Goal: Task Accomplishment & Management: Complete application form

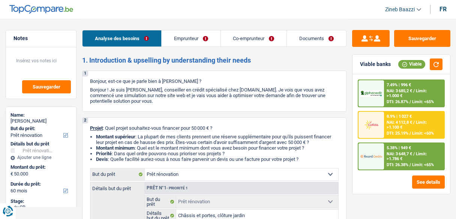
select select "renovation"
select select "60"
select select "renovation"
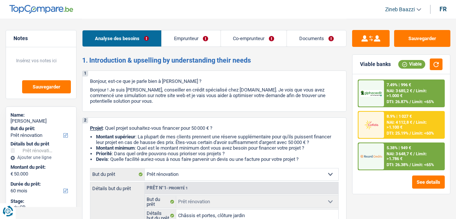
select select "yes"
select select "60"
select select "worker"
select select "independent"
select select "netSalary"
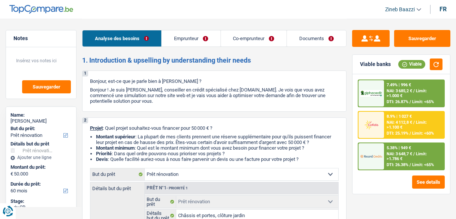
select select "familyAllowances"
select select "mealVouchers"
select select "netSalary"
select select "ownerWithoutMortgage"
select select "personalLoan"
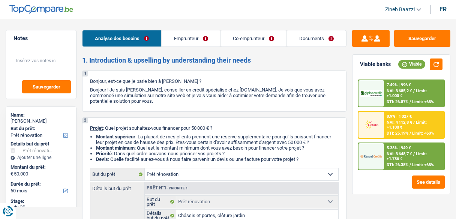
select select "familyEvent"
select select "36"
select select "personalLoan"
select select "familyEvent"
select select "48"
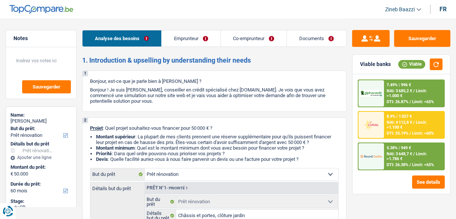
select select "renovation"
select select "yes"
select select "60"
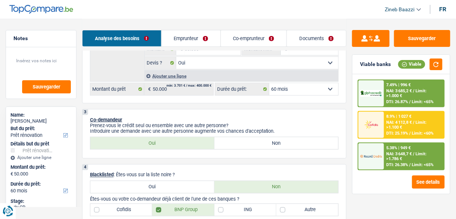
scroll to position [210, 0]
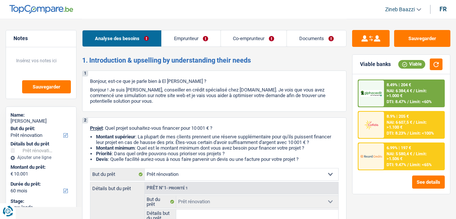
select select "renovation"
select select "60"
select select "renovation"
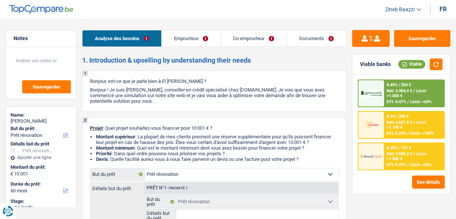
select select "60"
select select "worker"
select select "privateEmployee"
select select "familyAllowances"
select select "netSalary"
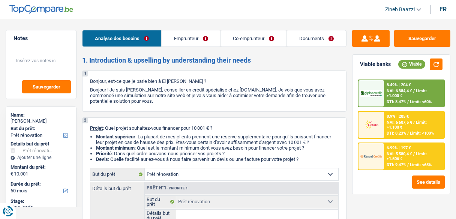
select select "netSalary"
select select "mealVouchers"
select select "ownerWithMortgage"
select select "mortgage"
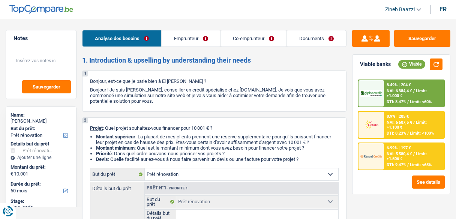
select select "300"
select select "renovation"
select select "60"
drag, startPoint x: 146, startPoint y: 128, endPoint x: 312, endPoint y: 160, distance: 169.7
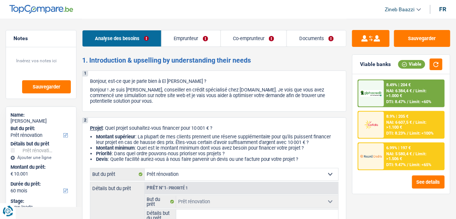
click at [312, 160] on div "2 Projet : Quel projet souhaitez-vous financer pour 10 001 € ? Montant supérieu…" at bounding box center [214, 200] width 264 height 166
click at [312, 160] on li "Devis : Quelle facilité auriez-vous à nous faire parvenir un devis ou une factu…" at bounding box center [217, 159] width 242 height 6
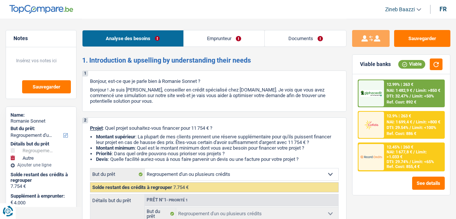
select select "refinancing"
select select "other"
select select "60"
select select "refinancing"
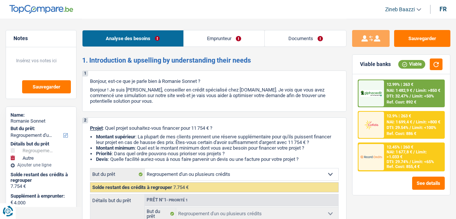
select select "refinancing"
select select "other"
select select "60"
select select "publicEmployee"
select select "familyAllowances"
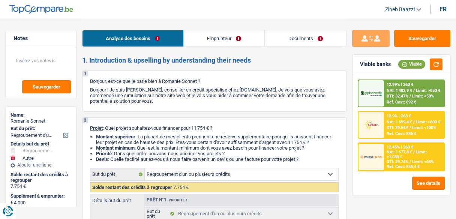
select select "netSalary"
select select "mealVouchers"
select select "rents"
select select "cardOrCredit"
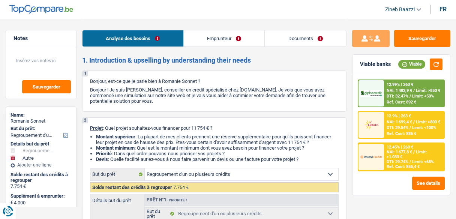
select select "carLoan"
select select "36"
select select "personalLoan"
select select "homeFurnishingOrRelocation"
select select "36"
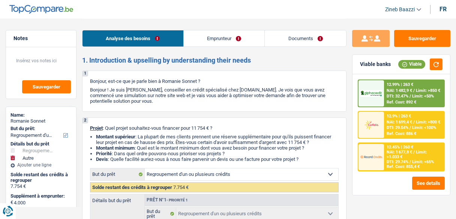
select select "cardOrCredit"
select select "refinancing"
select select "other"
select select "60"
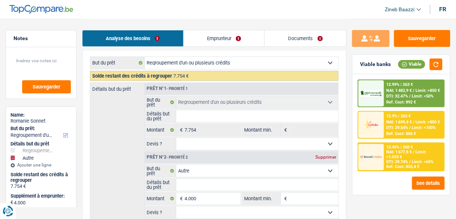
scroll to position [150, 0]
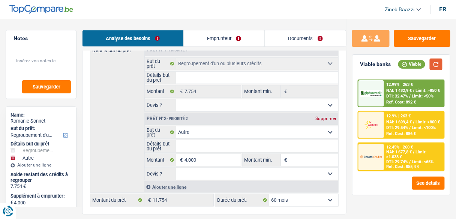
click at [433, 68] on button "button" at bounding box center [435, 64] width 13 height 12
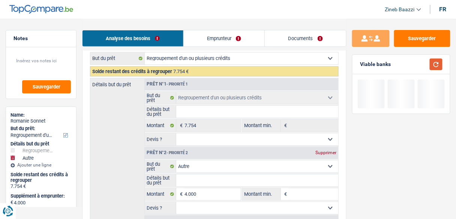
scroll to position [60, 0]
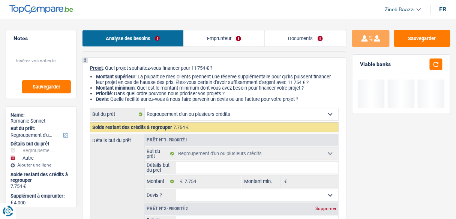
click at [196, 39] on link "Emprunteur" at bounding box center [224, 38] width 81 height 16
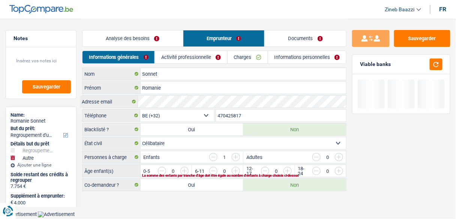
scroll to position [0, 0]
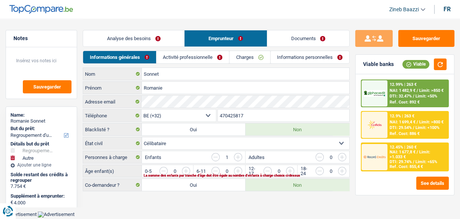
click at [142, 36] on link "Analyse des besoins" at bounding box center [133, 38] width 101 height 16
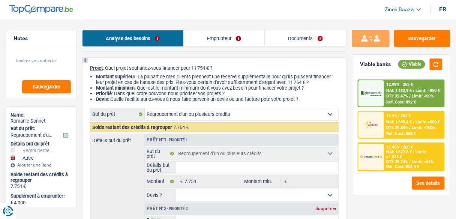
scroll to position [60, 0]
click at [206, 37] on link "Emprunteur" at bounding box center [224, 38] width 81 height 16
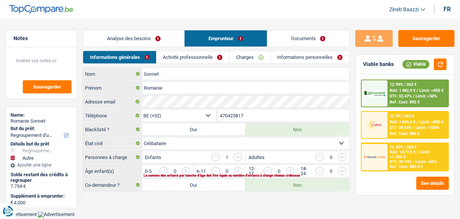
click at [128, 28] on div "Analyse des besoins Emprunteur Documents" at bounding box center [216, 35] width 267 height 32
drag, startPoint x: 127, startPoint y: 30, endPoint x: 127, endPoint y: 35, distance: 5.6
click at [127, 30] on li "Analyse des besoins" at bounding box center [134, 38] width 102 height 17
click at [145, 42] on link "Analyse des besoins" at bounding box center [133, 38] width 101 height 16
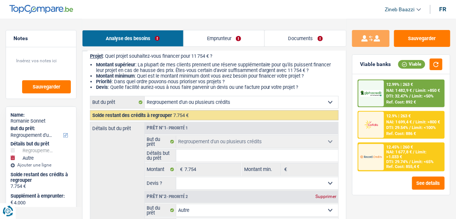
scroll to position [60, 0]
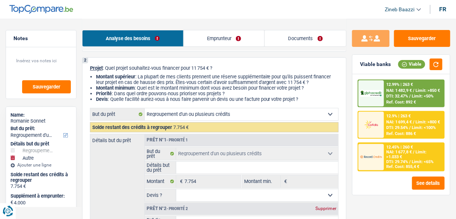
click at [201, 168] on input "Détails but du prêt" at bounding box center [257, 167] width 162 height 12
type input "r"
type input "re"
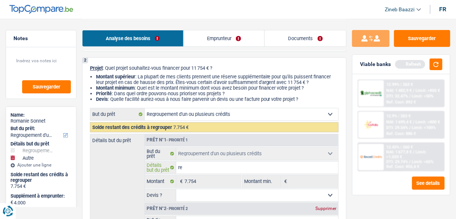
type input "rer"
type input "rerg"
type input "rergo"
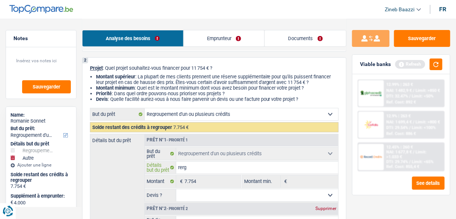
type input "rergo"
type input "rergou"
type input "rergoup"
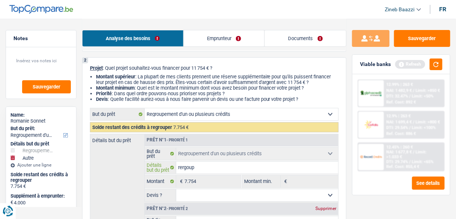
type input "rergoupe"
type input "rergoupem"
type input "rergoupeme"
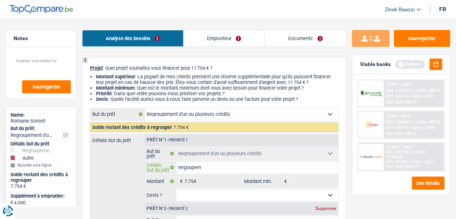
type input "rergoupeme"
type input "rergoupemen"
type input "rergoupemenr"
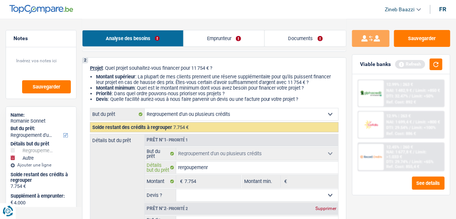
type input "rergoupemen"
type input "rergoupement"
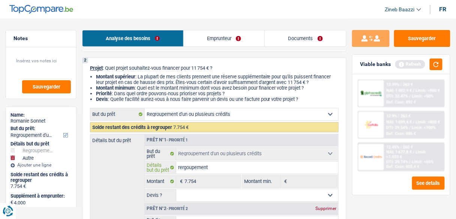
type input "rergoupement"
type input "rergoupement d"
type input "rergoupement de"
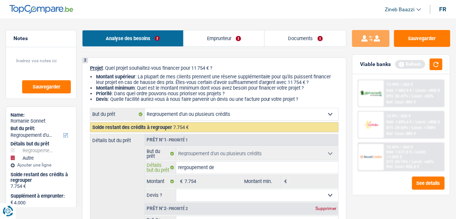
type input "rergoupement de"
type input "rergoupement de p"
type input "rergoupement de pl"
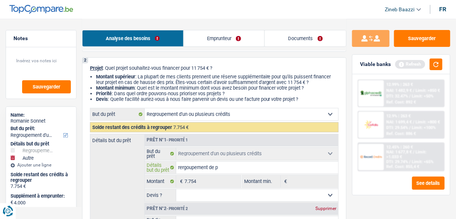
type input "rergoupement de pl"
type input "rergoupement de plu"
type input "rergoupement de plus"
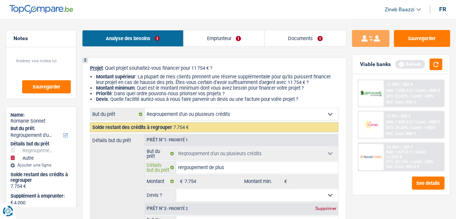
type input "rergoupement de plusu"
type input "rergoupement de plus"
type input "rergoupement de plusi"
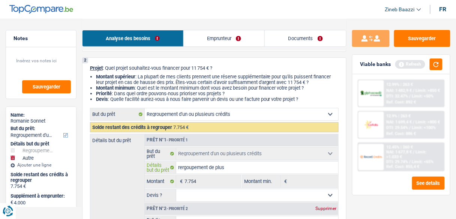
type input "rergoupement de plusi"
type input "rergoupement de plusie"
type input "rergoupement de plusieu"
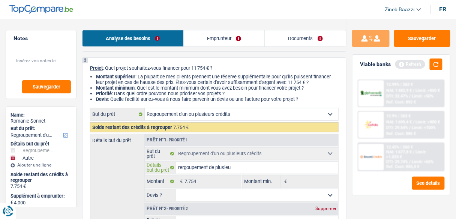
type input "rergoupement de plusieur"
type input "rergoupement de plusieurs"
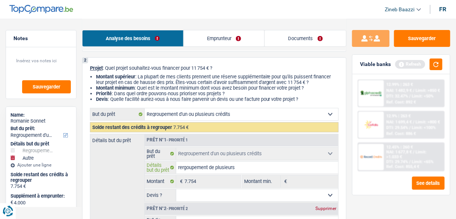
type input "rergoupement de plusieurs"
type input "rergoupement de plusieurs p"
type input "rergoupement de plusieurs pr"
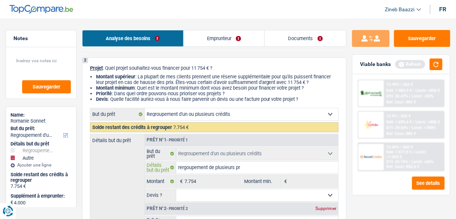
type input "rergoupement de plusieurs prê"
type input "rergoupement de plusieurs prêt"
type input "rergoupement de plusieurs prêts"
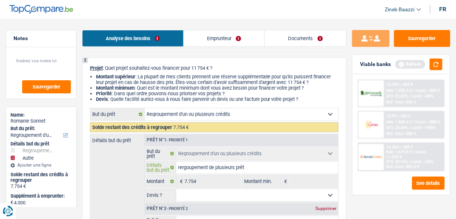
type input "rergoupement de plusieurs prêts"
drag, startPoint x: 201, startPoint y: 168, endPoint x: 242, endPoint y: 37, distance: 136.9
click at [242, 37] on link "Emprunteur" at bounding box center [224, 38] width 81 height 16
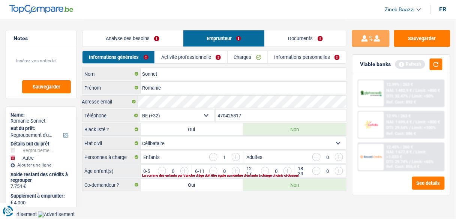
scroll to position [0, 0]
click at [133, 35] on link "Analyse des besoins" at bounding box center [133, 38] width 101 height 16
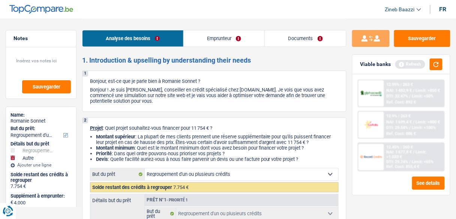
scroll to position [120, 0]
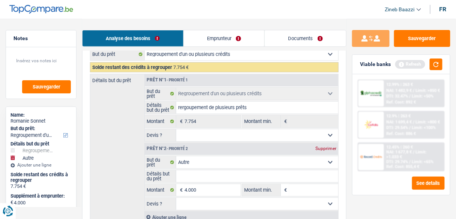
click at [192, 138] on select "Oui Non Non répondu Sélectionner une option" at bounding box center [257, 135] width 162 height 12
click at [188, 110] on input "rergoupement de plusieurs prêts" at bounding box center [257, 108] width 162 height 12
click at [184, 106] on input "rergoupement de plusieurs prêts" at bounding box center [257, 108] width 162 height 12
type input "regoupement de plusieurs prêts"
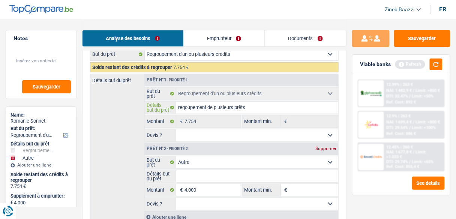
click at [185, 105] on input "regoupement de plusieurs prêts" at bounding box center [257, 108] width 162 height 12
type input "regroupement de plusieurs prêts"
click at [194, 136] on select "Oui Non Non répondu Sélectionner une option" at bounding box center [257, 135] width 162 height 12
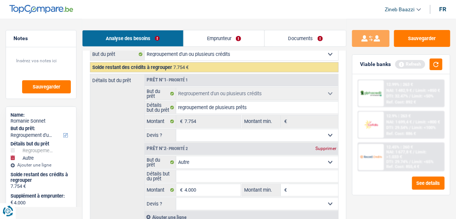
select select "yes"
click at [176, 129] on select "Oui Non Non répondu Sélectionner une option" at bounding box center [257, 135] width 162 height 12
select select "yes"
drag, startPoint x: 435, startPoint y: 69, endPoint x: 322, endPoint y: 43, distance: 116.4
click at [435, 69] on button "button" at bounding box center [435, 64] width 13 height 12
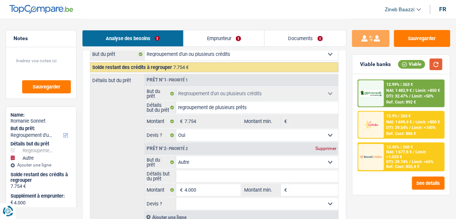
scroll to position [150, 0]
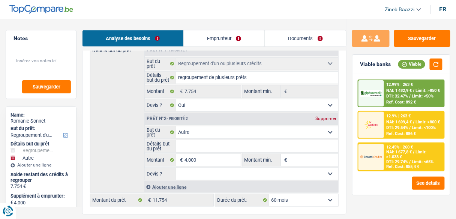
click at [106, 111] on div "Détails but du prêt Prêt n°1 - Priorité 1 Confort maison: meubles, textile, pei…" at bounding box center [214, 118] width 248 height 149
click at [210, 132] on select "Confort maison: meubles, textile, peinture, électroménager, outillage non-profe…" at bounding box center [257, 132] width 162 height 12
click at [132, 106] on div "Détails but du prêt Prêt n°1 - Priorité 1 Confort maison: meubles, textile, pei…" at bounding box center [214, 118] width 248 height 149
click at [192, 142] on input "Détails but du prêt" at bounding box center [257, 146] width 162 height 12
click at [292, 154] on input "Montant min." at bounding box center [313, 160] width 49 height 12
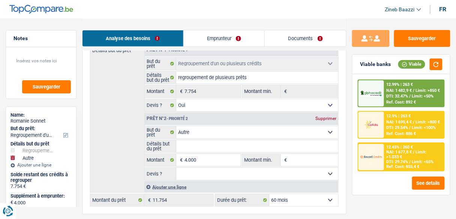
click at [242, 135] on select "Confort maison: meubles, textile, peinture, électroménager, outillage non-profe…" at bounding box center [257, 132] width 162 height 12
click at [197, 147] on input "Détails but du prêt" at bounding box center [257, 146] width 162 height 12
type input "r"
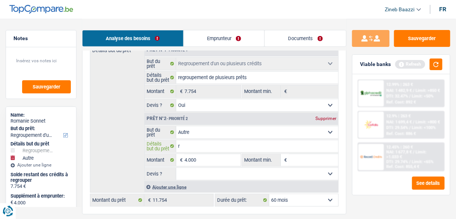
type input "re"
type input "res"
type input "rese"
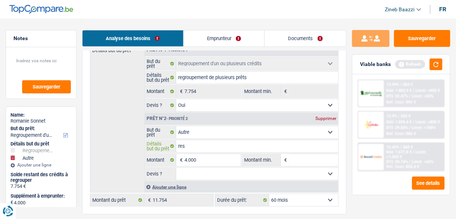
type input "rese"
type input "reser"
type input "reserv"
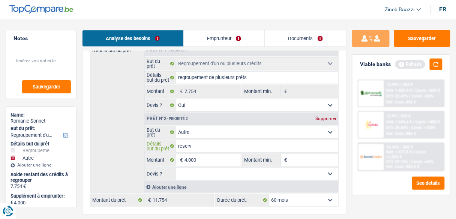
type input "reserve"
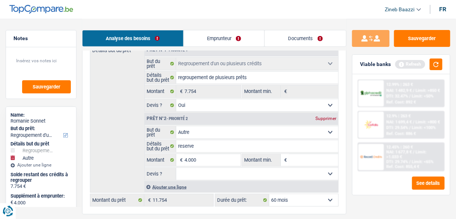
click at [304, 168] on select "Oui Non Non répondu Sélectionner une option" at bounding box center [257, 174] width 162 height 12
click at [305, 162] on input "Montant min." at bounding box center [313, 160] width 49 height 12
type input "4"
type input "40"
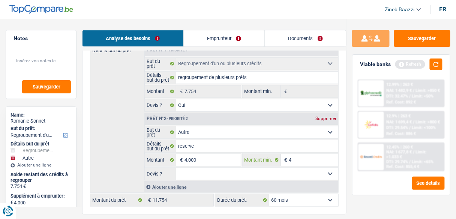
type input "40"
type input "400"
type input "4.000"
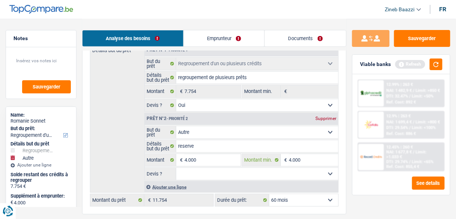
type input "4.000"
drag, startPoint x: 443, startPoint y: 65, endPoint x: 438, endPoint y: 67, distance: 5.2
click at [442, 65] on div "Viable banks Refresh" at bounding box center [400, 64] width 97 height 19
click at [435, 67] on button "button" at bounding box center [435, 64] width 13 height 12
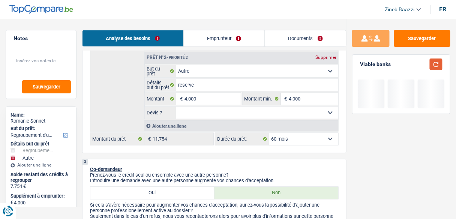
scroll to position [270, 0]
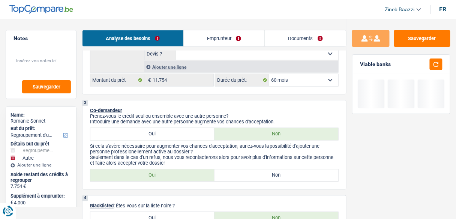
click at [289, 82] on select "12 mois 18 mois 24 mois 30 mois 36 mois 42 mois 48 mois 60 mois Sélectionner un…" at bounding box center [303, 80] width 69 height 12
drag, startPoint x: 289, startPoint y: 82, endPoint x: 285, endPoint y: 84, distance: 3.9
click at [289, 82] on select "12 mois 18 mois 24 mois 30 mois 36 mois 42 mois 48 mois 60 mois Sélectionner un…" at bounding box center [303, 80] width 69 height 12
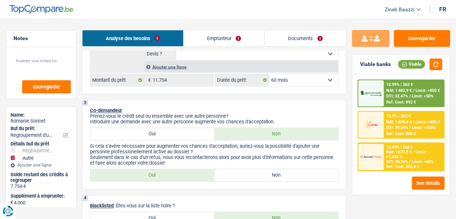
click at [262, 175] on label "Non" at bounding box center [276, 175] width 124 height 12
click at [262, 175] on input "Non" at bounding box center [276, 175] width 124 height 12
radio input "true"
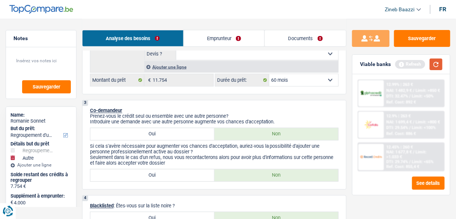
click at [435, 64] on button "button" at bounding box center [435, 64] width 13 height 12
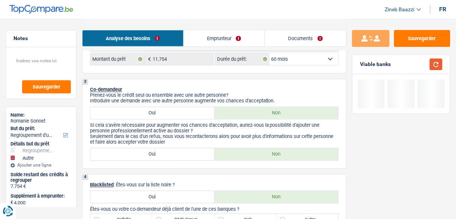
scroll to position [360, 0]
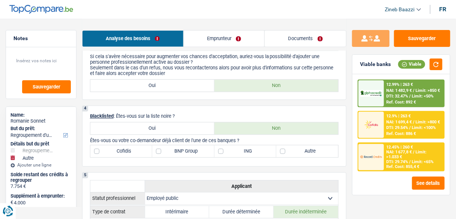
click at [163, 130] on label "Oui" at bounding box center [152, 128] width 124 height 12
click at [163, 130] on input "Oui" at bounding box center [152, 128] width 124 height 12
radio input "true"
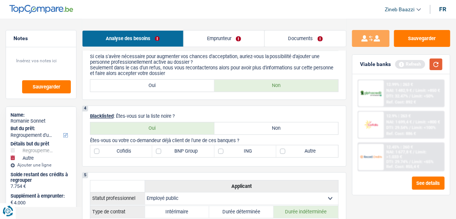
click at [431, 65] on button "button" at bounding box center [435, 64] width 13 height 12
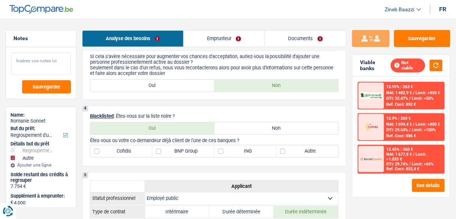
click at [63, 68] on textarea at bounding box center [41, 63] width 60 height 22
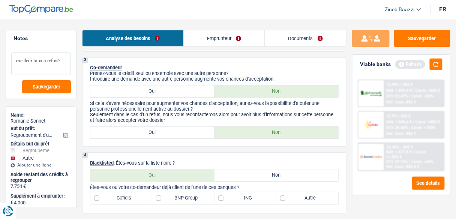
scroll to position [240, 0]
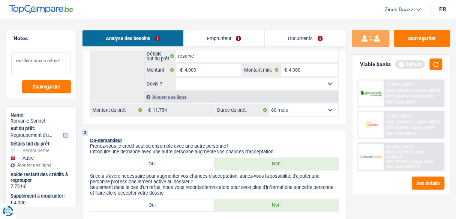
type textarea "meilleur taux a refusé"
click at [169, 159] on label "Oui" at bounding box center [152, 164] width 124 height 12
click at [169, 159] on input "Oui" at bounding box center [152, 164] width 124 height 12
radio input "true"
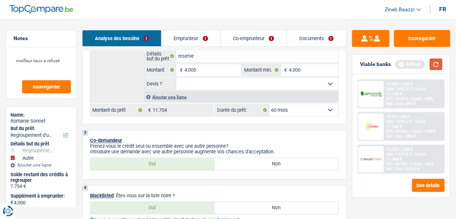
click at [432, 69] on button "button" at bounding box center [435, 64] width 13 height 12
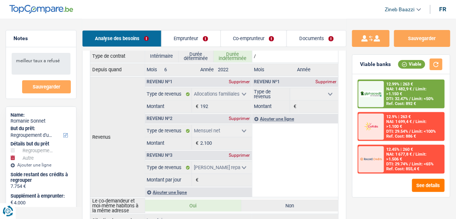
scroll to position [510, 0]
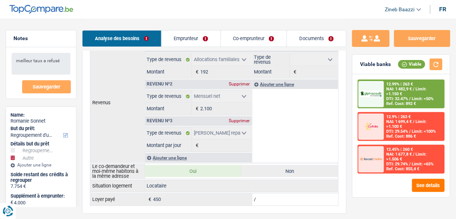
click at [192, 43] on link "Emprunteur" at bounding box center [190, 38] width 59 height 16
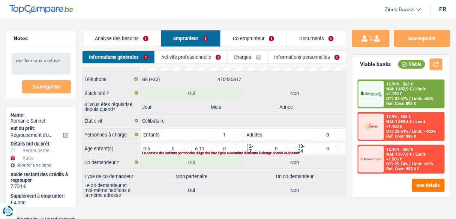
click at [194, 61] on link "Activité professionnelle" at bounding box center [191, 57] width 72 height 12
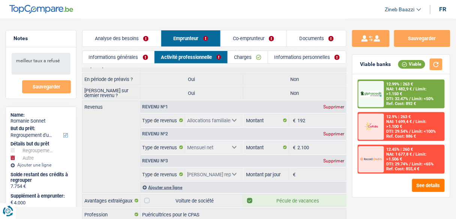
scroll to position [0, 0]
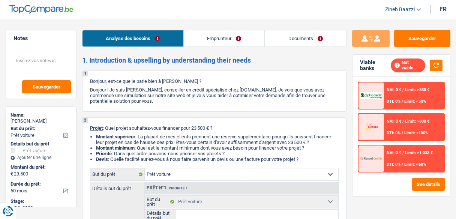
select select "car"
select select "60"
select select "car"
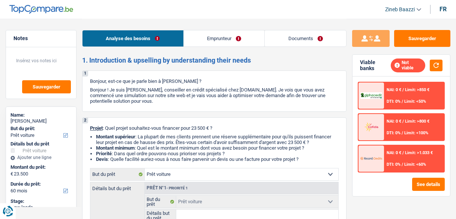
select select "60"
select select "mutuality"
select select "mutualityIndemnity"
select select "car"
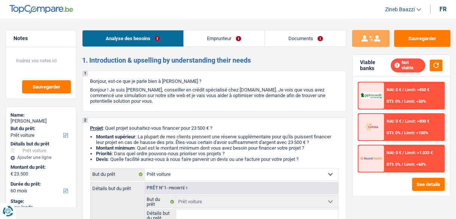
select select "60"
drag, startPoint x: 168, startPoint y: 97, endPoint x: 200, endPoint y: 106, distance: 33.3
click at [200, 106] on div "1 Bonjour, est-ce que je parle bien à Jérôme Wille ? Bonjour ! Je suis Zineb Ba…" at bounding box center [214, 90] width 264 height 41
click at [364, 204] on div "Sauvegarder Viable banks Not viable NAI: 0 € / Limit: >850 € DTI: 0% / Limit: <…" at bounding box center [400, 118] width 109 height 177
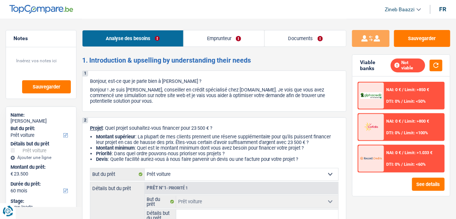
scroll to position [30, 0]
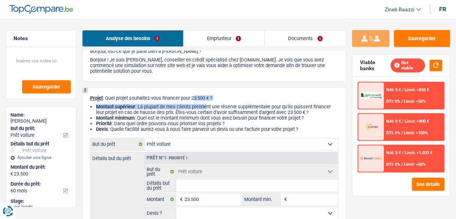
drag, startPoint x: 194, startPoint y: 98, endPoint x: 207, endPoint y: 105, distance: 14.7
click at [208, 104] on div "2 Projet : Quel projet souhaitez-vous financer pour 23 500 € ? Montant supérieu…" at bounding box center [214, 179] width 264 height 185
click at [181, 186] on input "Détails but du prêt" at bounding box center [257, 185] width 162 height 12
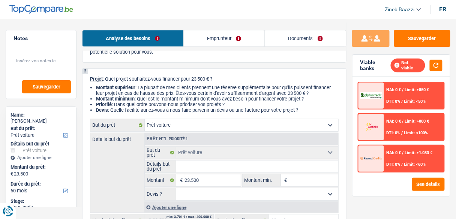
scroll to position [60, 0]
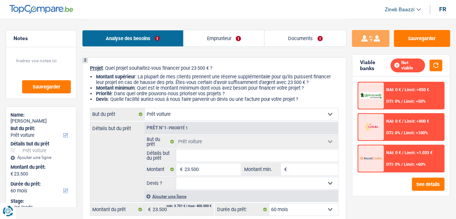
type input "U"
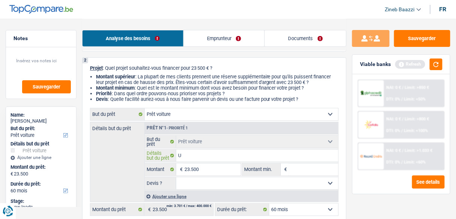
type input "Un"
type input "U"
type input "v"
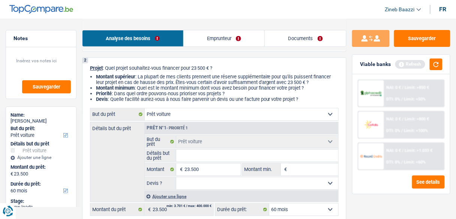
type input "v"
type input "vw"
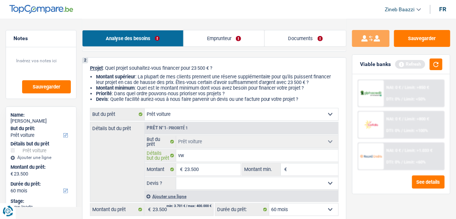
type input "vw p"
type input "vw pa"
type input "vw pas"
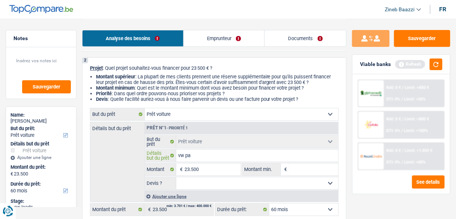
type input "vw pas"
type input "vw pass"
type input "vw passa"
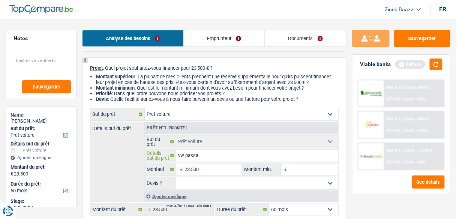
type input "vw passat"
type input "vw passat 2"
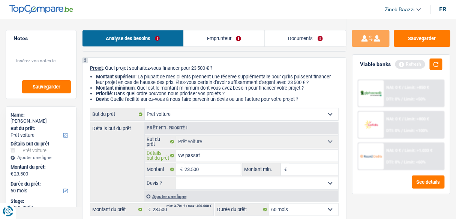
type input "vw passat 2"
type input "vw passat 20"
type input "vw passat 201"
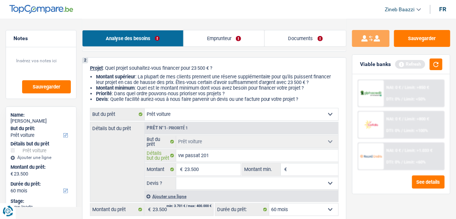
type input "vw passat 2019"
click at [266, 179] on select "Oui Non Non répondu Sélectionner une option" at bounding box center [257, 183] width 162 height 12
select select "false"
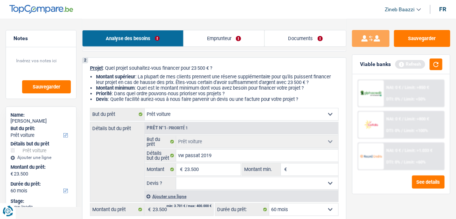
click at [176, 177] on select "Oui Non Non répondu Sélectionner une option" at bounding box center [257, 183] width 162 height 12
select select "false"
click at [440, 59] on button "button" at bounding box center [435, 64] width 13 height 12
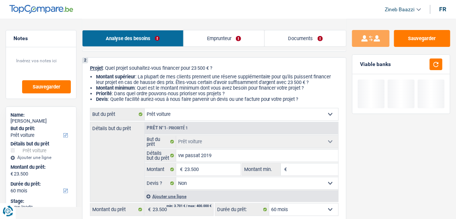
click at [302, 163] on fieldset "€ Montant min. Tous les champs sont obligatoires. Veuillez fournir une réponse …" at bounding box center [290, 169] width 96 height 13
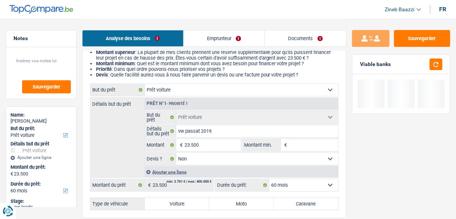
scroll to position [120, 0]
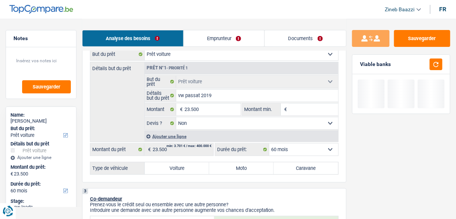
click at [308, 105] on input "Montant min." at bounding box center [313, 109] width 49 height 12
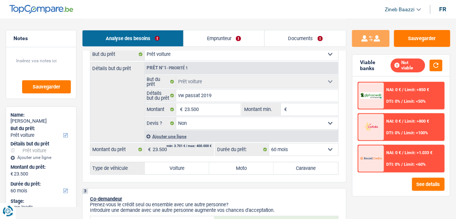
type input "2"
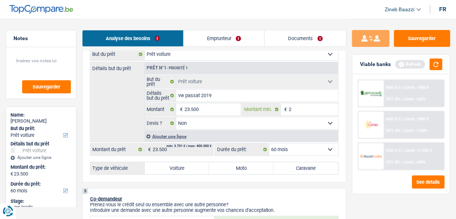
type input "23"
type input "235"
type input "2.350"
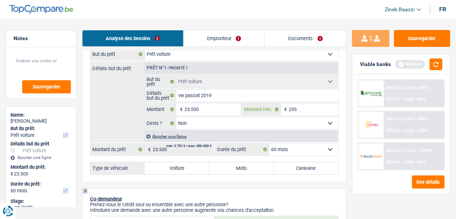
type input "2.350"
type input "23.500"
click at [438, 66] on button "button" at bounding box center [435, 64] width 13 height 12
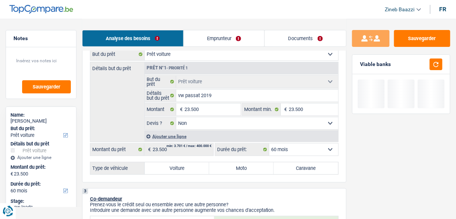
click at [173, 170] on label "Voiture" at bounding box center [177, 168] width 64 height 12
click at [173, 170] on input "Voiture" at bounding box center [177, 168] width 64 height 12
radio input "true"
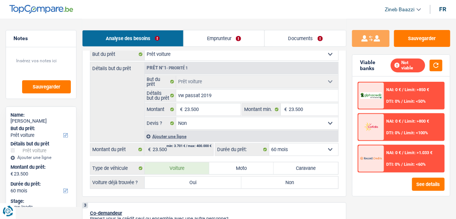
click at [249, 185] on label "Non" at bounding box center [289, 182] width 97 height 12
click at [249, 185] on input "Non" at bounding box center [289, 182] width 97 height 12
radio input "true"
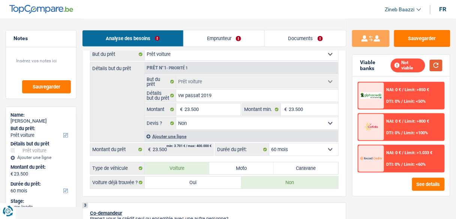
click at [434, 65] on button "button" at bounding box center [435, 66] width 13 height 12
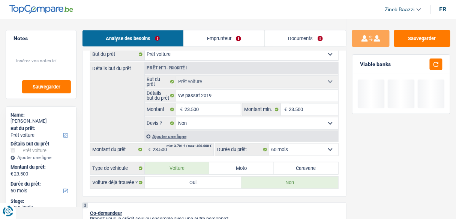
click at [286, 146] on select "12 mois 18 mois 24 mois 30 mois 36 mois 42 mois 48 mois 60 mois Sélectionner un…" at bounding box center [303, 149] width 69 height 12
drag, startPoint x: 286, startPoint y: 146, endPoint x: 284, endPoint y: 149, distance: 4.0
click at [286, 146] on select "12 mois 18 mois 24 mois 30 mois 36 mois 42 mois 48 mois 60 mois Sélectionner un…" at bounding box center [303, 149] width 69 height 12
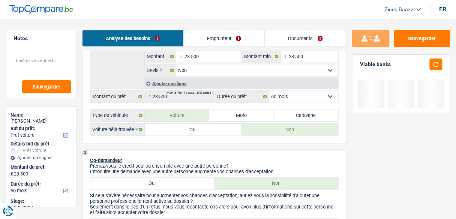
scroll to position [210, 0]
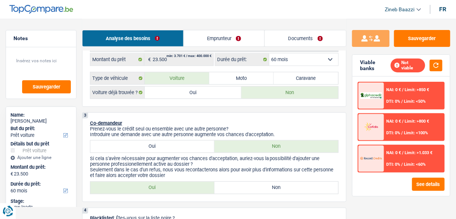
click at [272, 191] on label "Non" at bounding box center [276, 188] width 124 height 12
click at [272, 191] on input "Non" at bounding box center [276, 188] width 124 height 12
radio input "true"
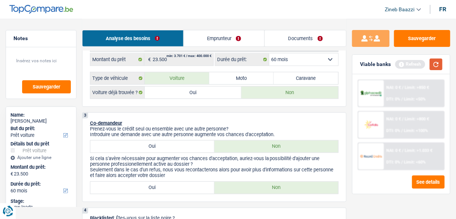
click at [439, 66] on button "button" at bounding box center [435, 64] width 13 height 12
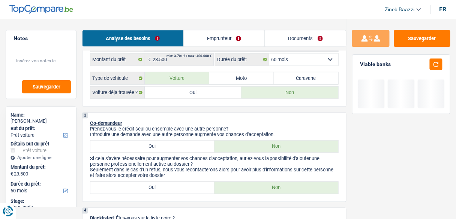
click at [160, 146] on label "Oui" at bounding box center [152, 146] width 124 height 12
click at [160, 146] on input "Oui" at bounding box center [152, 146] width 124 height 12
radio input "true"
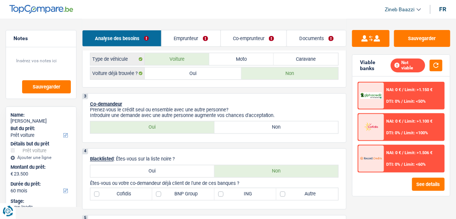
scroll to position [240, 0]
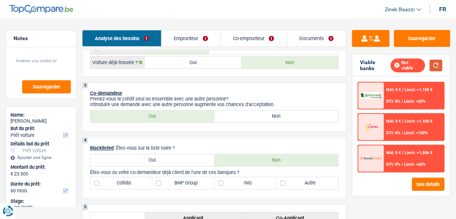
click at [433, 69] on button "button" at bounding box center [435, 66] width 13 height 12
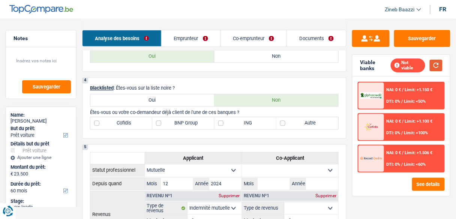
scroll to position [330, 0]
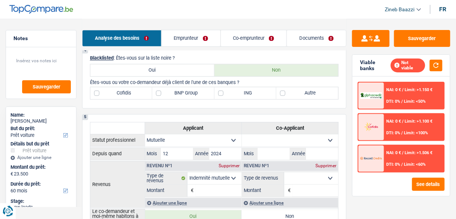
click at [205, 40] on link "Emprunteur" at bounding box center [190, 38] width 59 height 16
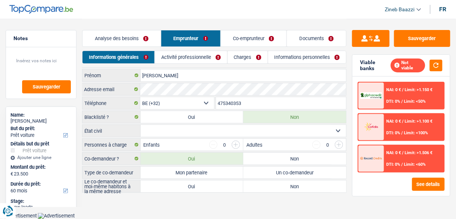
scroll to position [9, 0]
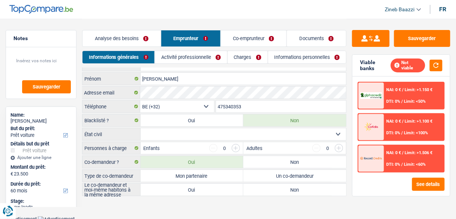
click at [126, 36] on link "Analyse des besoins" at bounding box center [121, 38] width 78 height 16
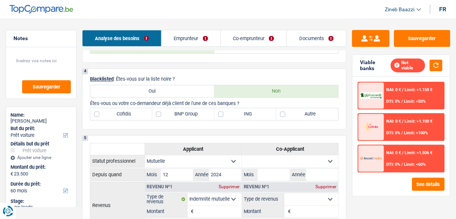
scroll to position [249, 0]
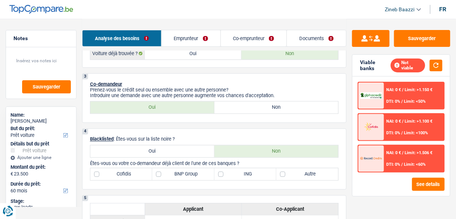
click at [254, 104] on label "Non" at bounding box center [276, 108] width 124 height 12
click at [254, 104] on input "Non" at bounding box center [276, 108] width 124 height 12
radio input "true"
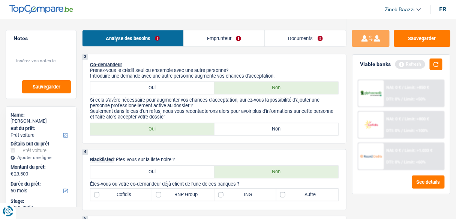
scroll to position [279, 0]
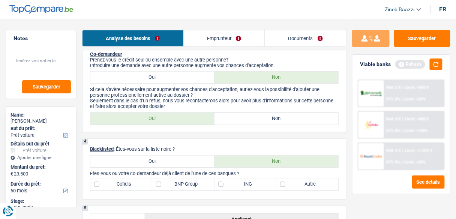
click at [276, 98] on p "Seulement dans le cas d'un refus, nous vous recontacterons alors pour avoir plu…" at bounding box center [214, 103] width 248 height 11
click at [260, 113] on label "Non" at bounding box center [276, 119] width 124 height 12
click at [260, 113] on input "Non" at bounding box center [276, 119] width 124 height 12
radio input "true"
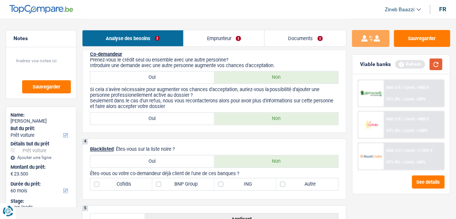
click at [438, 62] on button "button" at bounding box center [435, 64] width 13 height 12
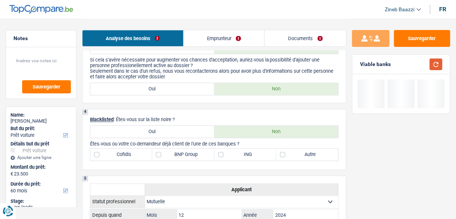
scroll to position [339, 0]
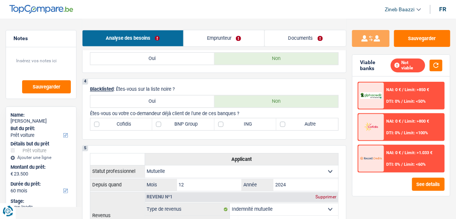
click at [200, 127] on label "BNP Group" at bounding box center [183, 124] width 62 height 12
click at [200, 127] on input "BNP Group" at bounding box center [183, 124] width 62 height 12
checkbox input "true"
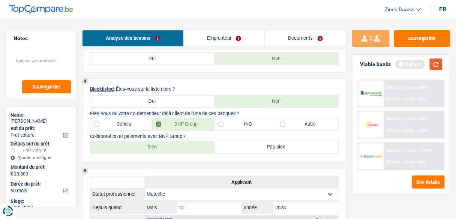
click at [437, 67] on button "button" at bounding box center [435, 64] width 13 height 12
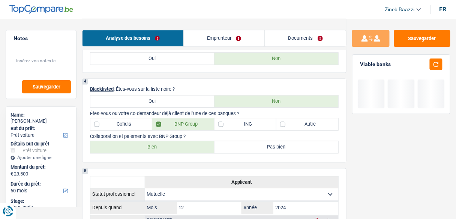
click at [159, 141] on label "Bien" at bounding box center [152, 147] width 124 height 12
click at [159, 141] on input "Bien" at bounding box center [152, 147] width 124 height 12
radio input "true"
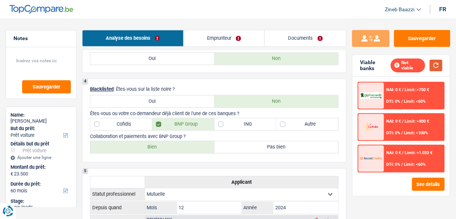
click at [430, 67] on button "button" at bounding box center [435, 66] width 13 height 12
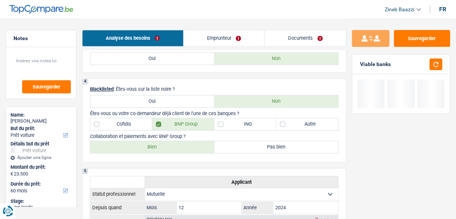
click at [302, 125] on label "Autre" at bounding box center [307, 124] width 62 height 12
click at [302, 125] on input "Autre" at bounding box center [307, 124] width 62 height 12
checkbox input "true"
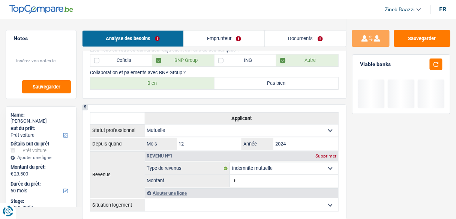
scroll to position [429, 0]
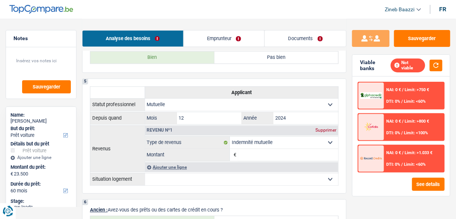
click at [251, 157] on div "Revenu nº1 Supprimer Allocation d'handicap Allocations chômage Allocations fami…" at bounding box center [241, 149] width 193 height 46
click at [251, 151] on input "Montant" at bounding box center [288, 155] width 100 height 12
click at [207, 44] on link "Emprunteur" at bounding box center [224, 38] width 81 height 16
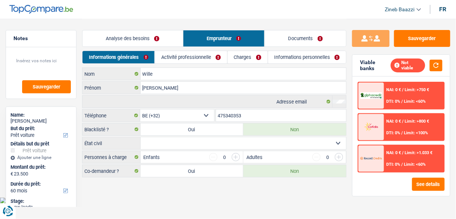
scroll to position [0, 0]
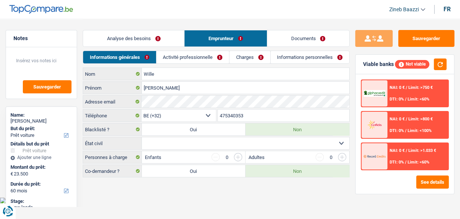
click at [154, 39] on link "Analyse des besoins" at bounding box center [133, 38] width 101 height 16
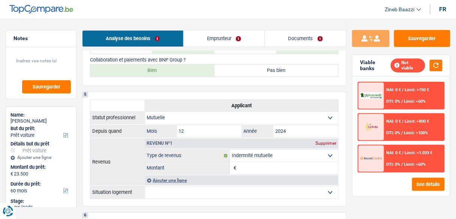
scroll to position [420, 0]
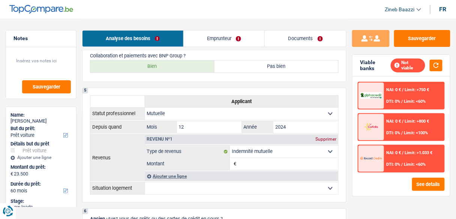
click at [254, 164] on input "Montant" at bounding box center [288, 164] width 100 height 12
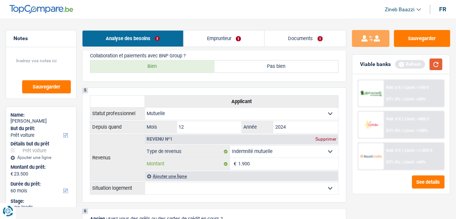
type input "1.900"
click at [436, 63] on button "button" at bounding box center [435, 64] width 13 height 12
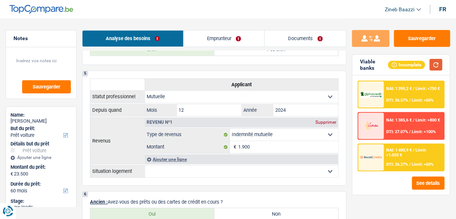
scroll to position [450, 0]
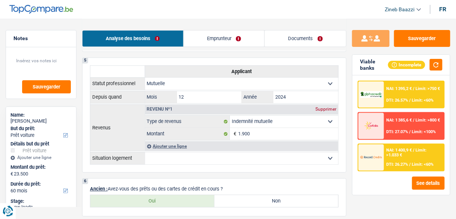
click at [201, 152] on select "Locataire Propriétaire avec prêt hypothécaire Propriétaire sans prêt hypothécai…" at bounding box center [241, 158] width 193 height 12
select select "ownerWithMortgage"
click at [145, 152] on select "Locataire Propriétaire avec prêt hypothécaire Propriétaire sans prêt hypothécai…" at bounding box center [241, 158] width 193 height 12
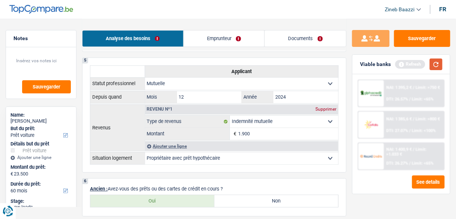
click at [440, 61] on button "button" at bounding box center [435, 64] width 13 height 12
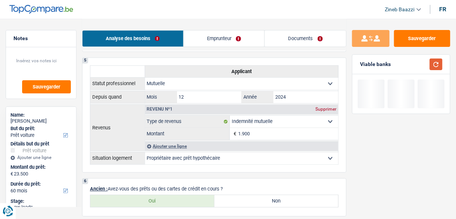
scroll to position [510, 0]
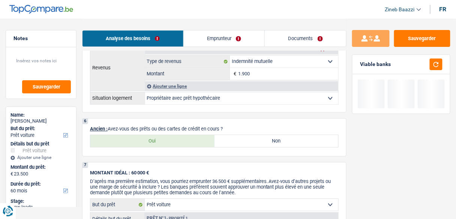
click at [188, 139] on label "Oui" at bounding box center [152, 141] width 124 height 12
click at [188, 139] on input "Oui" at bounding box center [152, 141] width 124 height 12
radio input "true"
select select "mortgage"
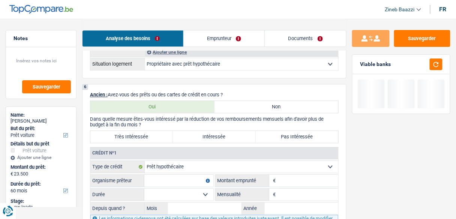
scroll to position [569, 0]
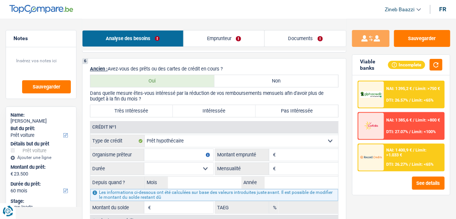
click at [146, 105] on label "Très Intéressée" at bounding box center [131, 111] width 82 height 12
click at [146, 105] on input "Très Intéressée" at bounding box center [131, 111] width 82 height 12
radio input "true"
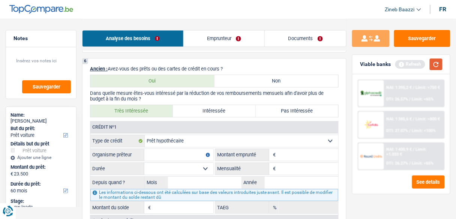
click at [441, 59] on button "button" at bounding box center [435, 64] width 13 height 12
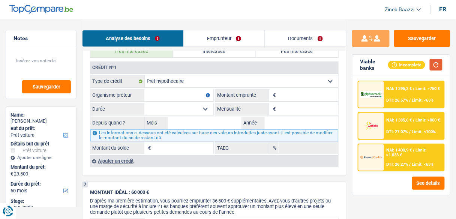
scroll to position [689, 0]
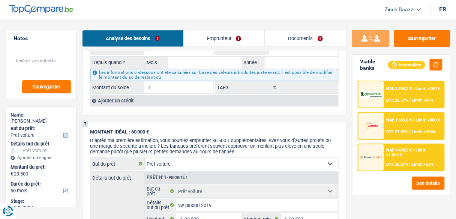
click at [127, 95] on div "Ajouter un crédit" at bounding box center [214, 100] width 248 height 11
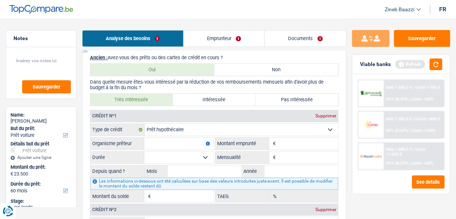
scroll to position [569, 0]
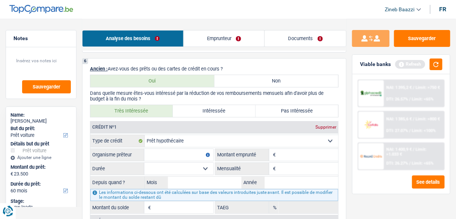
click at [162, 150] on input "Organisme prêteur" at bounding box center [178, 155] width 69 height 12
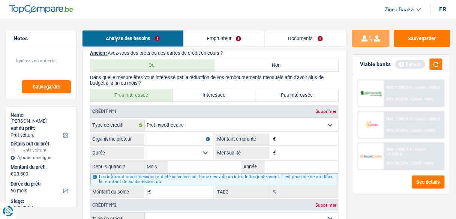
scroll to position [599, 0]
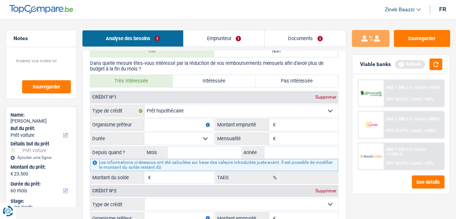
click at [172, 123] on input "Organisme prêteur" at bounding box center [178, 125] width 69 height 12
click at [163, 121] on input "Organisme prêteur" at bounding box center [178, 125] width 69 height 12
type input "B"
type input "PV Assurances"
click at [288, 119] on input "Montant" at bounding box center [307, 125] width 61 height 12
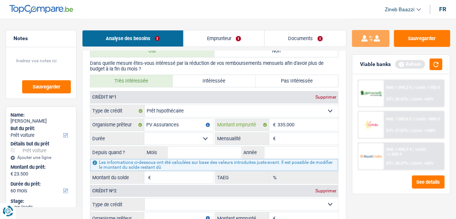
type input "335.000"
click at [191, 136] on select "120 mois 132 mois 144 mois 180 mois 240 mois 300 mois 360 mois 420 mois Sélecti…" at bounding box center [178, 139] width 69 height 12
select select "300"
click at [144, 133] on select "120 mois 132 mois 144 mois 180 mois 240 mois 300 mois 360 mois 420 mois Sélecti…" at bounding box center [178, 139] width 69 height 12
click at [312, 133] on input "Mensualité" at bounding box center [307, 139] width 61 height 12
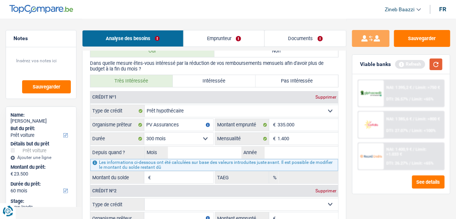
click at [435, 68] on button "button" at bounding box center [435, 64] width 13 height 12
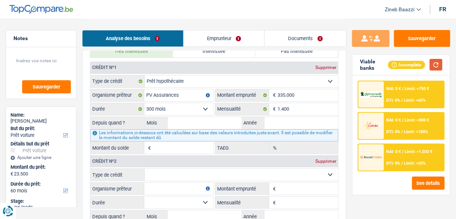
scroll to position [629, 0]
click at [290, 106] on input "1.400" at bounding box center [307, 109] width 61 height 12
click at [282, 121] on input "Année" at bounding box center [301, 123] width 73 height 12
click at [285, 108] on input "1.400" at bounding box center [307, 109] width 61 height 12
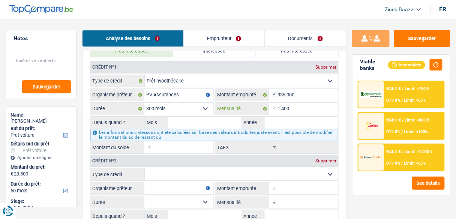
click at [285, 108] on input "1.400" at bounding box center [307, 109] width 61 height 12
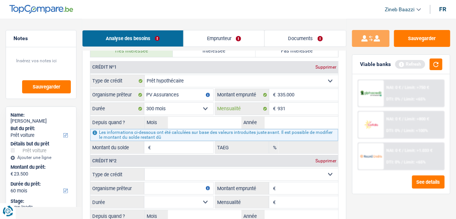
type input "931"
click at [227, 121] on input "Mois" at bounding box center [204, 123] width 73 height 12
type input "01"
type input "2025"
type input "324.452"
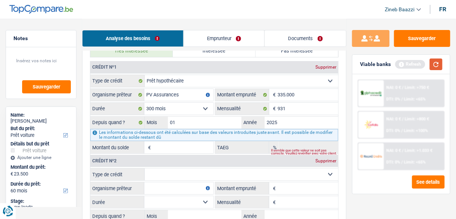
type input "0,00"
click at [432, 66] on button "button" at bounding box center [435, 64] width 13 height 12
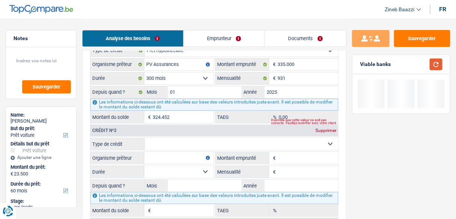
scroll to position [689, 0]
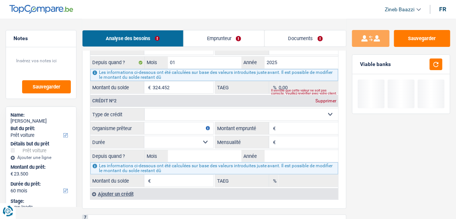
click at [144, 108] on label "Type de crédit" at bounding box center [117, 114] width 54 height 12
click at [145, 108] on select "Carte ou ouverture de crédit Prêt hypothécaire Vente à tempérament Prêt à tempé…" at bounding box center [241, 114] width 193 height 12
click at [155, 108] on select "Carte ou ouverture de crédit Prêt hypothécaire Vente à tempérament Prêt à tempé…" at bounding box center [241, 114] width 193 height 12
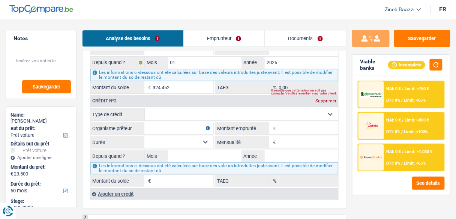
click at [150, 200] on div "6 Ancien : Avez-vous des prêts ou des cartes de crédit en cours ? Oui Non Dans …" at bounding box center [214, 73] width 264 height 271
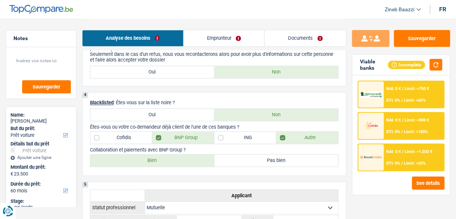
scroll to position [330, 0]
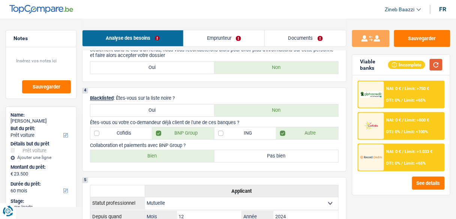
click at [433, 67] on button "button" at bounding box center [435, 65] width 13 height 12
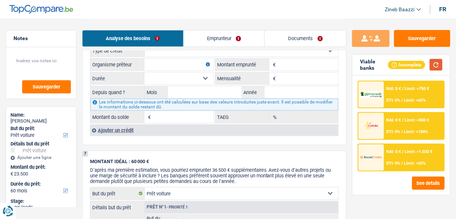
scroll to position [779, 0]
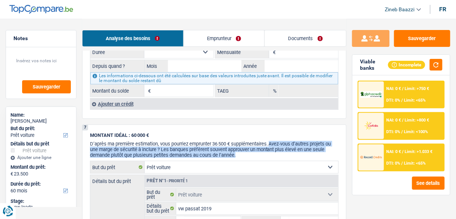
drag, startPoint x: 241, startPoint y: 149, endPoint x: 272, endPoint y: 138, distance: 32.8
click at [272, 141] on p "D’après ma première estimation, vous pourriez emprunter 36 500 € supplémentaire…" at bounding box center [214, 149] width 248 height 17
click at [272, 141] on span "D’après ma première estimation, vous pourriez emprunter 36 500 € supplémentaire…" at bounding box center [210, 149] width 241 height 17
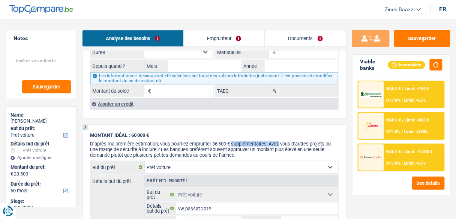
drag, startPoint x: 272, startPoint y: 138, endPoint x: 248, endPoint y: 133, distance: 24.1
click at [248, 141] on span "D’après ma première estimation, vous pourriez emprunter 36 500 € supplémentaire…" at bounding box center [210, 149] width 241 height 17
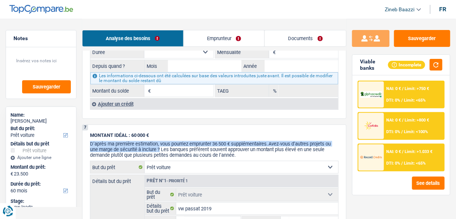
drag, startPoint x: 90, startPoint y: 137, endPoint x: 161, endPoint y: 139, distance: 70.8
click at [161, 141] on span "D’après ma première estimation, vous pourriez emprunter 36 500 € supplémentaire…" at bounding box center [210, 149] width 241 height 17
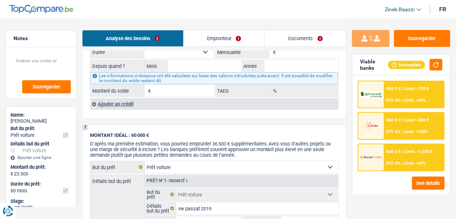
click at [163, 143] on span "D’après ma première estimation, vous pourriez emprunter 36 500 € supplémentaire…" at bounding box center [210, 149] width 241 height 17
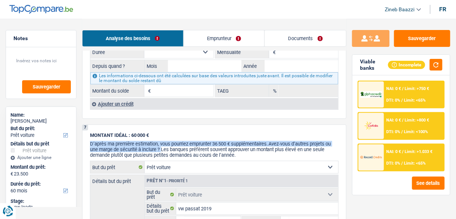
drag, startPoint x: 161, startPoint y: 144, endPoint x: 89, endPoint y: 134, distance: 73.4
click at [89, 134] on div "7 MONTANT IDÉAL : 60 000 € D’après ma première estimation, vous pourriez emprun…" at bounding box center [214, 216] width 264 height 185
click at [93, 132] on div "MONTANT IDÉAL : 60 000 € D’après ma première estimation, vous pourriez emprunte…" at bounding box center [214, 144] width 248 height 25
drag, startPoint x: 91, startPoint y: 126, endPoint x: 161, endPoint y: 142, distance: 72.0
click at [161, 142] on div "MONTANT IDÉAL : 60 000 € D’après ma première estimation, vous pourriez emprunte…" at bounding box center [214, 144] width 248 height 25
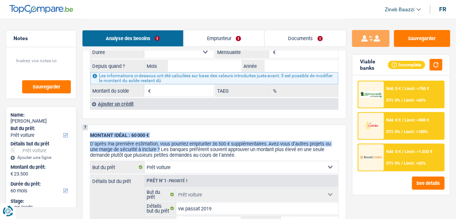
click at [161, 142] on span "D’après ma première estimation, vous pourriez emprunter 36 500 € supplémentaire…" at bounding box center [210, 149] width 241 height 17
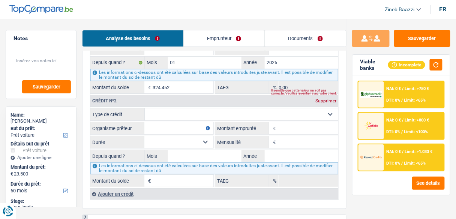
scroll to position [659, 0]
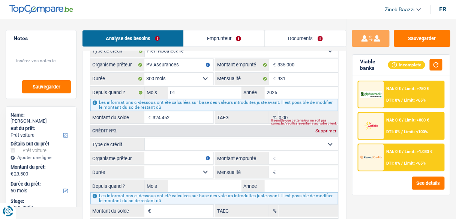
click at [155, 138] on select "Carte ou ouverture de crédit Prêt hypothécaire Vente à tempérament Prêt à tempé…" at bounding box center [241, 144] width 193 height 12
click at [160, 141] on select "Carte ou ouverture de crédit Prêt hypothécaire Vente à tempérament Prêt à tempé…" at bounding box center [241, 144] width 193 height 12
click at [159, 141] on select "Carte ou ouverture de crédit Prêt hypothécaire Vente à tempérament Prêt à tempé…" at bounding box center [241, 144] width 193 height 12
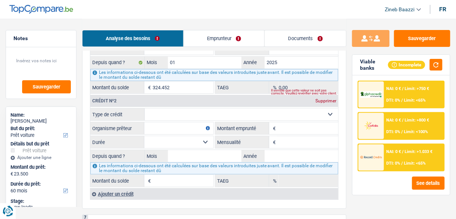
click at [164, 110] on select "Carte ou ouverture de crédit Prêt hypothécaire Vente à tempérament Prêt à tempé…" at bounding box center [241, 114] width 193 height 12
select select "personalLoan"
type input "0"
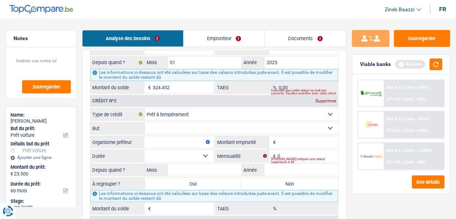
click at [164, 124] on select "Confort maison: meubles, textile, peinture, électroménager, outillage non-profe…" at bounding box center [241, 128] width 193 height 12
select select "carRestore"
click at [145, 122] on select "Confort maison: meubles, textile, peinture, électroménager, outillage non-profe…" at bounding box center [241, 128] width 193 height 12
click at [187, 136] on input "Organisme prêteur" at bounding box center [178, 142] width 69 height 12
type input "beobank"
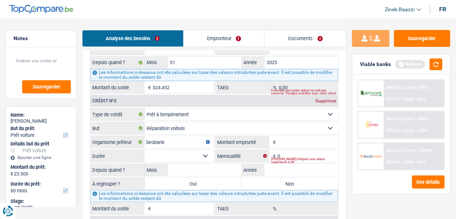
click at [305, 136] on input "Montant emprunté" at bounding box center [307, 142] width 61 height 12
click at [282, 138] on input "Montant emprunté" at bounding box center [307, 142] width 61 height 12
click at [440, 67] on button "button" at bounding box center [435, 64] width 13 height 12
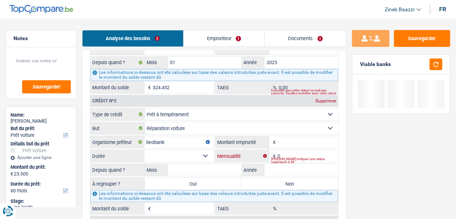
click at [289, 151] on input "0" at bounding box center [307, 156] width 61 height 12
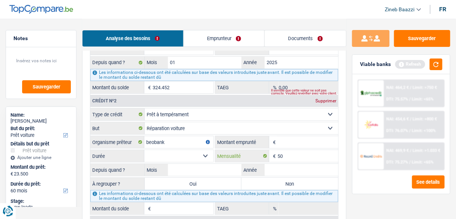
type input "50"
click at [225, 164] on input "Mois" at bounding box center [204, 170] width 73 height 12
click at [217, 9] on header "Zineb Baazzi Se déconnecter fr" at bounding box center [228, 9] width 456 height 19
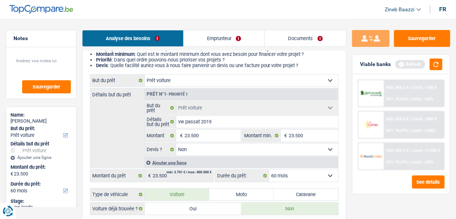
scroll to position [0, 0]
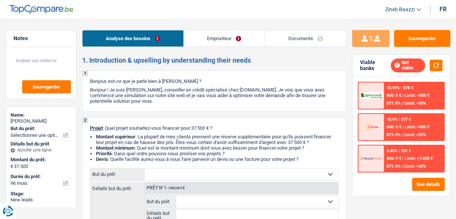
select select "96"
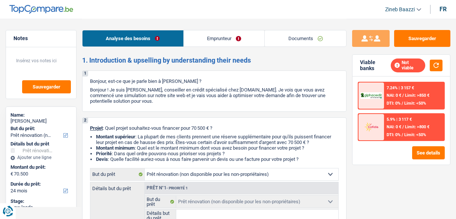
select select "renovation"
select select "24"
select select "renovation"
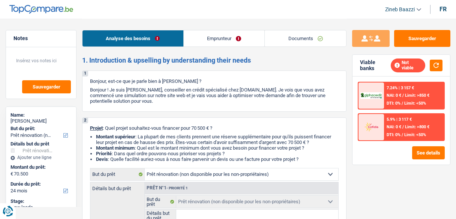
select select "24"
select select "renovation"
select select "24"
click at [235, 45] on link "Emprunteur" at bounding box center [224, 38] width 81 height 16
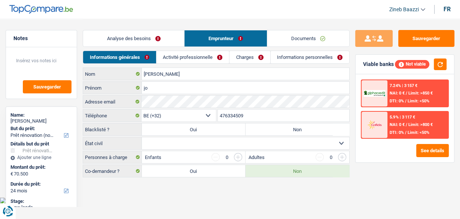
click at [197, 56] on link "Activité professionnelle" at bounding box center [193, 57] width 73 height 12
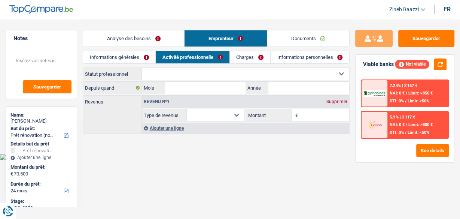
click at [251, 58] on link "Charges" at bounding box center [250, 57] width 40 height 12
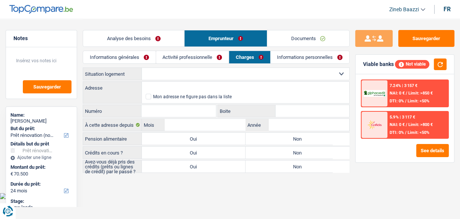
click at [201, 55] on link "Activité professionnelle" at bounding box center [192, 57] width 73 height 12
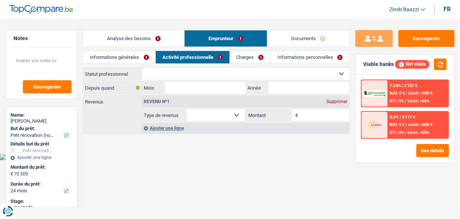
click at [128, 59] on link "Informations générales" at bounding box center [119, 57] width 72 height 12
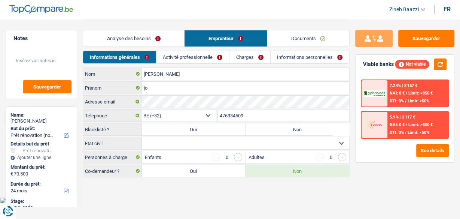
click at [160, 45] on link "Analyse des besoins" at bounding box center [133, 38] width 101 height 16
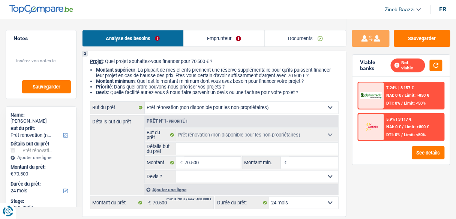
scroll to position [60, 0]
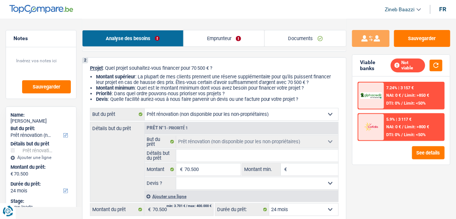
click at [183, 115] on select "Confort maison: meubles, textile, peinture, électroménager, outillage non-profe…" at bounding box center [241, 114] width 193 height 12
click at [121, 143] on div "Détails but du prêt Prêt n°1 - Priorité 1 Confort maison: meubles, textile, pei…" at bounding box center [214, 162] width 248 height 80
click at [194, 35] on link "Emprunteur" at bounding box center [224, 38] width 81 height 16
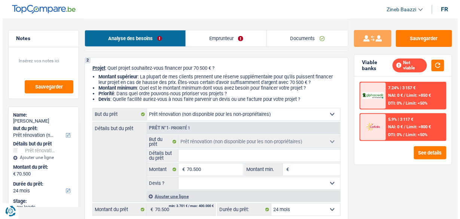
scroll to position [0, 0]
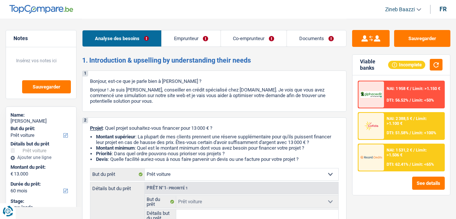
select select "car"
select select "60"
select select "car"
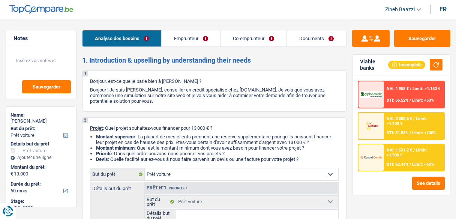
select select "60"
select select "worker"
select select "privateEmployee"
select select "netSalary"
select select "familyAllowances"
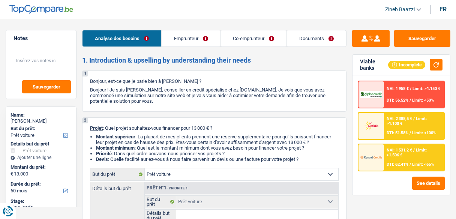
select select "familyAllowances"
select select "netSalary"
select select "mealVouchers"
select select "rents"
select select "creditConsolidation"
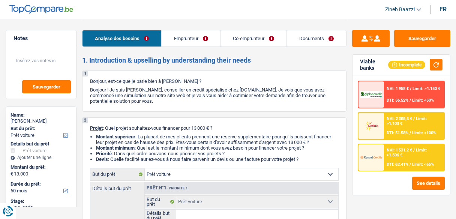
select select "96"
select select "cardOrCredit"
select select "personalLoan"
select select "other"
select select "48"
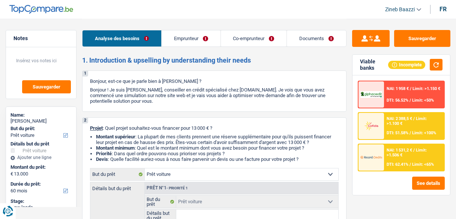
select select "car"
select select "60"
drag, startPoint x: 0, startPoint y: 0, endPoint x: 385, endPoint y: 190, distance: 429.1
click at [385, 190] on div "NAI: 1 958 € / Limit: >1.150 € DTI: 56.52% / Limit: <50% NAI: 2 388,5 € / Limit…" at bounding box center [400, 135] width 97 height 120
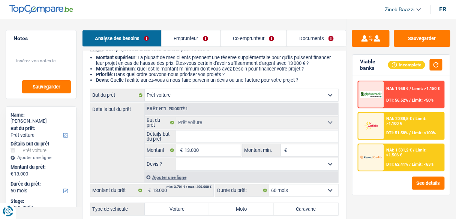
scroll to position [90, 0]
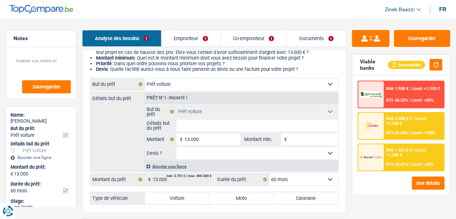
click at [191, 127] on input "Détails but du prêt" at bounding box center [257, 126] width 162 height 12
type input "a"
type input "ac"
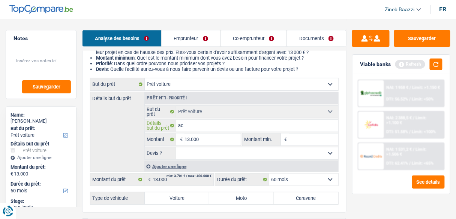
type input "ach"
type input "acha"
type input "achat"
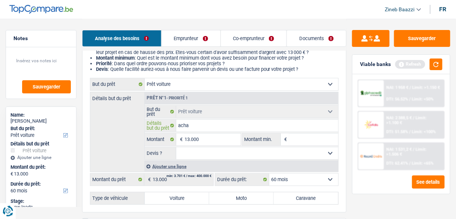
type input "achat"
type input "achat d"
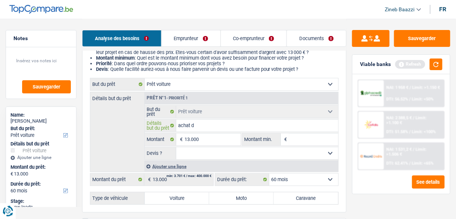
type input "achat d'"
type input "achat d'u"
type input "achat d'un"
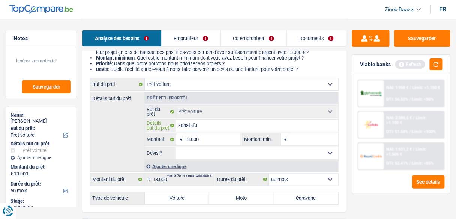
type input "achat d'un"
type input "achat d'une"
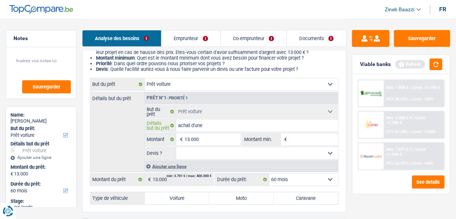
type input "achat d'une c"
type input "achat d'une ca"
type input "achat d'une cam"
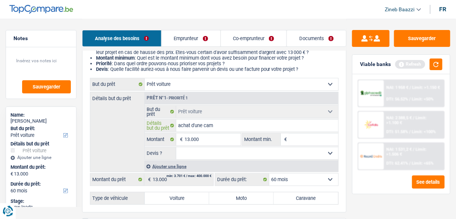
type input "achat d'une cam"
type input "achat d'une camo"
type input "achat d'une cam"
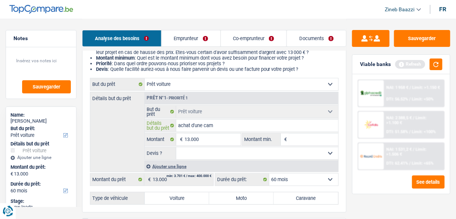
type input "achat d'une cami"
type input "achat d'une camio"
type input "achat d'une camion"
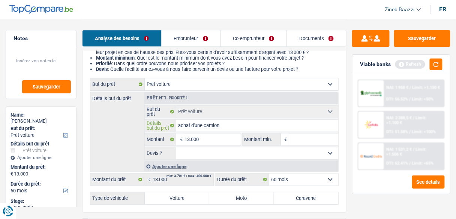
type input "achat d'une camion"
type input "achat d'une camione"
type input "achat d'une camionet"
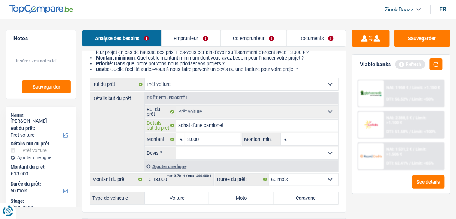
type input "achat d'une camionett"
type input "achat d'une camionette"
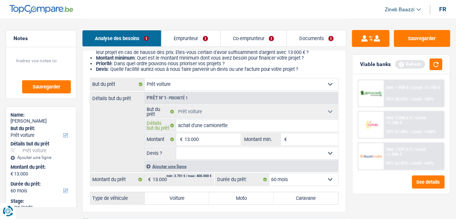
type input "achat d'une camionette"
click at [302, 31] on link "Documents" at bounding box center [316, 38] width 59 height 16
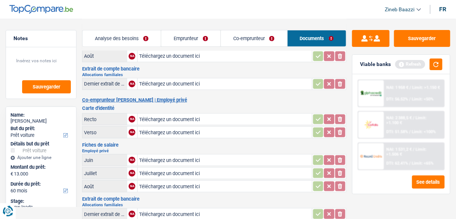
click at [260, 38] on link "Co-emprunteur" at bounding box center [254, 38] width 66 height 16
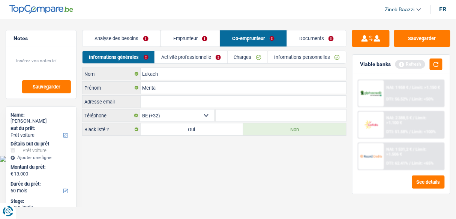
scroll to position [0, 0]
click at [178, 40] on link "Emprunteur" at bounding box center [191, 38] width 59 height 16
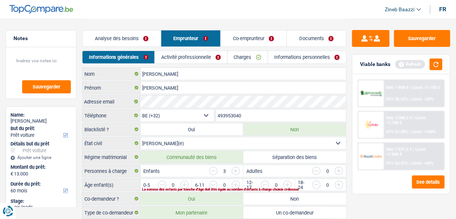
click at [125, 33] on link "Analyse des besoins" at bounding box center [121, 38] width 78 height 16
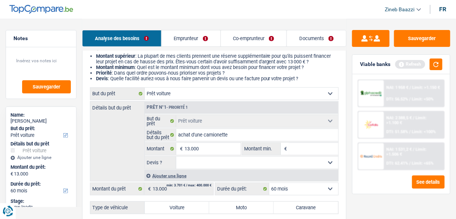
scroll to position [90, 0]
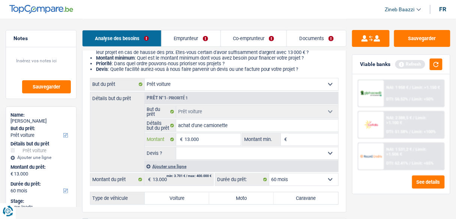
click at [222, 138] on input "13.000" at bounding box center [212, 139] width 56 height 12
click at [190, 136] on input "13.000" at bounding box center [212, 139] width 56 height 12
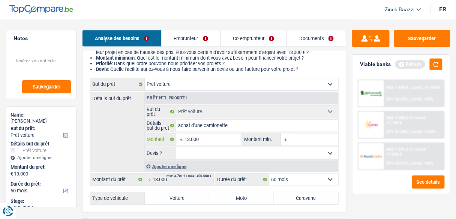
click at [190, 136] on input "13.000" at bounding box center [212, 139] width 56 height 12
type input "1"
type input "15"
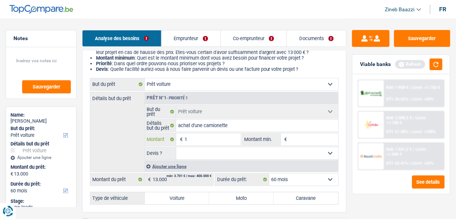
type input "15"
type input "150"
type input "1.500"
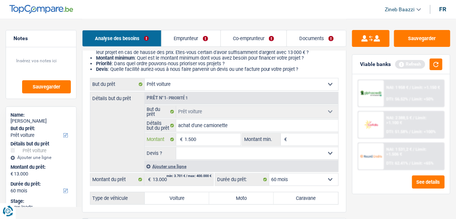
type input "15.000"
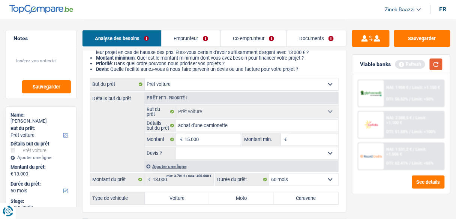
type input "15.000"
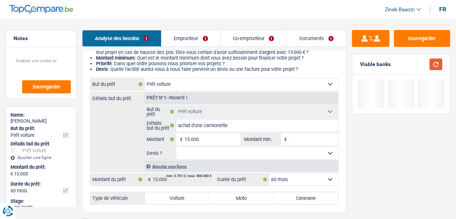
click at [432, 61] on button "button" at bounding box center [435, 64] width 13 height 12
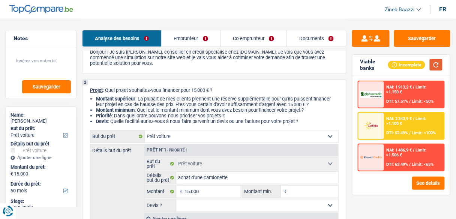
scroll to position [120, 0]
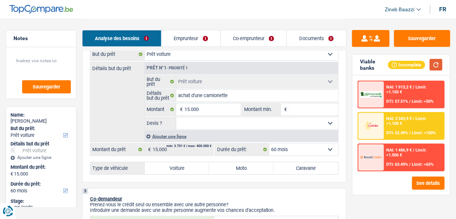
click at [432, 60] on button "button" at bounding box center [435, 65] width 13 height 12
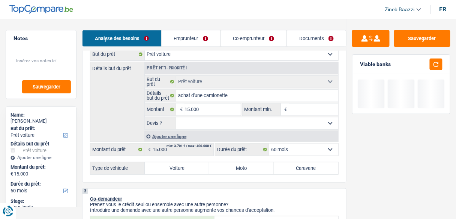
click at [301, 106] on input "Montant min." at bounding box center [313, 109] width 49 height 12
type input "1"
type input "15"
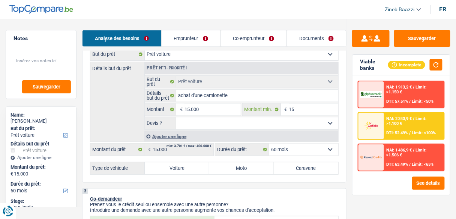
type input "150"
type input "1.500"
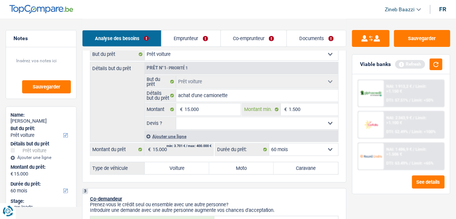
type input "15.000"
click at [304, 130] on div "Prêt n°1 - Priorité 1 Confort maison: meubles, textile, peinture, électroménage…" at bounding box center [241, 101] width 194 height 79
click at [304, 126] on select "Oui Non Non répondu Sélectionner une option" at bounding box center [257, 123] width 162 height 12
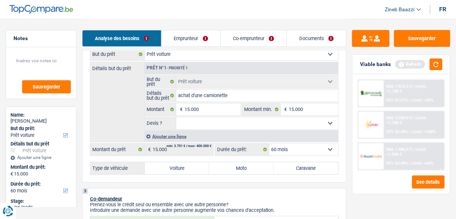
select select "false"
click at [176, 117] on select "Oui Non Non répondu Sélectionner une option" at bounding box center [257, 123] width 162 height 12
select select "false"
click at [192, 169] on label "Voiture" at bounding box center [177, 168] width 64 height 12
click at [192, 169] on input "Voiture" at bounding box center [177, 168] width 64 height 12
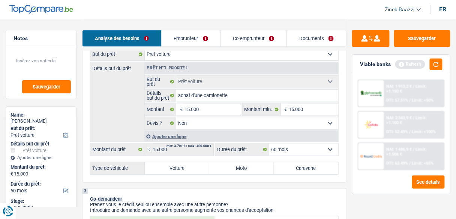
radio input "true"
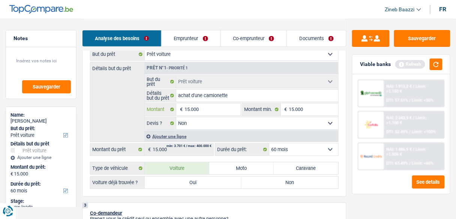
click at [207, 108] on input "15.000" at bounding box center [212, 109] width 56 height 12
type input "1.500"
type input "15.001"
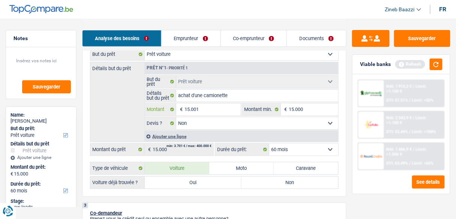
type input "15.001"
click at [136, 110] on div "Détails but du prêt Prêt n°1 - Priorité 1 Confort maison: meubles, textile, pei…" at bounding box center [214, 102] width 248 height 80
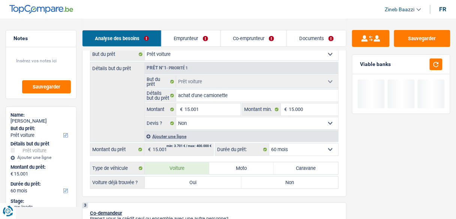
click at [267, 182] on label "Non" at bounding box center [289, 182] width 97 height 12
click at [267, 182] on input "Non" at bounding box center [289, 182] width 97 height 12
radio input "true"
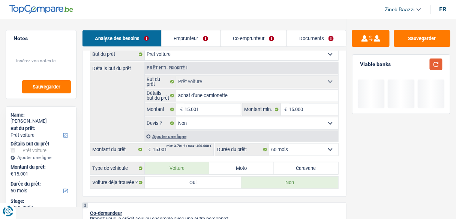
click at [439, 66] on button "button" at bounding box center [435, 64] width 13 height 12
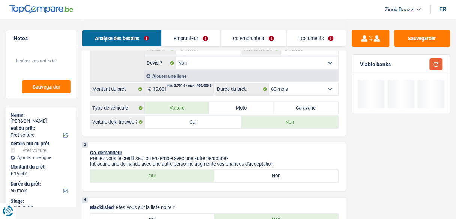
scroll to position [240, 0]
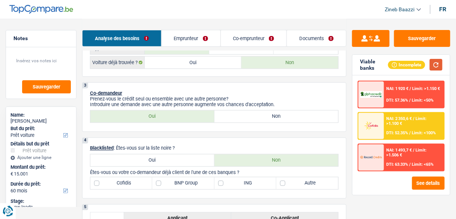
click at [433, 69] on button "button" at bounding box center [435, 65] width 13 height 12
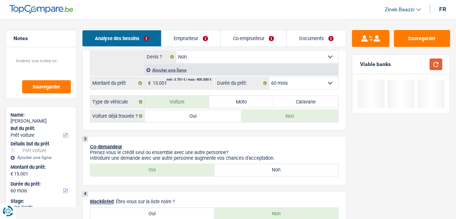
scroll to position [120, 0]
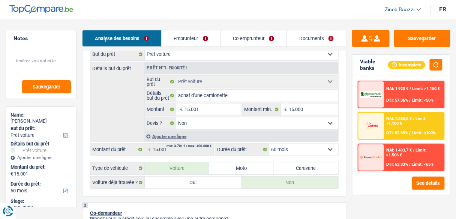
click at [299, 148] on select "12 mois 18 mois 24 mois 30 mois 36 mois 42 mois 48 mois 60 mois Sélectionner un…" at bounding box center [303, 149] width 69 height 12
drag, startPoint x: 299, startPoint y: 148, endPoint x: 295, endPoint y: 148, distance: 3.8
click at [299, 148] on select "12 mois 18 mois 24 mois 30 mois 36 mois 42 mois 48 mois 60 mois Sélectionner un…" at bounding box center [303, 149] width 69 height 12
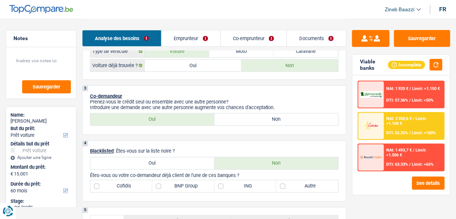
scroll to position [270, 0]
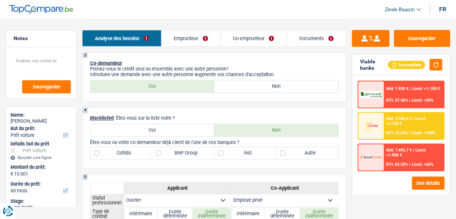
click at [310, 151] on label "Autre" at bounding box center [307, 153] width 62 height 12
click at [310, 151] on input "Autre" at bounding box center [307, 153] width 62 height 12
checkbox input "true"
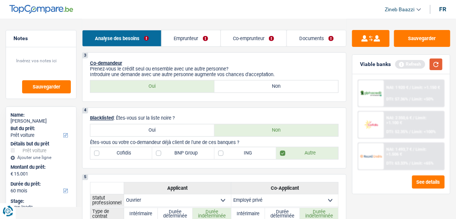
click at [437, 64] on button "button" at bounding box center [435, 64] width 13 height 12
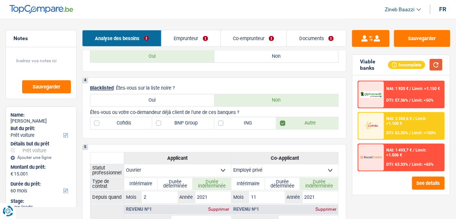
scroll to position [300, 0]
click at [439, 62] on button "button" at bounding box center [435, 65] width 13 height 12
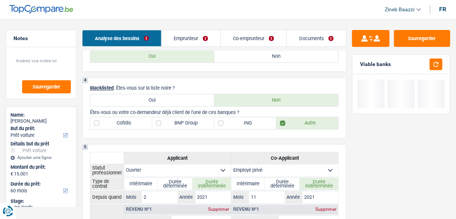
click at [185, 39] on link "Emprunteur" at bounding box center [190, 38] width 59 height 16
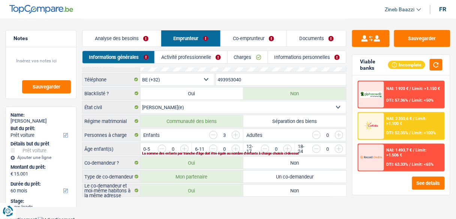
scroll to position [36, 0]
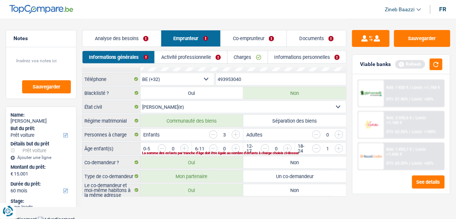
click at [286, 145] on input "button" at bounding box center [414, 150] width 263 height 12
click at [288, 151] on div "La somme des enfants par tranche d'âge doit être égale au nombre d'enfants à ch…" at bounding box center [233, 152] width 182 height 3
click at [288, 145] on input "button" at bounding box center [414, 150] width 263 height 12
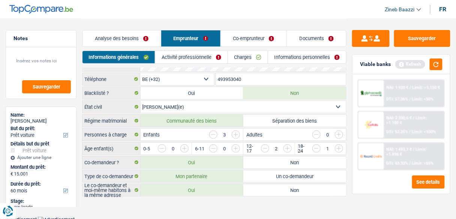
click at [194, 58] on link "Activité professionnelle" at bounding box center [191, 57] width 72 height 12
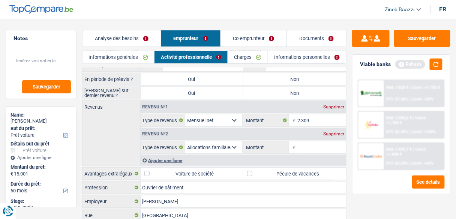
scroll to position [0, 0]
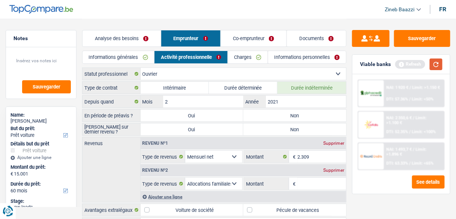
click at [434, 67] on button "button" at bounding box center [435, 64] width 13 height 12
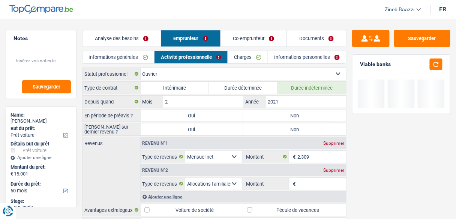
click at [276, 115] on label "Non" at bounding box center [294, 115] width 103 height 12
click at [276, 115] on input "Non" at bounding box center [294, 115] width 103 height 12
radio input "true"
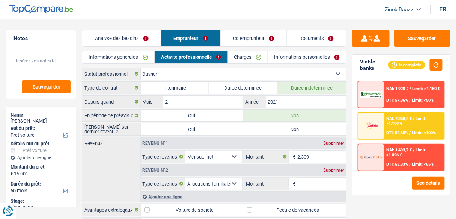
click at [272, 132] on label "Non" at bounding box center [294, 129] width 103 height 12
click at [272, 132] on input "Non" at bounding box center [294, 129] width 103 height 12
radio input "true"
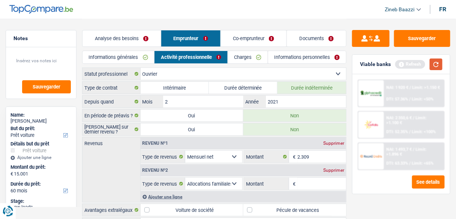
click at [441, 67] on button "button" at bounding box center [435, 64] width 13 height 12
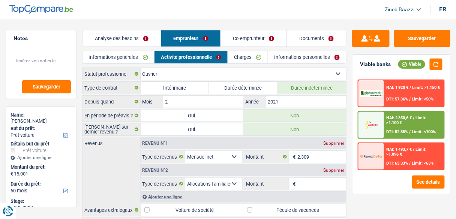
click at [413, 123] on div "NAI: 2 350,6 € / Limit: >1.100 €" at bounding box center [414, 120] width 56 height 10
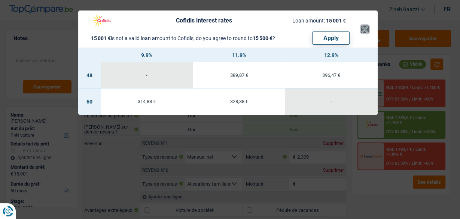
click at [368, 29] on button "×" at bounding box center [365, 28] width 8 height 7
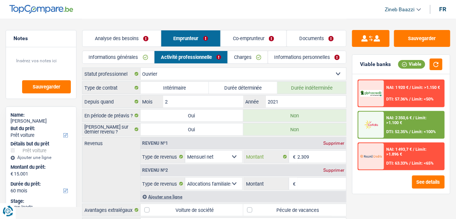
click at [310, 157] on input "2.309" at bounding box center [321, 157] width 49 height 12
click at [309, 37] on link "Documents" at bounding box center [316, 38] width 59 height 16
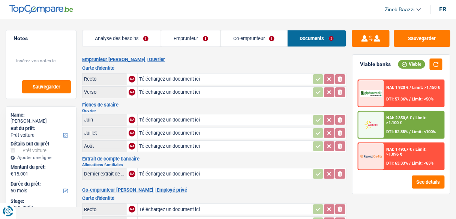
click at [202, 36] on link "Emprunteur" at bounding box center [190, 38] width 59 height 16
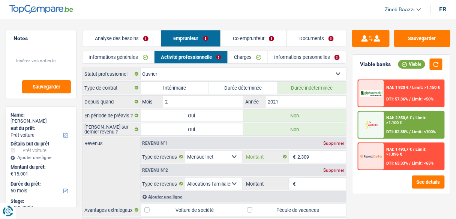
click at [300, 155] on input "2.309" at bounding box center [321, 157] width 49 height 12
click at [309, 155] on input "2.309" at bounding box center [321, 157] width 49 height 12
click at [305, 181] on input "Montant" at bounding box center [321, 184] width 49 height 12
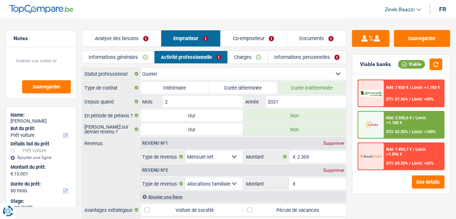
click at [305, 181] on input "Montant" at bounding box center [321, 184] width 49 height 12
click at [311, 157] on input "2.309" at bounding box center [321, 157] width 49 height 12
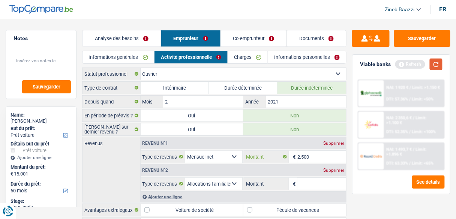
type input "2.500"
click at [438, 65] on button "button" at bounding box center [435, 64] width 13 height 12
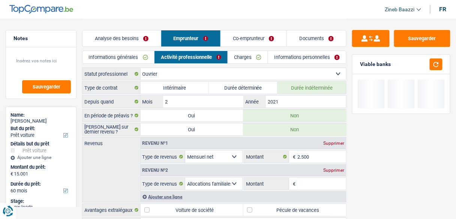
click at [315, 181] on input "Montant" at bounding box center [321, 184] width 49 height 12
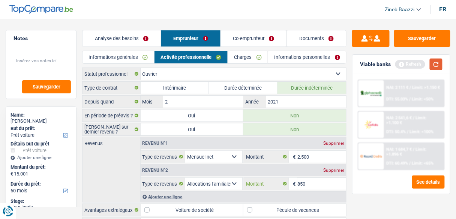
type input "850"
click at [439, 68] on button "button" at bounding box center [435, 64] width 13 height 12
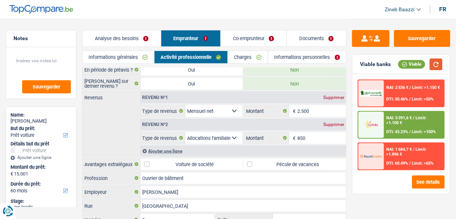
scroll to position [26, 0]
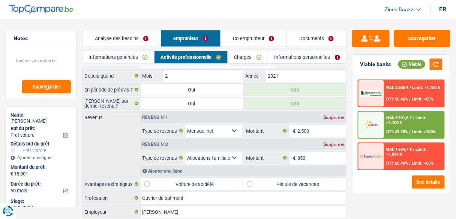
click at [244, 57] on link "Charges" at bounding box center [248, 57] width 40 height 12
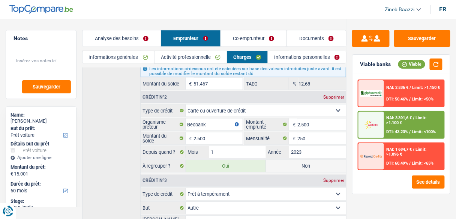
scroll to position [208, 0]
click at [333, 95] on div "Supprimer" at bounding box center [333, 97] width 25 height 4
select select "personalLoan"
type input "Alpha credit"
type input "10.000"
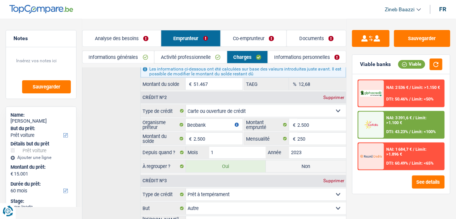
type input "10"
select select "other"
select select "48"
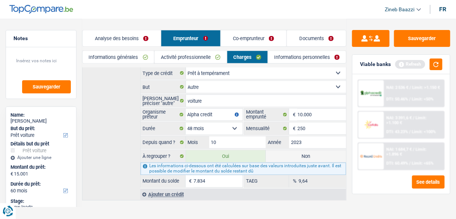
scroll to position [216, 0]
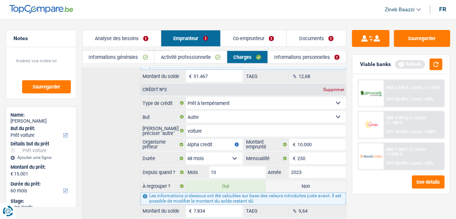
click at [126, 39] on link "Analyse des besoins" at bounding box center [121, 38] width 78 height 16
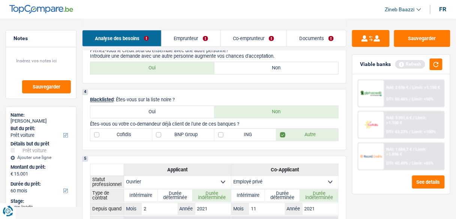
scroll to position [276, 0]
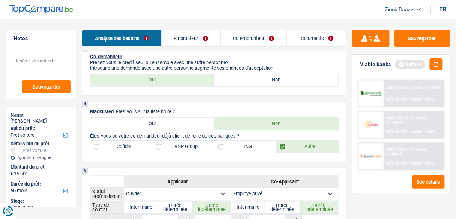
click at [175, 138] on div "4 Blacklisted : Êtes-vous sur la liste noire ? Oui Non Êtes-vous ou votre co-de…" at bounding box center [214, 131] width 264 height 61
click at [173, 146] on label "BNP Group" at bounding box center [183, 147] width 62 height 12
click at [173, 146] on input "BNP Group" at bounding box center [183, 147] width 62 height 12
checkbox input "true"
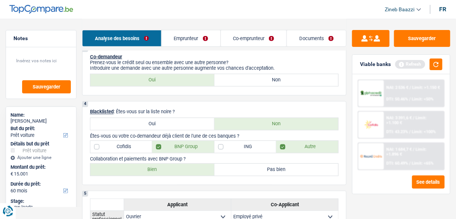
click at [248, 143] on label "ING" at bounding box center [245, 147] width 62 height 12
click at [248, 143] on input "ING" at bounding box center [245, 147] width 62 height 12
checkbox input "true"
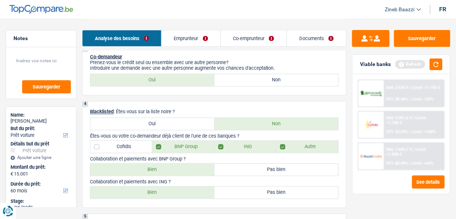
click at [184, 187] on label "Bien" at bounding box center [152, 193] width 124 height 12
click at [184, 187] on input "Bien" at bounding box center [152, 193] width 124 height 12
radio input "true"
click at [436, 64] on button "button" at bounding box center [435, 64] width 13 height 12
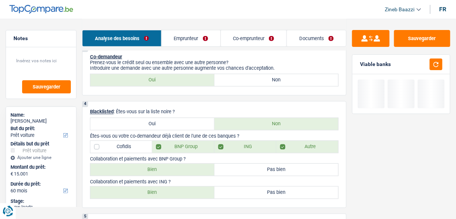
click at [178, 167] on label "Bien" at bounding box center [152, 170] width 124 height 12
click at [178, 167] on input "Bien" at bounding box center [152, 170] width 124 height 12
radio input "true"
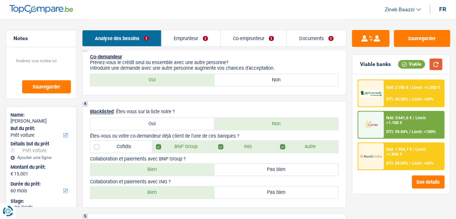
click at [437, 67] on button "button" at bounding box center [435, 64] width 13 height 12
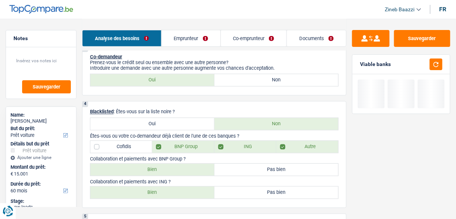
click at [194, 39] on link "Emprunteur" at bounding box center [190, 38] width 59 height 16
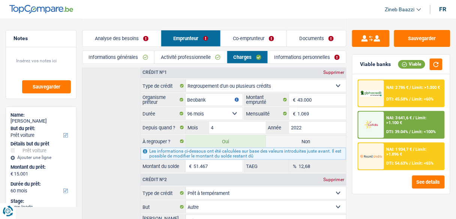
scroll to position [96, 0]
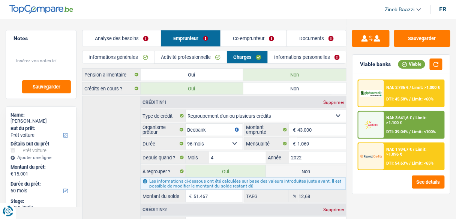
click at [116, 36] on link "Analyse des besoins" at bounding box center [121, 38] width 78 height 16
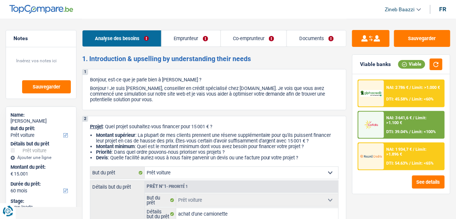
scroll to position [0, 0]
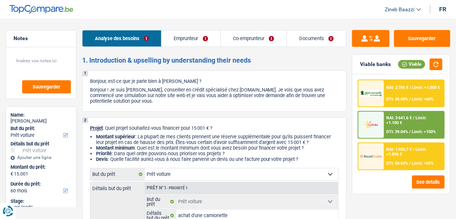
click at [187, 34] on link "Emprunteur" at bounding box center [190, 38] width 59 height 16
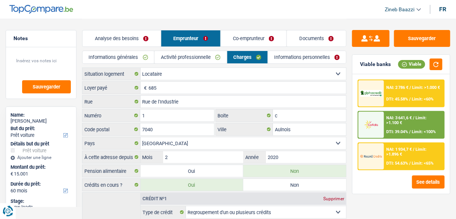
click at [242, 37] on link "Co-emprunteur" at bounding box center [254, 38] width 66 height 16
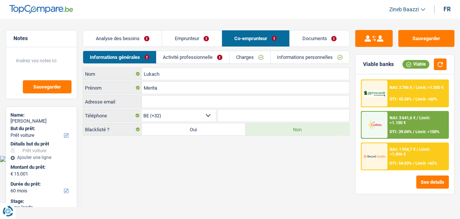
click at [180, 43] on link "Emprunteur" at bounding box center [191, 38] width 59 height 16
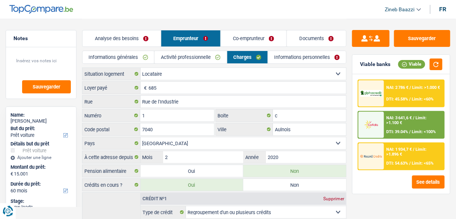
click at [181, 54] on link "Activité professionnelle" at bounding box center [190, 57] width 72 height 12
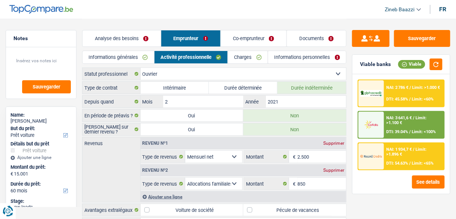
click at [251, 58] on link "Charges" at bounding box center [248, 57] width 40 height 12
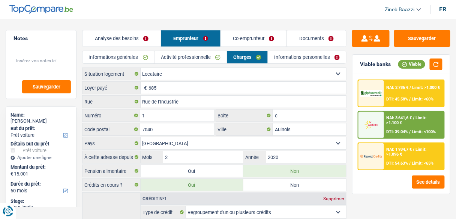
click at [230, 45] on link "Co-emprunteur" at bounding box center [254, 38] width 66 height 16
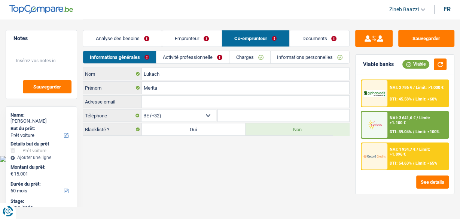
click at [252, 57] on link "Charges" at bounding box center [250, 57] width 40 height 12
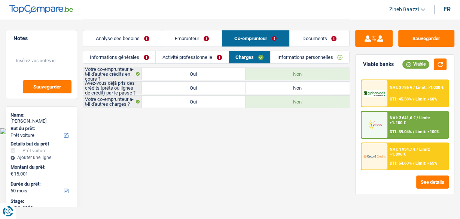
click at [202, 55] on link "Activité professionnelle" at bounding box center [192, 57] width 73 height 12
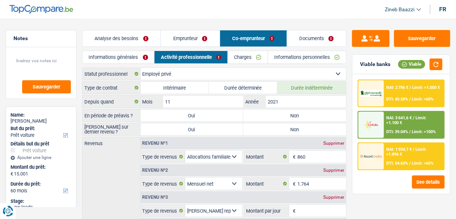
click at [196, 40] on link "Emprunteur" at bounding box center [190, 38] width 58 height 16
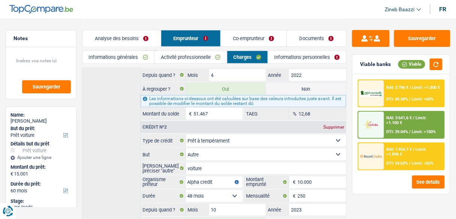
scroll to position [180, 0]
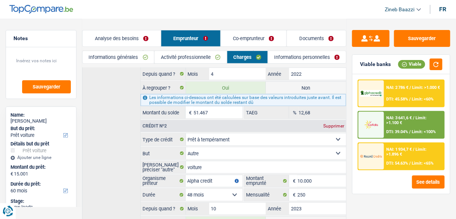
click at [299, 82] on label "Non" at bounding box center [306, 88] width 80 height 12
click at [299, 82] on input "Non" at bounding box center [306, 88] width 80 height 12
radio input "true"
select select "car"
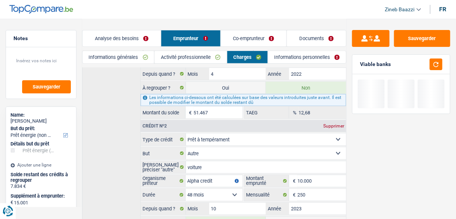
select select "refinancing"
select select "120"
radio input "false"
click at [436, 63] on button "button" at bounding box center [435, 64] width 13 height 12
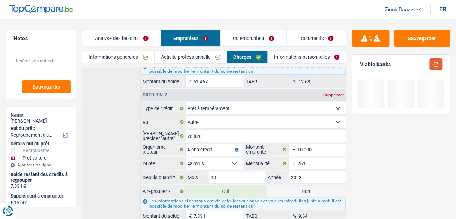
scroll to position [246, 0]
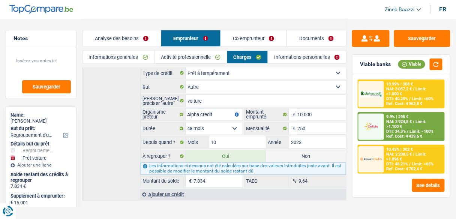
click at [290, 151] on label "Non" at bounding box center [306, 156] width 80 height 12
click at [290, 151] on input "Non" at bounding box center [306, 156] width 80 height 12
radio input "true"
select select "car"
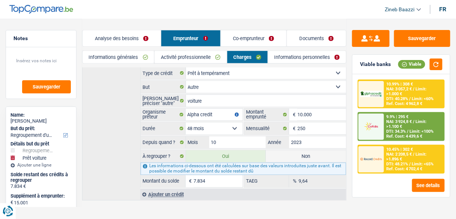
select select "60"
radio input "false"
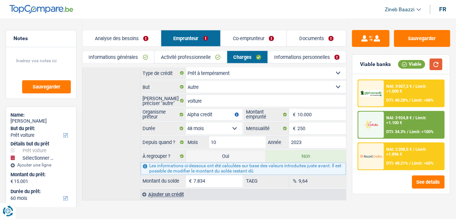
click at [438, 66] on button "button" at bounding box center [435, 64] width 13 height 12
click at [282, 61] on link "Informations personnelles" at bounding box center [307, 57] width 78 height 12
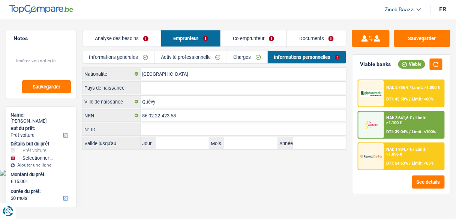
scroll to position [0, 0]
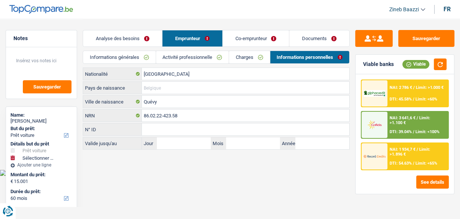
click at [164, 88] on input "Pays de naissance" at bounding box center [246, 88] width 208 height 12
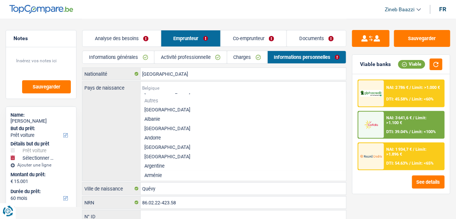
scroll to position [60, 0]
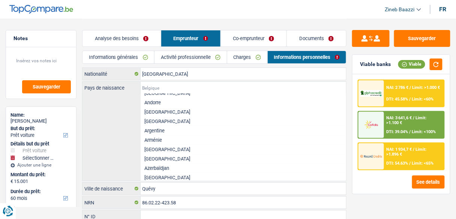
type input "s"
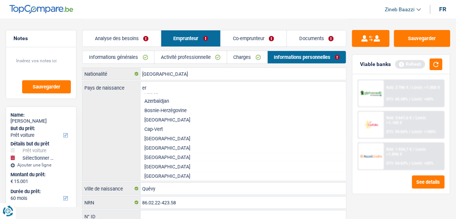
type input "e"
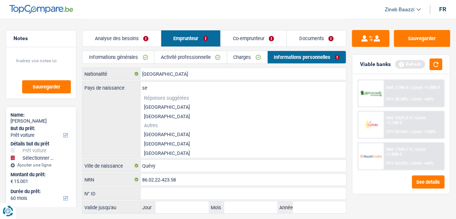
scroll to position [0, 0]
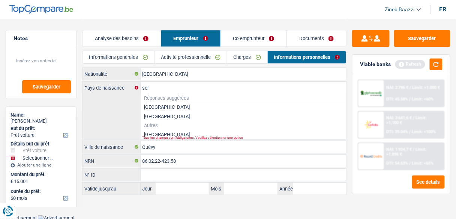
click at [150, 135] on li "Serbie" at bounding box center [243, 134] width 206 height 9
type input "Serbie"
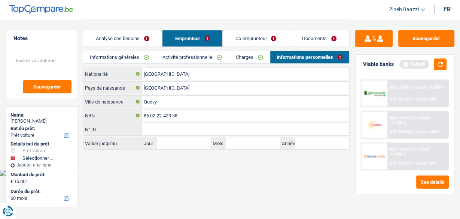
click at [248, 55] on link "Charges" at bounding box center [249, 57] width 40 height 12
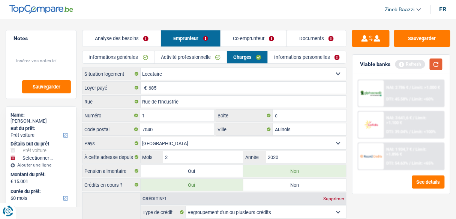
click at [435, 67] on button "button" at bounding box center [435, 64] width 13 height 12
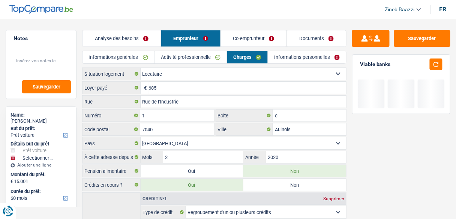
click at [233, 33] on link "Co-emprunteur" at bounding box center [254, 38] width 66 height 16
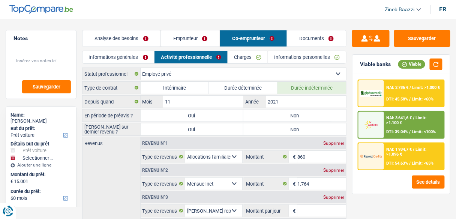
click at [131, 54] on link "Informations générales" at bounding box center [118, 57] width 72 height 12
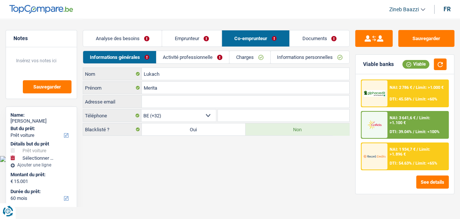
click at [199, 53] on link "Activité professionnelle" at bounding box center [193, 57] width 73 height 12
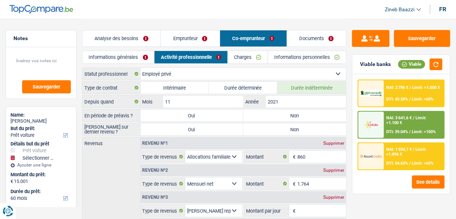
click at [295, 115] on label "Non" at bounding box center [294, 115] width 103 height 12
click at [295, 115] on input "Non" at bounding box center [294, 115] width 103 height 12
radio input "true"
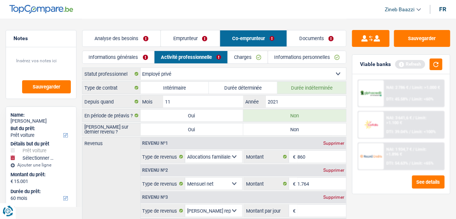
click at [286, 127] on label "Non" at bounding box center [294, 129] width 103 height 12
click at [286, 127] on input "Non" at bounding box center [294, 129] width 103 height 12
radio input "true"
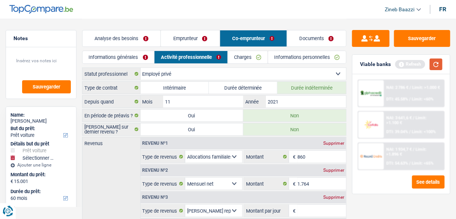
click at [430, 61] on button "button" at bounding box center [435, 64] width 13 height 12
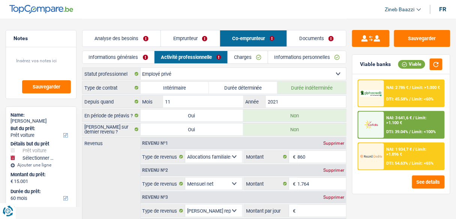
click at [327, 143] on div "Supprimer" at bounding box center [333, 143] width 25 height 4
select select "netSalary"
type input "1.764"
select select "mealVouchers"
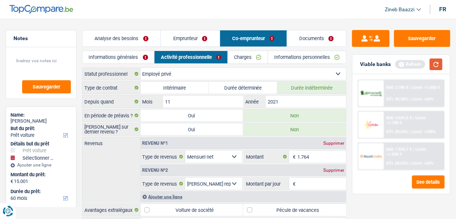
click at [437, 66] on button "button" at bounding box center [435, 64] width 13 height 12
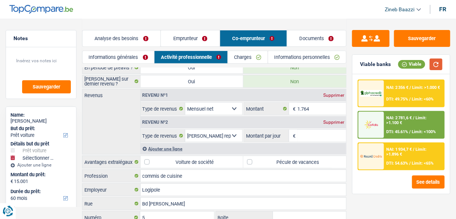
scroll to position [60, 0]
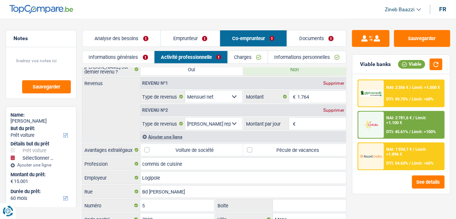
click at [304, 124] on input "Montant par jour" at bounding box center [321, 124] width 49 height 12
click at [332, 108] on div "Supprimer" at bounding box center [333, 110] width 25 height 4
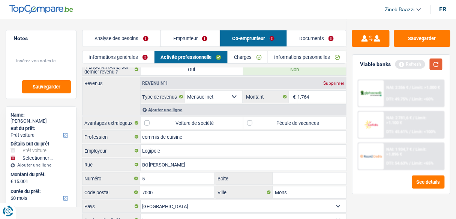
click at [436, 67] on button "button" at bounding box center [435, 64] width 13 height 12
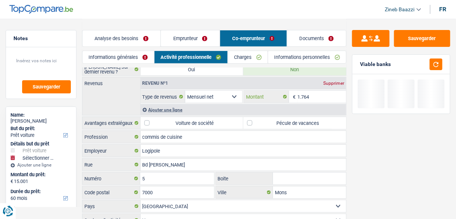
click at [319, 94] on input "1.764" at bounding box center [321, 97] width 49 height 12
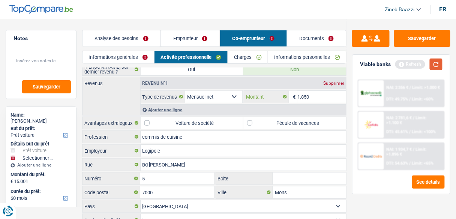
type input "1.850"
click at [431, 64] on button "button" at bounding box center [435, 64] width 13 height 12
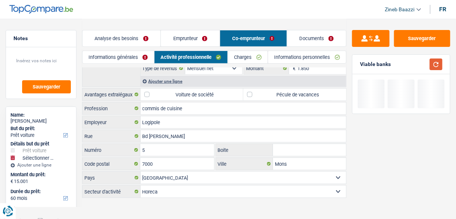
scroll to position [89, 0]
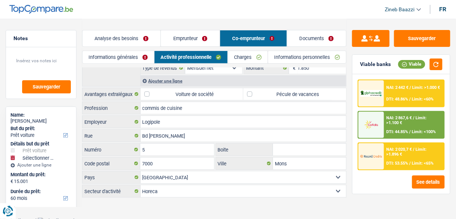
click at [261, 90] on label "Pécule de vacances" at bounding box center [294, 94] width 103 height 12
click at [261, 90] on input "Pécule de vacances" at bounding box center [294, 94] width 103 height 12
checkbox input "true"
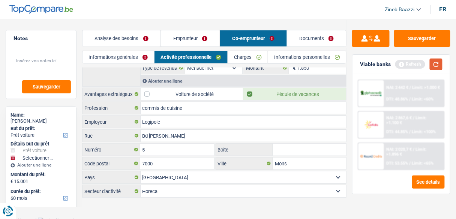
click at [437, 61] on button "button" at bounding box center [435, 64] width 13 height 12
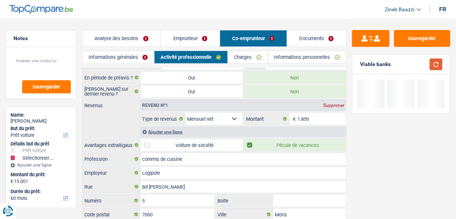
scroll to position [0, 0]
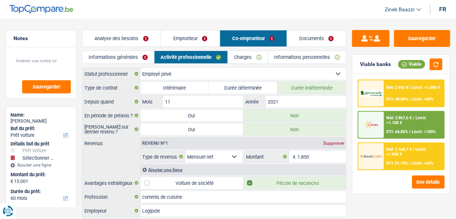
click at [242, 55] on link "Charges" at bounding box center [248, 57] width 40 height 12
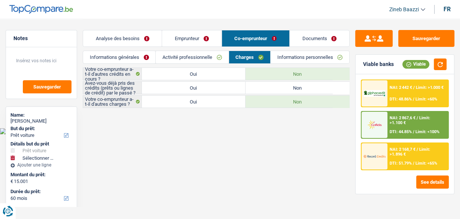
click at [233, 90] on label "Oui" at bounding box center [194, 88] width 104 height 12
click at [233, 90] on input "Oui" at bounding box center [194, 88] width 104 height 12
radio input "true"
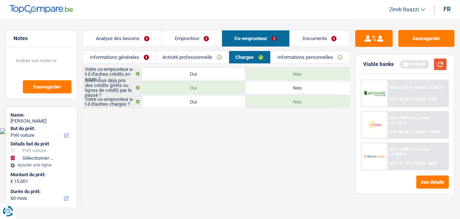
click at [434, 60] on button "button" at bounding box center [440, 64] width 13 height 12
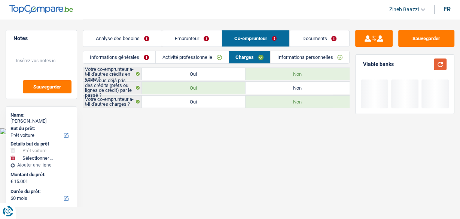
click at [443, 65] on button "button" at bounding box center [440, 64] width 13 height 12
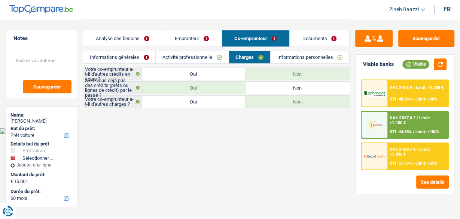
click at [291, 58] on link "Informations personnelles" at bounding box center [310, 57] width 79 height 12
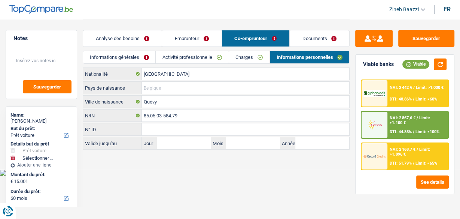
click at [158, 87] on input "Pays de naissance" at bounding box center [246, 88] width 208 height 12
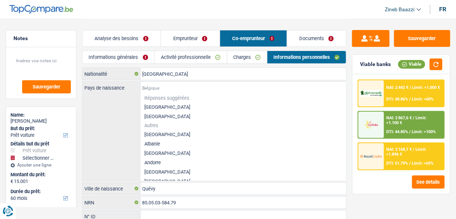
type input "m"
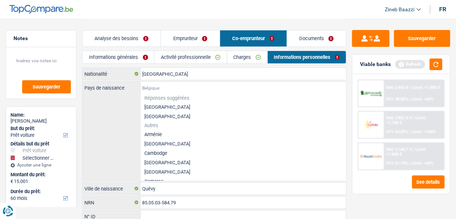
type input "a"
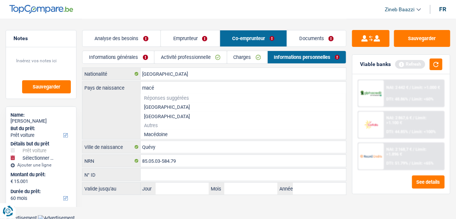
click at [160, 134] on li "Macédoine" at bounding box center [243, 134] width 206 height 9
type input "Macédoine"
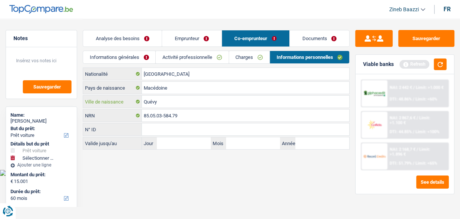
click at [160, 105] on input "Quévy" at bounding box center [246, 102] width 208 height 12
type input "ohrid"
click at [439, 68] on button "button" at bounding box center [440, 64] width 13 height 12
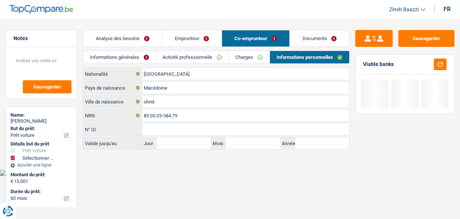
click at [116, 58] on link "Informations générales" at bounding box center [119, 57] width 72 height 12
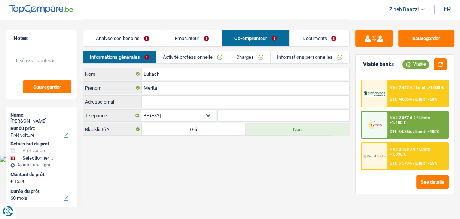
click at [132, 36] on link "Analyse des besoins" at bounding box center [122, 38] width 79 height 16
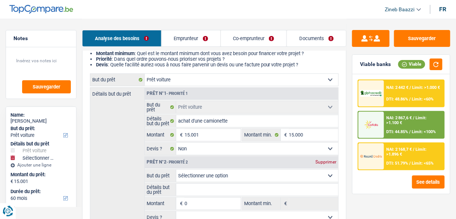
scroll to position [90, 0]
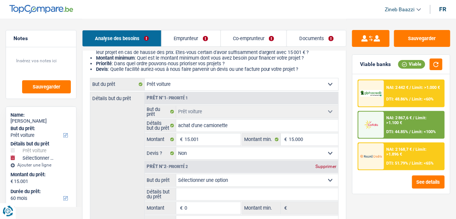
click at [329, 167] on div "Supprimer" at bounding box center [325, 166] width 25 height 4
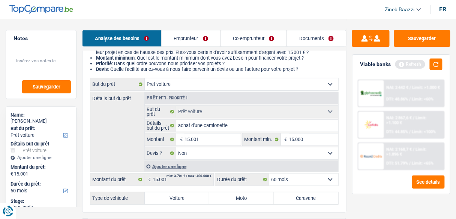
click at [289, 181] on select "12 mois 18 mois 24 mois 30 mois 36 mois 42 mois 48 mois 60 mois Sélectionner un…" at bounding box center [303, 179] width 69 height 12
click at [225, 151] on select "Oui Non Non répondu Sélectionner une option" at bounding box center [257, 153] width 162 height 12
click at [224, 151] on select "Oui Non Non répondu Sélectionner une option" at bounding box center [257, 153] width 162 height 12
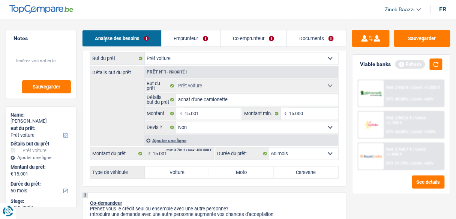
scroll to position [150, 0]
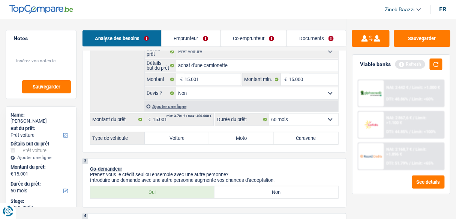
click at [168, 135] on label "Voiture" at bounding box center [177, 138] width 64 height 12
click at [168, 135] on input "Voiture" at bounding box center [177, 138] width 64 height 12
radio input "true"
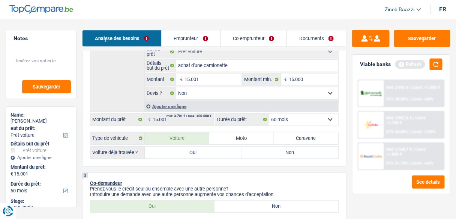
click at [265, 150] on label "Non" at bounding box center [289, 152] width 97 height 12
click at [265, 150] on input "Non" at bounding box center [289, 152] width 97 height 12
radio input "true"
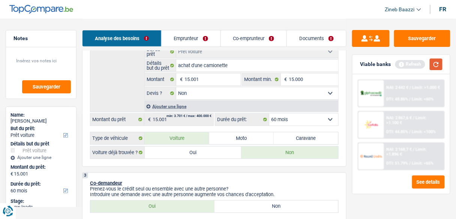
click at [438, 65] on button "button" at bounding box center [435, 64] width 13 height 12
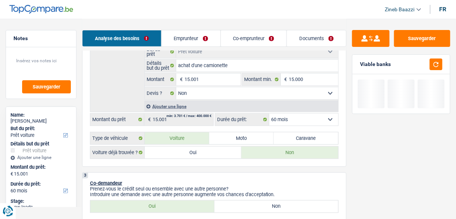
click at [308, 118] on select "12 mois 18 mois 24 mois 30 mois 36 mois 42 mois 48 mois 60 mois Sélectionner un…" at bounding box center [303, 120] width 69 height 12
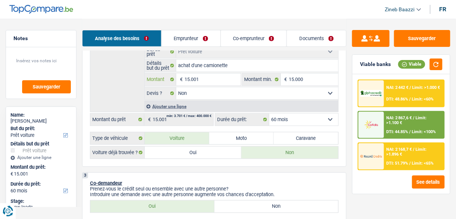
click at [215, 80] on input "15.001" at bounding box center [212, 79] width 56 height 12
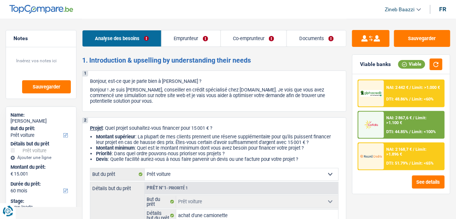
scroll to position [90, 0]
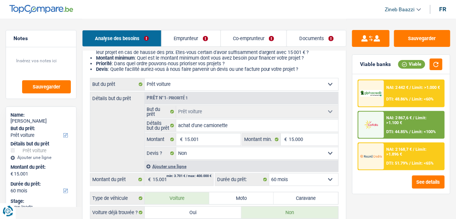
click at [132, 134] on div "Détails but du prêt Prêt n°1 - Priorité 1 Confort maison: meubles, textile, pei…" at bounding box center [214, 132] width 248 height 80
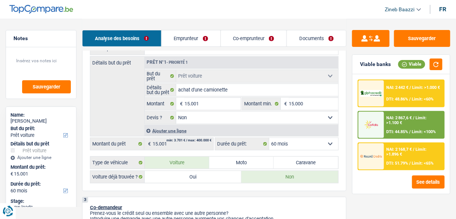
scroll to position [180, 0]
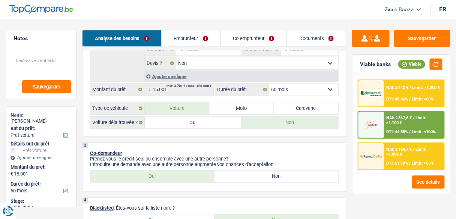
click at [180, 118] on label "Oui" at bounding box center [193, 123] width 97 height 12
click at [180, 118] on input "Oui" at bounding box center [193, 123] width 97 height 12
radio input "true"
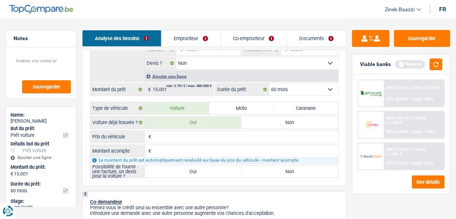
click at [186, 135] on input "Prix du véhicule" at bounding box center [245, 137] width 185 height 12
click at [202, 166] on label "Oui" at bounding box center [193, 172] width 97 height 12
click at [202, 166] on input "Oui" at bounding box center [193, 172] width 97 height 12
radio input "true"
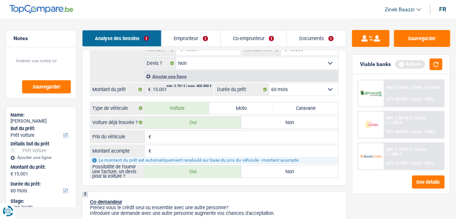
radio input "true"
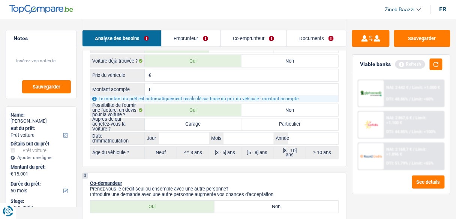
scroll to position [270, 0]
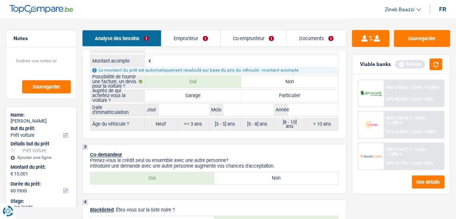
click at [188, 95] on label "Garage" at bounding box center [193, 96] width 97 height 12
click at [188, 95] on input "Garage" at bounding box center [193, 96] width 97 height 12
radio input "true"
click at [184, 110] on input "Jour" at bounding box center [184, 110] width 50 height 12
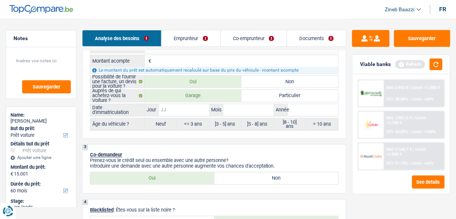
type input "1"
type input "10"
type input "1"
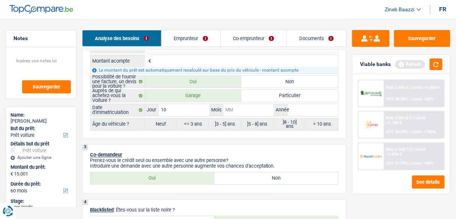
type input "1"
type input "11"
type input "2"
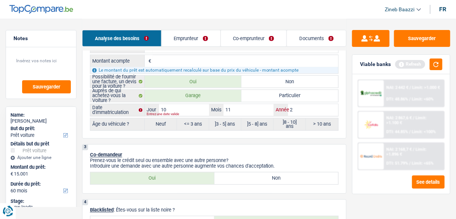
type input "20"
type input "201"
type input "2016"
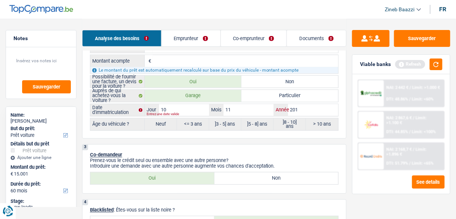
type input "2016"
radio input "false"
radio input "true"
click at [429, 65] on button "button" at bounding box center [435, 64] width 13 height 12
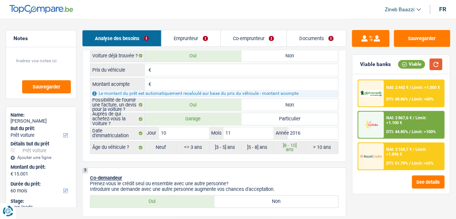
scroll to position [210, 0]
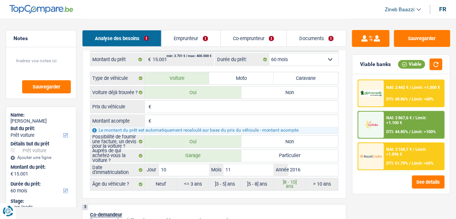
click at [176, 106] on input "Prix du véhicule" at bounding box center [245, 107] width 185 height 12
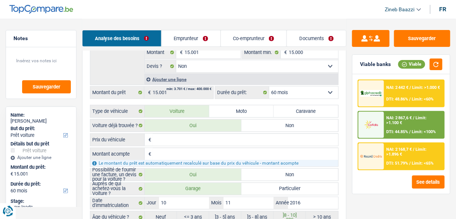
scroll to position [180, 0]
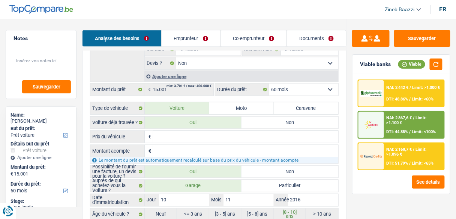
type input "1"
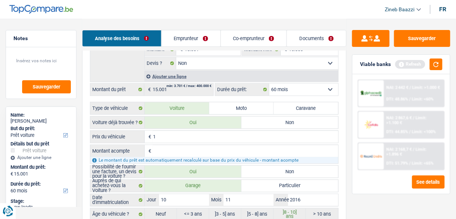
type input "11"
type input "119"
type input "1.199"
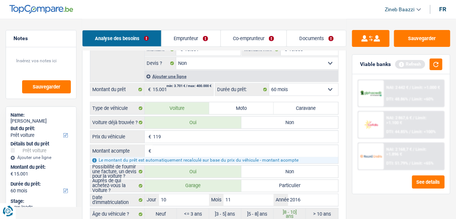
type input "1.199"
type input "11.999"
click at [154, 145] on input "Montant acompte" at bounding box center [245, 151] width 185 height 12
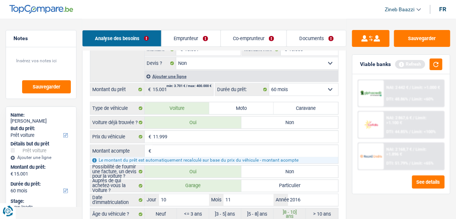
type input "0"
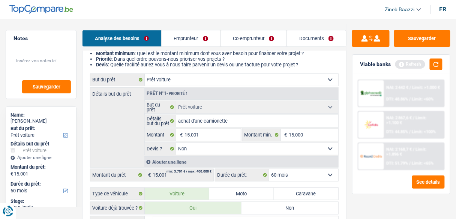
scroll to position [90, 0]
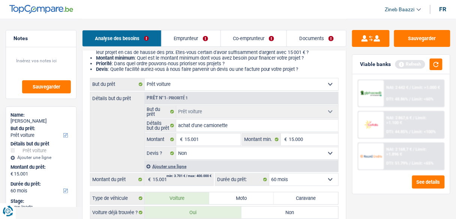
type input "0"
type input "11.999"
click at [120, 129] on div "Détails but du prêt Prêt n°1 - Priorité 1 Confort maison: meubles, textile, pei…" at bounding box center [214, 132] width 248 height 80
click at [196, 142] on input "11.999" at bounding box center [212, 139] width 56 height 12
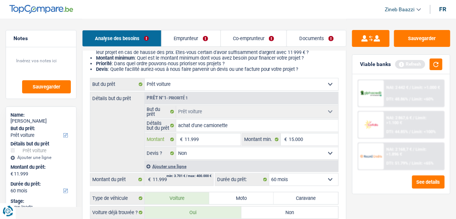
click at [196, 142] on input "11.999" at bounding box center [212, 139] width 56 height 12
click at [299, 141] on input "15.000" at bounding box center [313, 139] width 49 height 12
click at [176, 164] on div "Ajouter une ligne" at bounding box center [241, 166] width 194 height 11
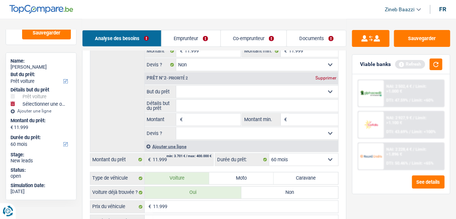
scroll to position [180, 0]
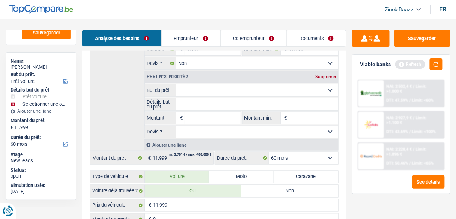
click at [197, 88] on select "Confort maison: meubles, textile, peinture, électroménager, outillage non-profe…" at bounding box center [257, 90] width 162 height 12
click at [176, 84] on select "Confort maison: meubles, textile, peinture, électroménager, outillage non-profe…" at bounding box center [257, 90] width 162 height 12
click at [193, 101] on input "Détails but du prêt" at bounding box center [257, 104] width 162 height 12
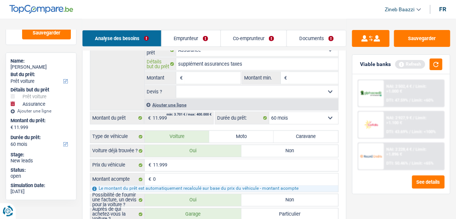
scroll to position [210, 0]
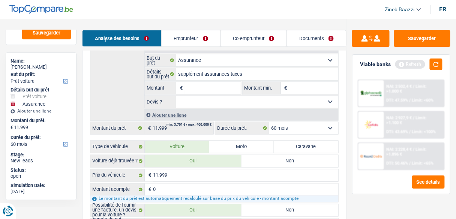
click at [202, 87] on input "Montant" at bounding box center [212, 88] width 56 height 12
click at [297, 86] on input "Montant min." at bounding box center [313, 88] width 49 height 12
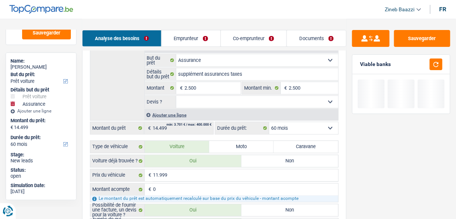
click at [363, 157] on div "Sauvegarder Viable banks" at bounding box center [400, 118] width 109 height 177
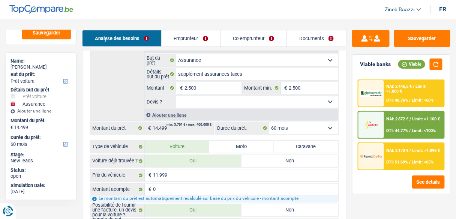
click at [124, 69] on div "Détails but du prêt Prêt n°1 - Priorité 1 Confort maison: meubles, textile, pei…" at bounding box center [214, 46] width 248 height 149
click at [202, 86] on input "2.500" at bounding box center [212, 88] width 56 height 12
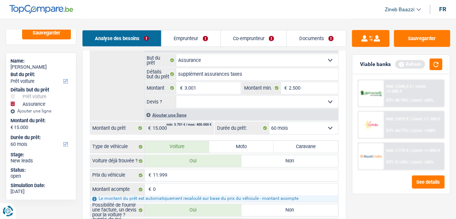
click at [120, 82] on div "Détails but du prêt Prêt n°1 - Priorité 1 Confort maison: meubles, textile, pei…" at bounding box center [214, 46] width 248 height 149
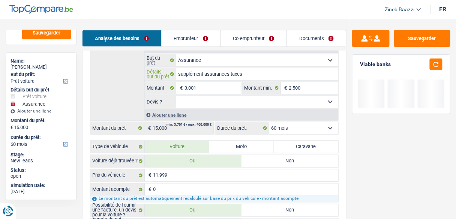
click at [259, 77] on input "supplément assurances taxes" at bounding box center [257, 74] width 162 height 12
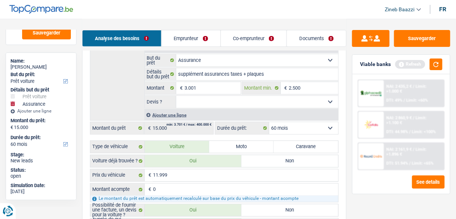
click at [305, 89] on input "2.500" at bounding box center [313, 88] width 49 height 12
click at [354, 171] on div "NAI: 2 435,2 € / Limit: >1.000 € DTI: 49% / Limit: <60% NAI: 2 860,9 € / Limit:…" at bounding box center [400, 134] width 97 height 120
click at [439, 63] on button "button" at bounding box center [435, 64] width 13 height 12
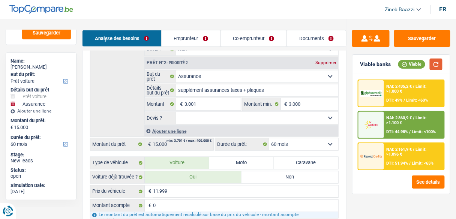
scroll to position [180, 0]
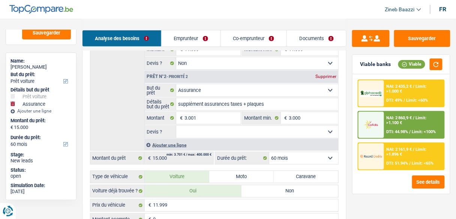
click at [278, 160] on select "12 mois 18 mois 24 mois 30 mois 36 mois 42 mois 48 mois 60 mois Sélectionner un…" at bounding box center [303, 158] width 69 height 12
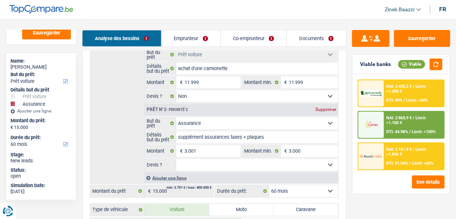
scroll to position [150, 0]
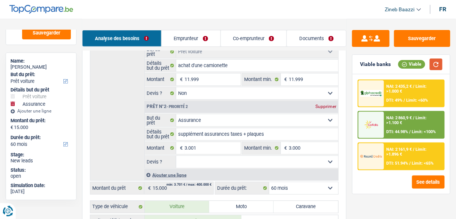
click at [438, 61] on button "button" at bounding box center [435, 64] width 13 height 12
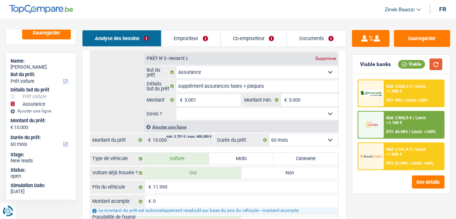
scroll to position [240, 0]
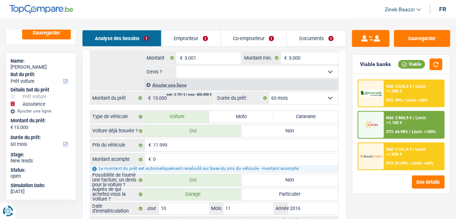
click at [397, 168] on div "NAI: 2 161,9 € / Limit: >1.896 € DTI: 51.94% / Limit: <65%" at bounding box center [414, 156] width 60 height 26
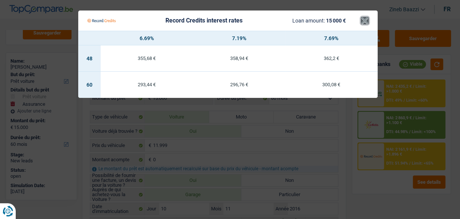
click at [366, 19] on button "×" at bounding box center [365, 20] width 8 height 7
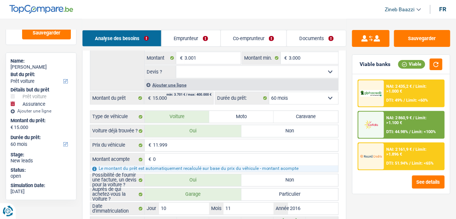
click at [313, 96] on select "12 mois 18 mois 24 mois 30 mois 36 mois 42 mois 48 mois 60 mois Sélectionner un…" at bounding box center [303, 98] width 69 height 12
click at [398, 158] on div "NAI: 2 161,9 € / Limit: >1.896 € DTI: 51.94% / Limit: <65%" at bounding box center [414, 156] width 60 height 26
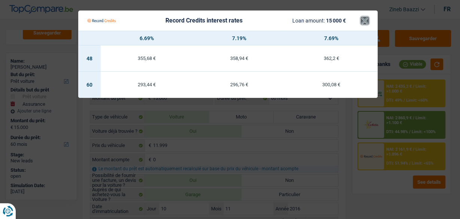
click at [363, 24] on button "×" at bounding box center [365, 20] width 8 height 7
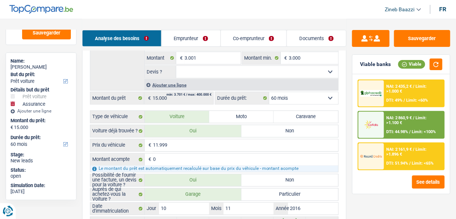
click at [374, 151] on img at bounding box center [371, 156] width 22 height 11
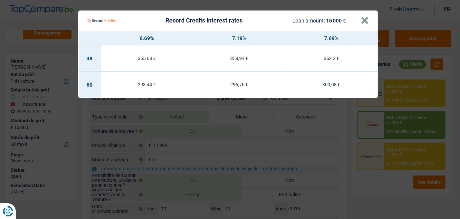
click at [372, 23] on Credits___BV_modal_header_ "Record Credits interest rates Loan amount: 15 000 € ×" at bounding box center [228, 20] width 300 height 20
click at [366, 21] on button "×" at bounding box center [365, 20] width 8 height 7
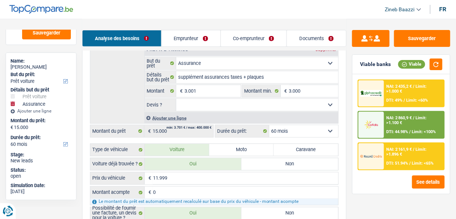
scroll to position [210, 0]
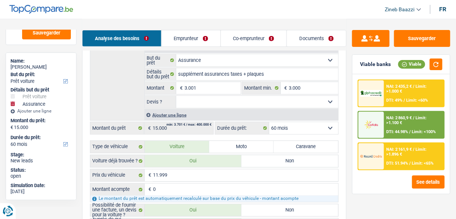
click at [285, 104] on select "Oui Non Non répondu Sélectionner une option" at bounding box center [257, 102] width 162 height 12
click at [176, 96] on select "Oui Non Non répondu Sélectionner une option" at bounding box center [257, 102] width 162 height 12
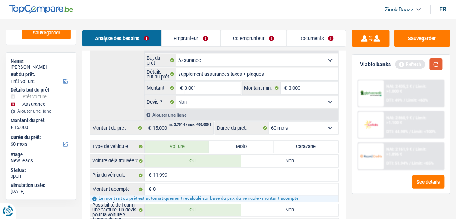
click at [439, 64] on button "button" at bounding box center [435, 64] width 13 height 12
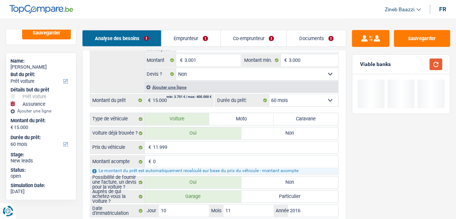
scroll to position [270, 0]
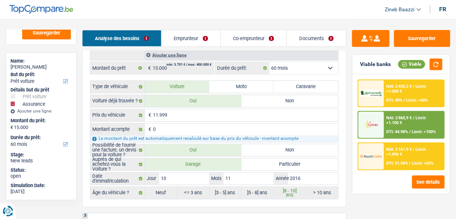
click at [379, 161] on img at bounding box center [371, 156] width 22 height 11
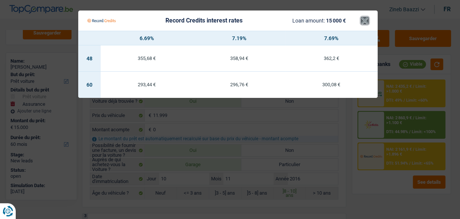
click at [361, 22] on button "×" at bounding box center [365, 20] width 8 height 7
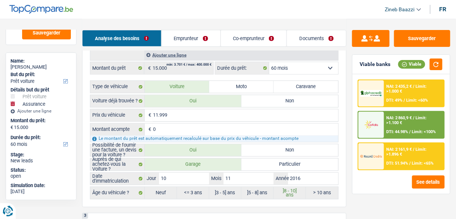
click at [387, 130] on span "DTI: 44.98%" at bounding box center [397, 131] width 22 height 5
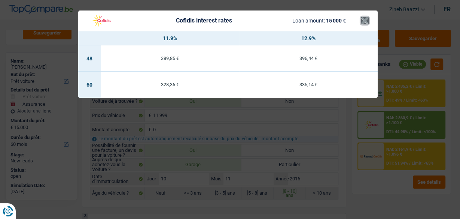
click at [365, 22] on button "×" at bounding box center [365, 20] width 8 height 7
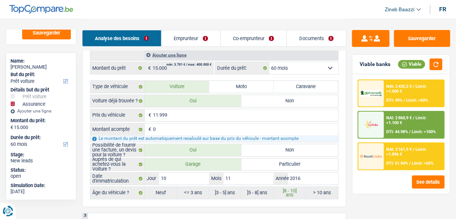
click at [373, 92] on img at bounding box center [371, 93] width 22 height 7
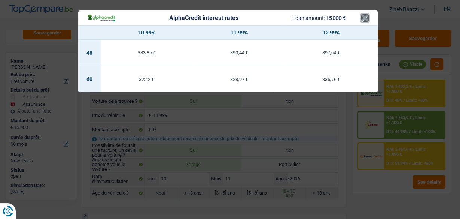
click at [366, 19] on button "×" at bounding box center [365, 17] width 8 height 7
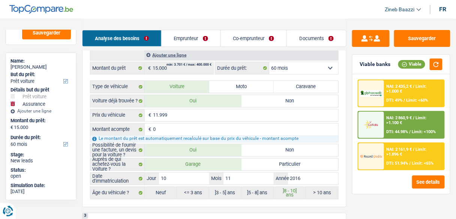
scroll to position [300, 0]
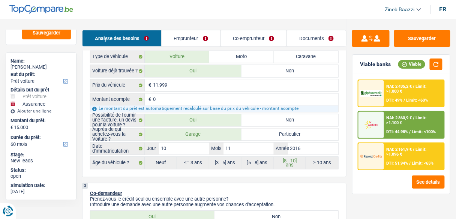
click at [378, 157] on img at bounding box center [371, 156] width 22 height 11
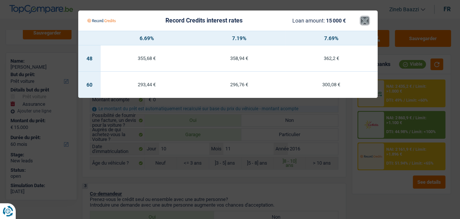
click at [366, 20] on button "×" at bounding box center [365, 20] width 8 height 7
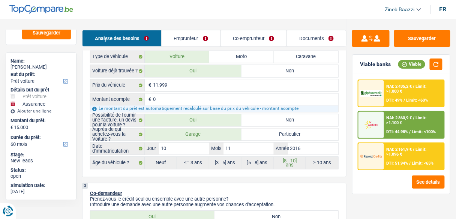
click at [377, 99] on div at bounding box center [370, 93] width 25 height 26
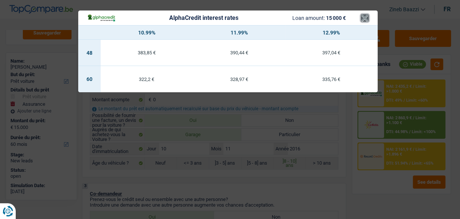
click at [366, 18] on button "×" at bounding box center [365, 17] width 8 height 7
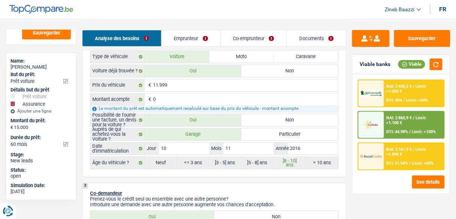
click at [391, 121] on span "Limit: >1.100 €" at bounding box center [406, 120] width 40 height 10
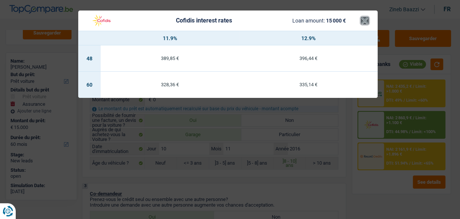
click at [367, 21] on button "×" at bounding box center [365, 20] width 8 height 7
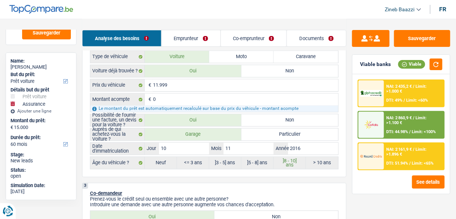
click at [381, 145] on div at bounding box center [370, 156] width 25 height 26
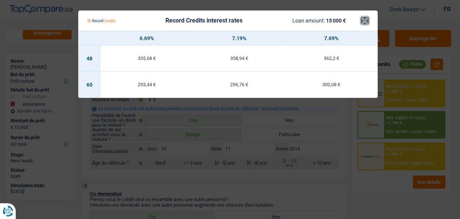
click at [366, 21] on button "×" at bounding box center [365, 20] width 8 height 7
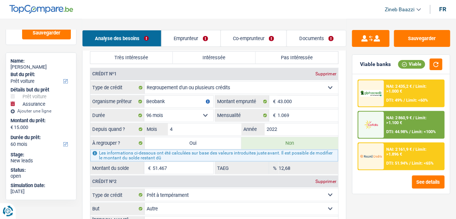
scroll to position [809, 0]
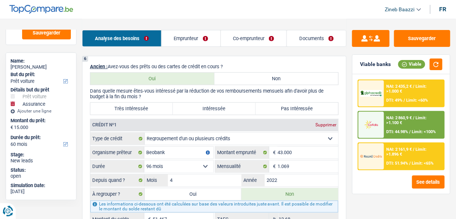
click at [144, 103] on label "Très Intéressée" at bounding box center [131, 109] width 82 height 12
click at [144, 103] on input "Très Intéressée" at bounding box center [131, 109] width 82 height 12
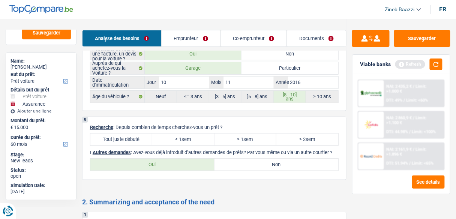
scroll to position [1589, 0]
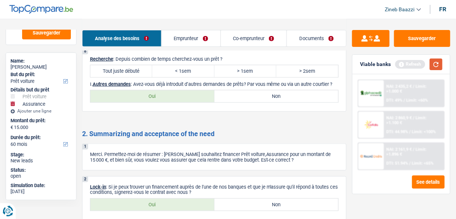
click at [432, 67] on button "button" at bounding box center [435, 64] width 13 height 12
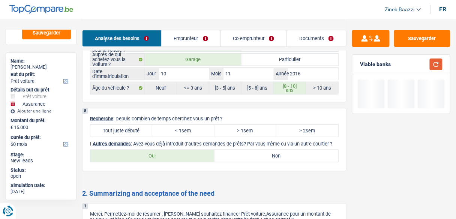
scroll to position [1529, 0]
click at [116, 128] on label "Tout juste débuté" at bounding box center [121, 131] width 62 height 12
click at [116, 128] on input "Tout juste débuté" at bounding box center [121, 131] width 62 height 12
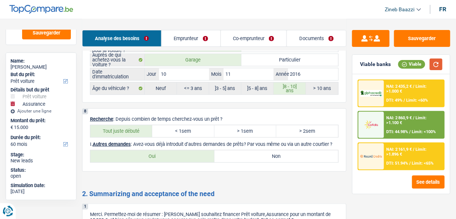
drag, startPoint x: 432, startPoint y: 64, endPoint x: 426, endPoint y: 66, distance: 6.2
click at [432, 64] on button "button" at bounding box center [435, 64] width 13 height 12
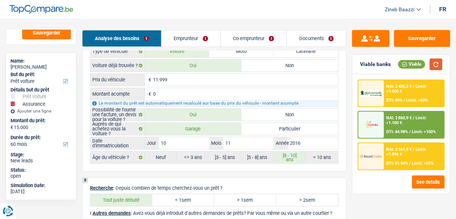
scroll to position [1559, 0]
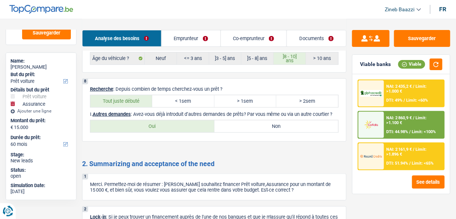
drag, startPoint x: 140, startPoint y: 108, endPoint x: 304, endPoint y: 119, distance: 164.5
click at [304, 119] on div "8 Recherche : Depuis combien de temps cherchez-vous un prêt ? Tout juste débuté…" at bounding box center [214, 109] width 264 height 63
click at [302, 116] on p "I. Autres demandes : Avez-vous déjà introduit d’autres demandes de prêts? Par v…" at bounding box center [214, 114] width 248 height 6
click at [184, 126] on label "Oui" at bounding box center [152, 126] width 124 height 12
click at [184, 126] on input "Oui" at bounding box center [152, 126] width 124 height 12
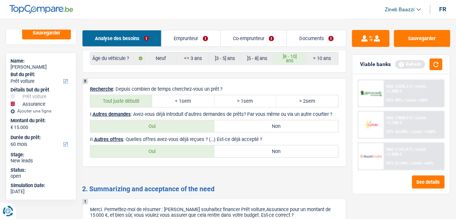
click at [256, 148] on label "Non" at bounding box center [276, 151] width 124 height 12
click at [256, 148] on input "Non" at bounding box center [276, 151] width 124 height 12
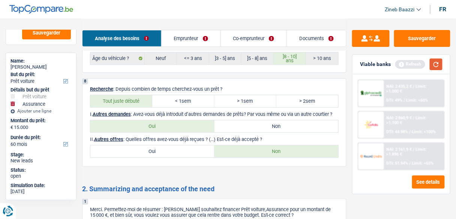
drag, startPoint x: 436, startPoint y: 68, endPoint x: 368, endPoint y: 113, distance: 81.9
click at [436, 68] on button "button" at bounding box center [435, 64] width 13 height 12
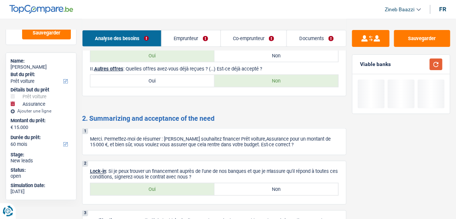
scroll to position [1686, 0]
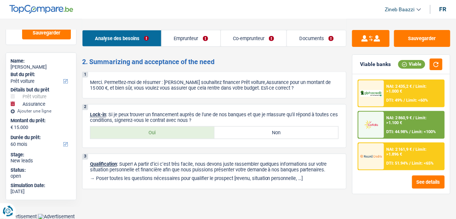
click at [121, 131] on label "Oui" at bounding box center [152, 133] width 124 height 12
click at [121, 131] on input "Oui" at bounding box center [152, 133] width 124 height 12
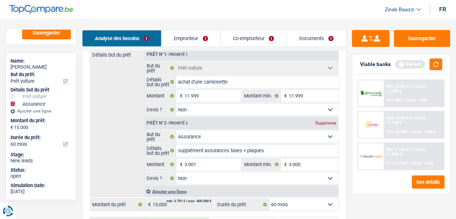
scroll to position [97, 0]
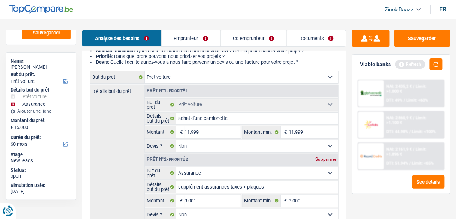
click at [300, 39] on link "Documents" at bounding box center [316, 38] width 59 height 16
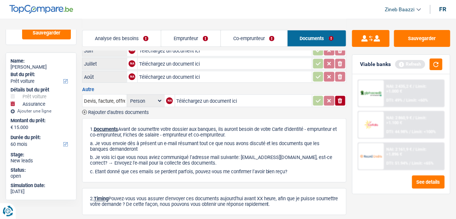
scroll to position [210, 0]
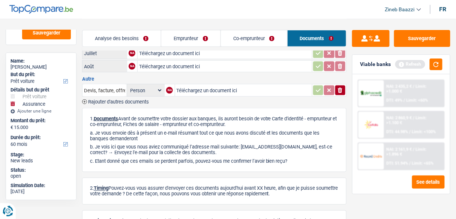
click at [111, 16] on header "Zineb Baazzi Se déconnecter fr" at bounding box center [228, 9] width 456 height 19
click at [110, 38] on link "Analyse des besoins" at bounding box center [121, 38] width 79 height 16
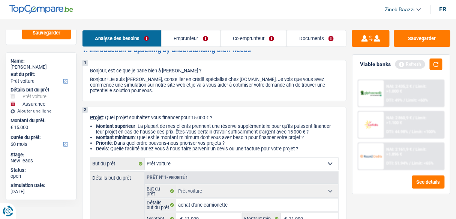
scroll to position [0, 0]
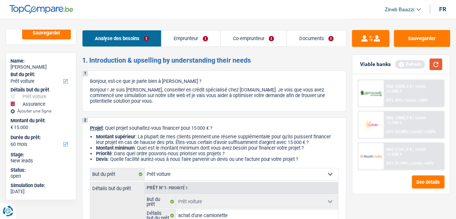
click at [436, 69] on button "button" at bounding box center [435, 64] width 13 height 12
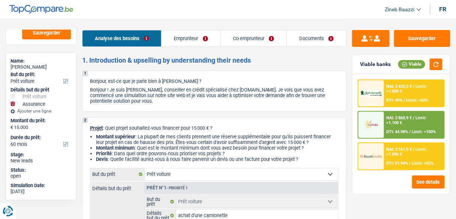
drag, startPoint x: 196, startPoint y: 16, endPoint x: 250, endPoint y: 2, distance: 56.4
click at [204, 13] on header "Zineb Baazzi Se déconnecter fr" at bounding box center [228, 9] width 456 height 19
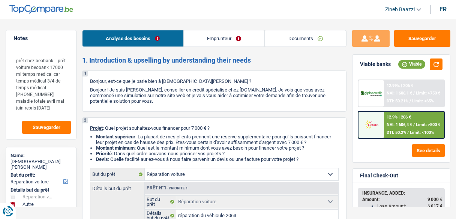
select select "carRepair"
select select "other"
select select "42"
select select "carRepair"
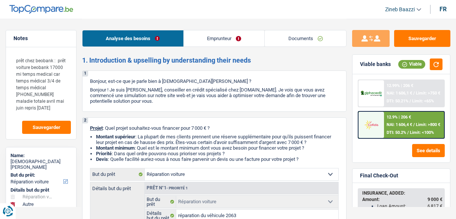
select select "carRepair"
select select "yes"
select select "other"
select select "42"
select select "privateEmployee"
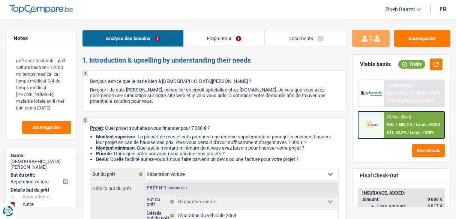
select select "netSalary"
select select "mutualityIndemnity"
select select "mealVouchers"
select select "ownerWithMortgage"
select select "mortgage"
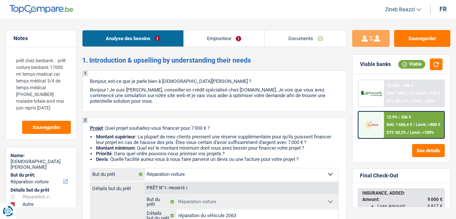
select select "240"
select select "carLoan"
select select "84"
select select "personalLoan"
select select "other"
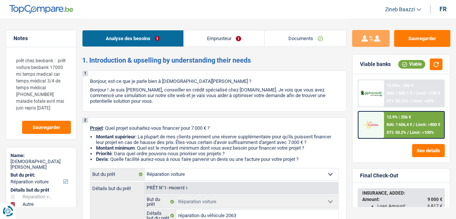
select select "24"
select select "carRepair"
select select "yes"
select select "other"
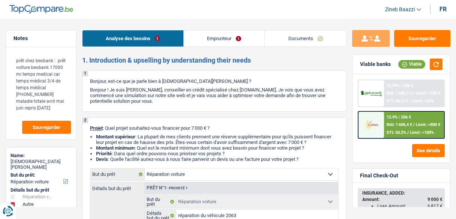
select select "42"
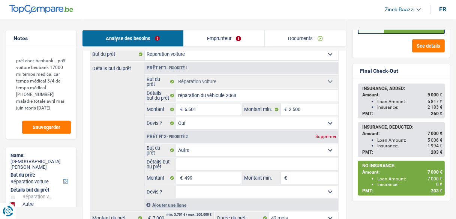
scroll to position [106, 0]
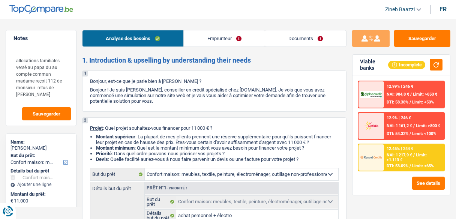
select select "household"
select select "60"
select select "household"
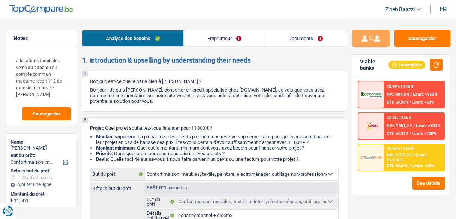
select select "false"
select select "60"
select select "publicEmployee"
select select "familyAllowances"
select select "netSalary"
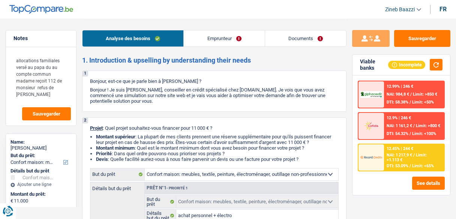
select select "mealVouchers"
select select "other"
select select "rents"
select select "carLoan"
select select "60"
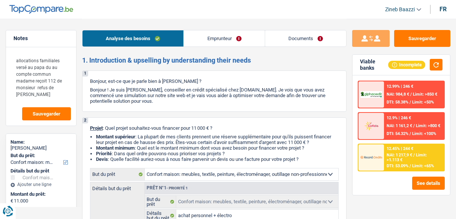
select select "household"
select select "false"
select select "60"
select select "32"
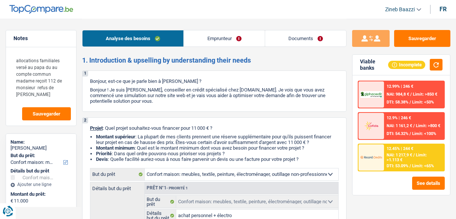
select select "single"
click at [209, 34] on link "Emprunteur" at bounding box center [224, 38] width 81 height 16
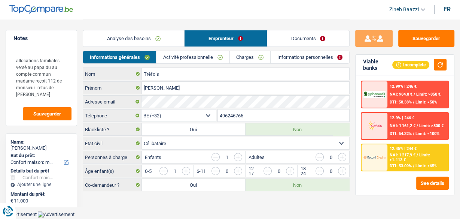
click at [169, 43] on link "Analyse des besoins" at bounding box center [133, 38] width 101 height 16
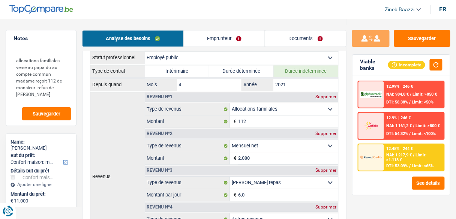
scroll to position [390, 0]
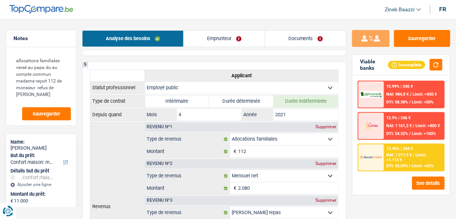
click at [213, 43] on link "Emprunteur" at bounding box center [224, 38] width 81 height 16
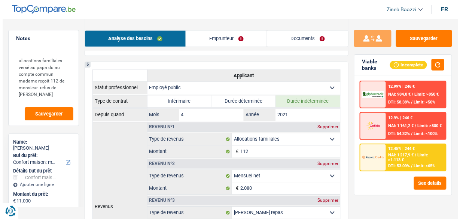
scroll to position [0, 0]
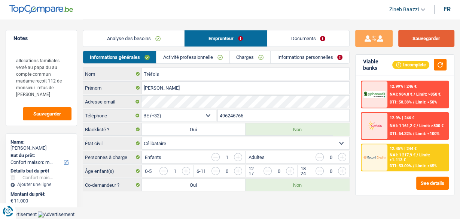
click at [414, 33] on button "Sauvegarder" at bounding box center [427, 38] width 56 height 17
click at [286, 7] on header "Zineb Baazzi Se déconnecter fr" at bounding box center [230, 9] width 460 height 19
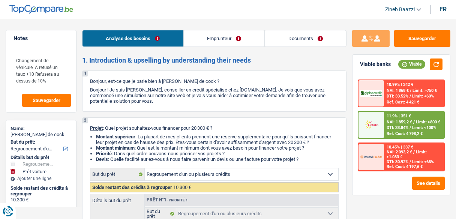
select select "refinancing"
select select "car"
select select "84"
select select "refinancing"
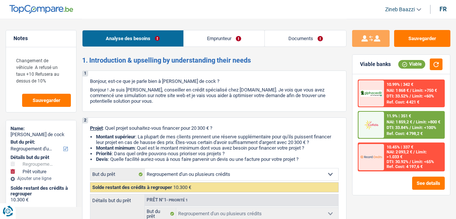
select select "refinancing"
select select "car"
select select "false"
select select "84"
select select "publicEmployee"
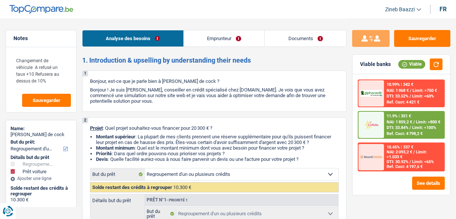
select select "netSalary"
select select "handicapAllowance"
select select "mealVouchers"
select select "rents"
select select "carLoan"
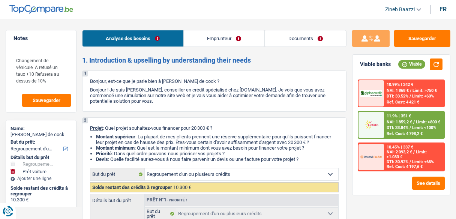
select select "48"
select select "refinancing"
select select "car"
select select "false"
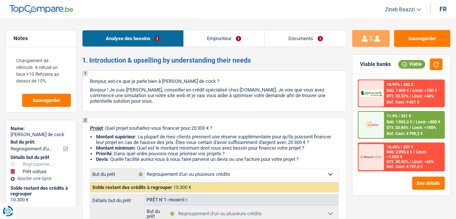
select select "84"
click at [305, 35] on link "Documents" at bounding box center [305, 38] width 81 height 16
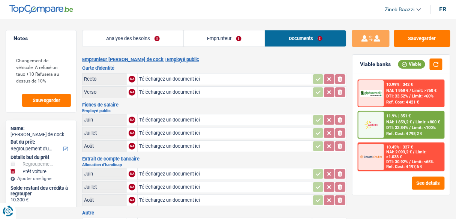
click at [212, 40] on link "Emprunteur" at bounding box center [224, 38] width 81 height 16
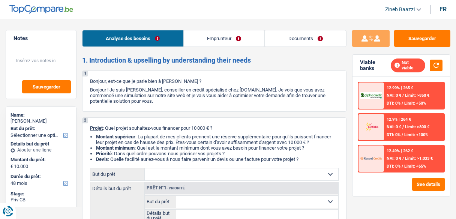
select select "48"
select select "worker"
select select "familyAllowances"
select select "netSalary"
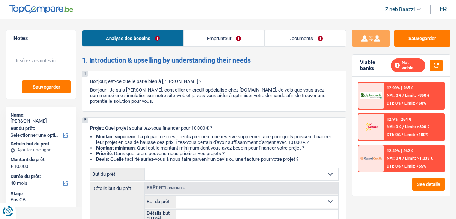
select select "rents"
select select "48"
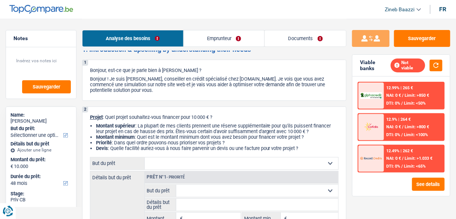
scroll to position [30, 0]
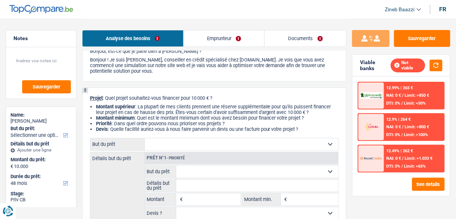
click at [223, 29] on div "Analyse des besoins Emprunteur Documents" at bounding box center [214, 35] width 264 height 32
click at [223, 34] on link "Emprunteur" at bounding box center [224, 38] width 81 height 16
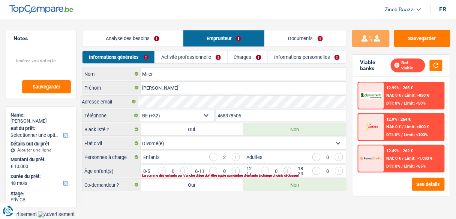
scroll to position [0, 0]
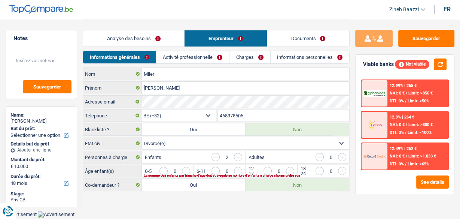
click at [249, 61] on link "Charges" at bounding box center [250, 57] width 40 height 12
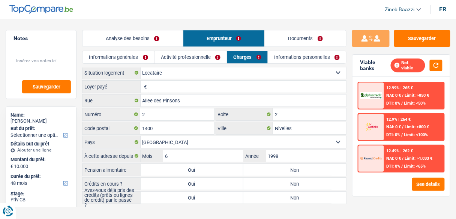
scroll to position [9, 0]
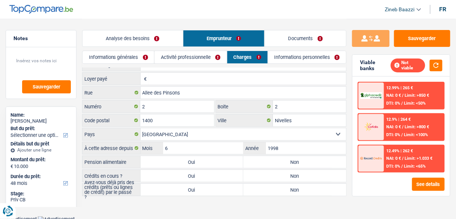
click at [209, 55] on link "Activité professionnelle" at bounding box center [190, 57] width 72 height 12
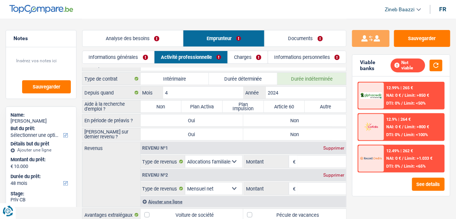
click at [249, 54] on link "Charges" at bounding box center [248, 57] width 40 height 12
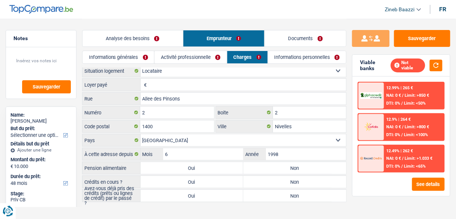
scroll to position [0, 0]
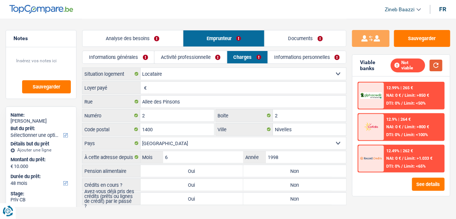
click at [439, 69] on button "button" at bounding box center [435, 66] width 13 height 12
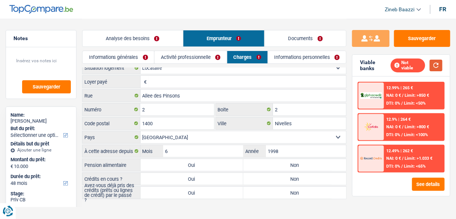
scroll to position [9, 0]
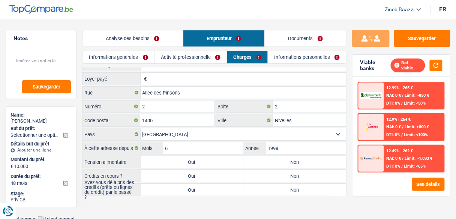
click at [178, 174] on label "Oui" at bounding box center [191, 176] width 103 height 12
click at [178, 174] on input "Oui" at bounding box center [191, 176] width 103 height 12
radio input "true"
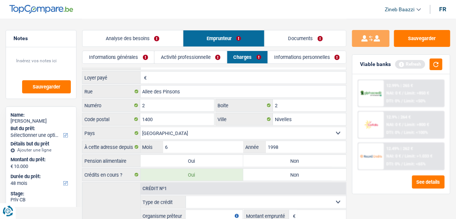
scroll to position [40, 0]
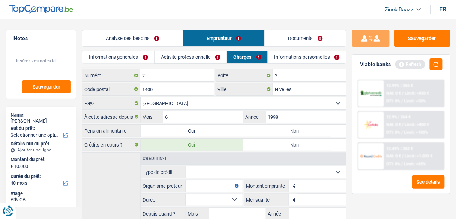
click at [266, 143] on label "Non" at bounding box center [294, 145] width 103 height 12
click at [266, 143] on input "Non" at bounding box center [294, 145] width 103 height 12
radio input "true"
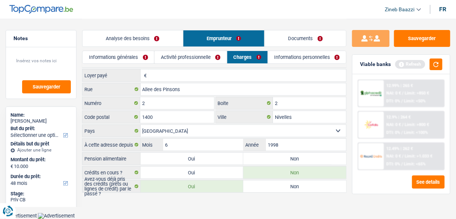
scroll to position [9, 0]
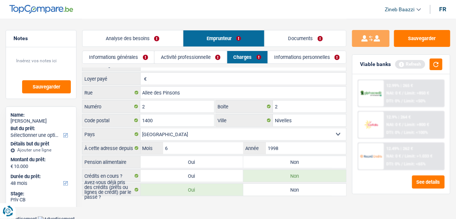
click at [138, 36] on link "Analyse des besoins" at bounding box center [132, 38] width 100 height 16
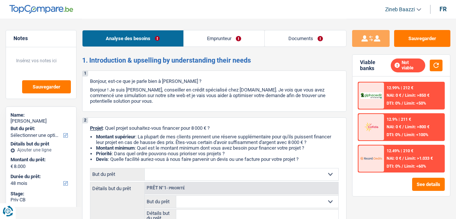
select select "48"
select select "worker"
select select "netSalary"
select select "48"
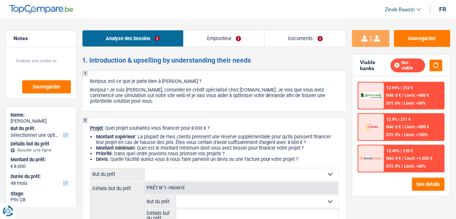
click at [380, 195] on div "Sauvegarder Viable banks Not viable 12.99% | 212 € NAI: 0 € / Limit: >850 € DTI…" at bounding box center [400, 118] width 109 height 177
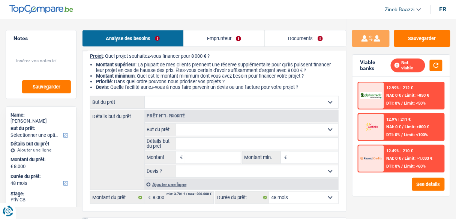
scroll to position [120, 0]
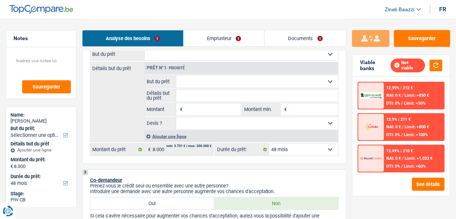
click at [191, 58] on select "Confort maison: meubles, textile, peinture, électroménager, outillage non-profe…" at bounding box center [241, 54] width 193 height 12
click at [130, 91] on div "Détails but du prêt Prêt n°1 - Priorité Confort maison: meubles, textile, peint…" at bounding box center [214, 102] width 248 height 80
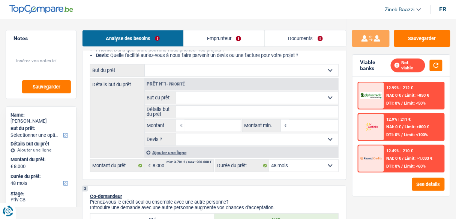
scroll to position [90, 0]
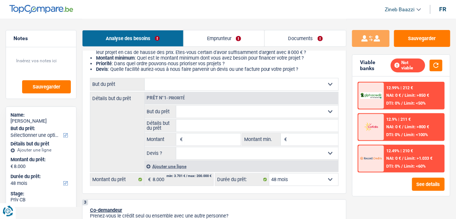
click at [187, 86] on select "Confort maison: meubles, textile, peinture, électroménager, outillage non-profe…" at bounding box center [241, 84] width 193 height 12
select select "movingOrInstallation"
click at [145, 79] on select "Confort maison: meubles, textile, peinture, électroménager, outillage non-profe…" at bounding box center [241, 84] width 193 height 12
select select "movingOrInstallation"
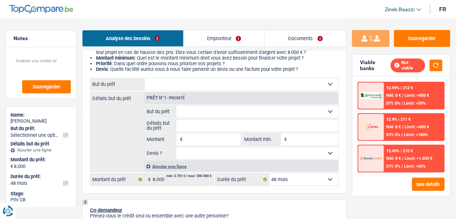
type input "8.000"
select select "movingOrInstallation"
type input "8.000"
select select "movingOrInstallation"
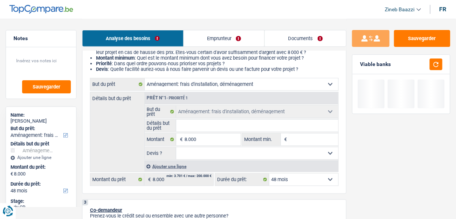
click at [194, 123] on input "Détails but du prêt" at bounding box center [257, 126] width 162 height 12
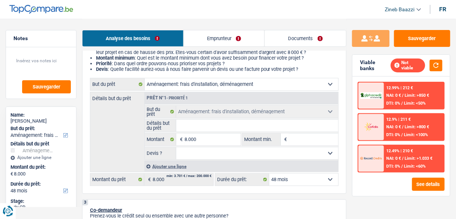
click at [195, 86] on select "Confort maison: meubles, textile, peinture, électroménager, outillage non-profe…" at bounding box center [241, 84] width 193 height 12
select select "household"
click at [145, 79] on select "Confort maison: meubles, textile, peinture, électroménager, outillage non-profe…" at bounding box center [241, 84] width 193 height 12
select select "household"
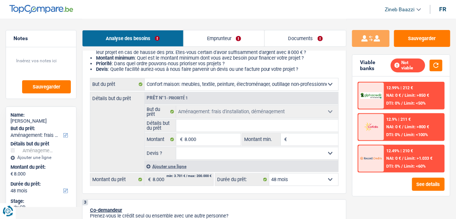
select select "household"
select select "movingOrInstallation"
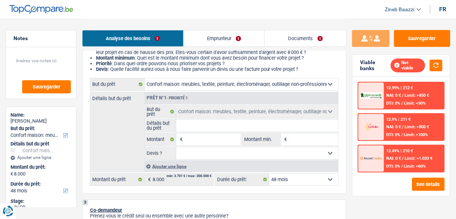
select select "movingOrInstallation"
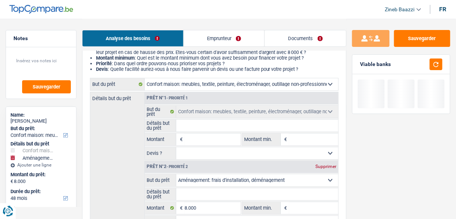
click at [189, 126] on input "Détails but du prêt" at bounding box center [257, 126] width 162 height 12
type input "a"
type input "ac"
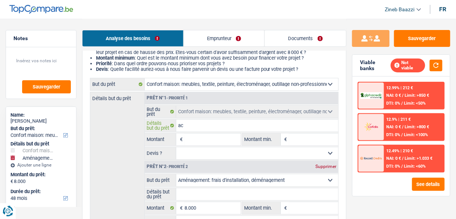
type input "ach"
type input "acha"
type input "achat"
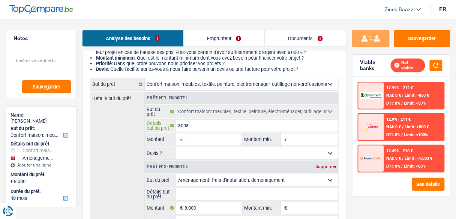
type input "achat"
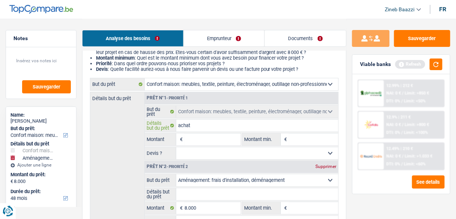
type input "achat"
type input "achat m"
type input "achat mo"
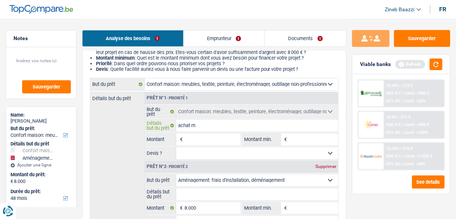
type input "achat mo"
type input "achat mob"
type input "achat mobo"
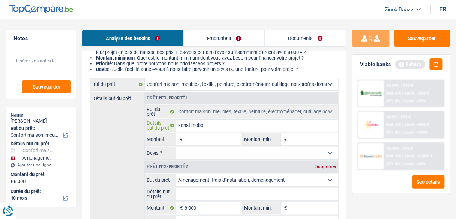
type input "achat mob"
type input "achat mobi"
type input "achat mobil"
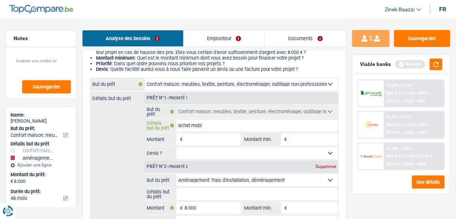
type input "achat mobil"
type input "achat mobili"
type input "achat mobilie"
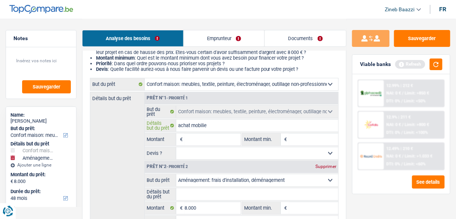
type input "achat mobilier"
type input "achat mobilier e"
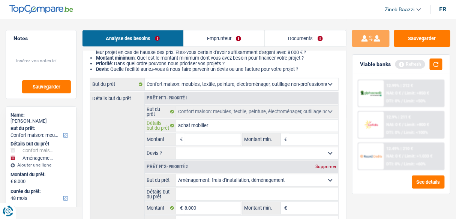
type input "achat mobilier e"
type input "achat mobilier et"
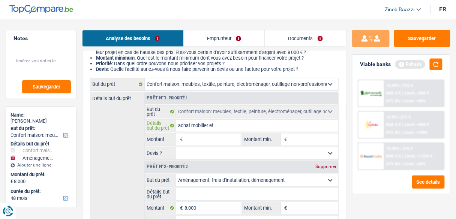
type input "achat mobilier et é"
type input "achat mobilier et él"
type input "achat mobilier et éle"
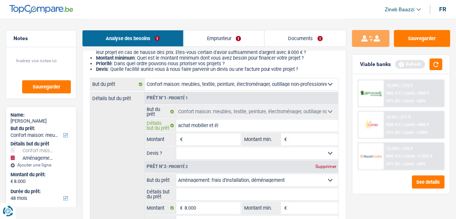
type input "achat mobilier et éle"
type input "achat mobilier et élec"
type input "achat mobilier et élect"
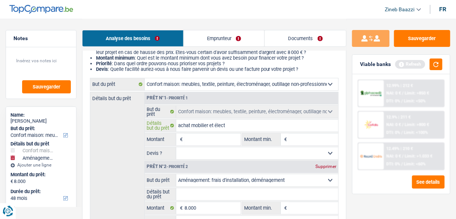
type input "achat mobilier et électr"
type input "achat mobilier et électro"
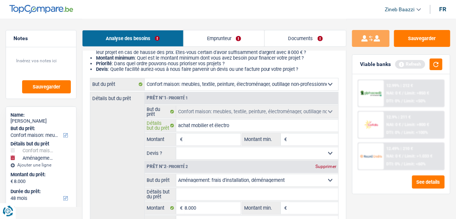
type input "achat mobilier et électro"
click at [209, 135] on input "Montant" at bounding box center [212, 139] width 56 height 12
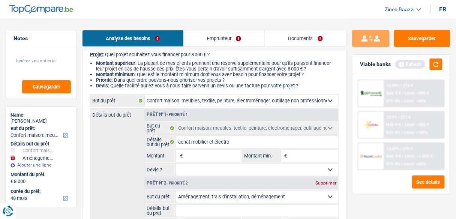
scroll to position [60, 0]
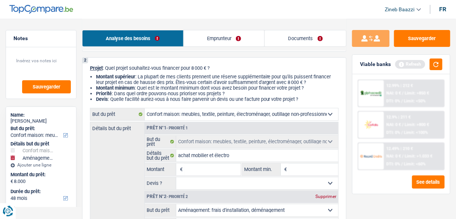
click at [295, 171] on input "Montant min." at bounding box center [313, 169] width 49 height 12
click at [425, 61] on div "Refresh" at bounding box center [418, 64] width 47 height 12
click at [434, 63] on button "button" at bounding box center [435, 64] width 13 height 12
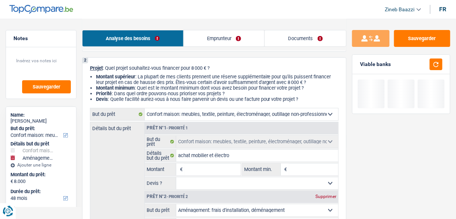
click at [232, 170] on input "Montant" at bounding box center [212, 169] width 56 height 12
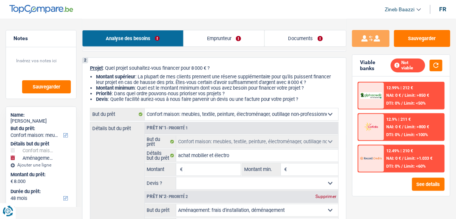
type input "1"
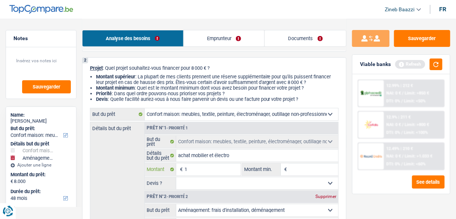
type input "10"
type input "100"
type input "1.000"
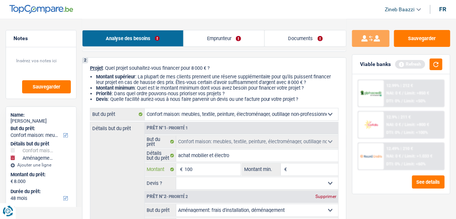
type input "1.000"
type input "10.000"
click at [218, 170] on input "10.000" at bounding box center [212, 169] width 56 height 12
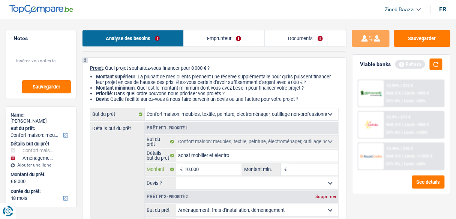
type input "9"
type input "90"
type input "900"
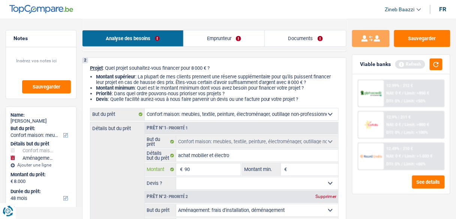
type input "900"
type input "9.000"
type input "90.000"
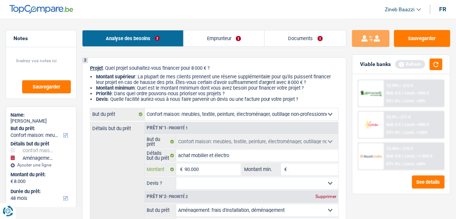
type input "9.000"
type input "17.000"
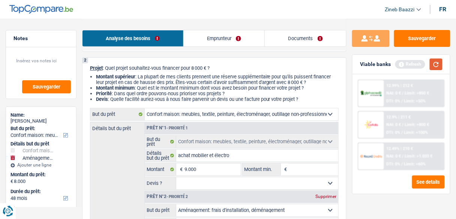
type input "17.000"
select select "84"
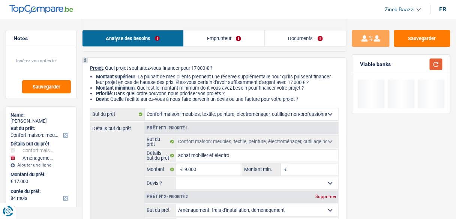
click at [434, 60] on button "button" at bounding box center [435, 64] width 13 height 12
click at [292, 169] on input "Montant min." at bounding box center [313, 169] width 49 height 12
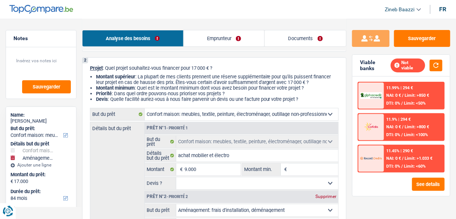
type input "9"
type input "90"
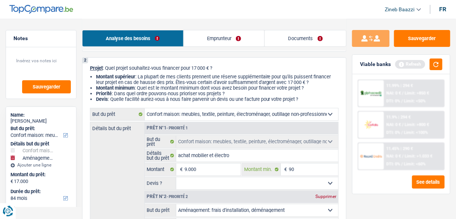
type input "900"
type input "9.000"
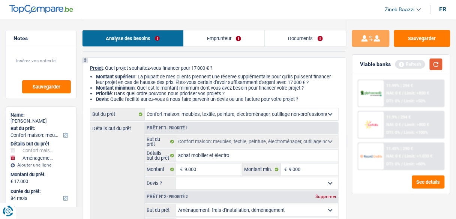
click at [435, 62] on button "button" at bounding box center [435, 64] width 13 height 12
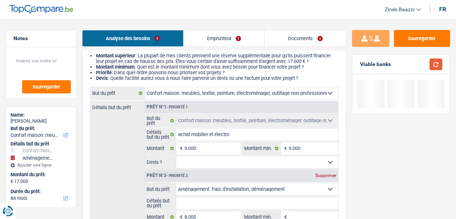
scroll to position [120, 0]
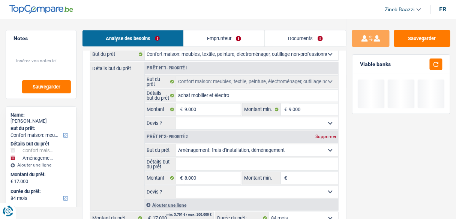
click at [206, 124] on select "Oui Non Non répondu Sélectionner une option" at bounding box center [257, 123] width 162 height 12
select select "false"
click at [176, 117] on select "Oui Non Non répondu Sélectionner une option" at bounding box center [257, 123] width 162 height 12
select select "false"
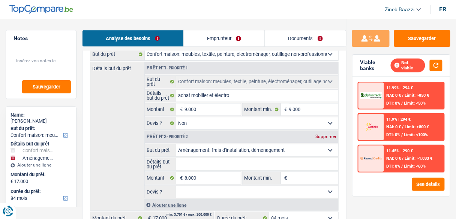
click at [321, 135] on div "Supprimer" at bounding box center [325, 136] width 25 height 4
type input "9.000"
select select "48"
type input "9.000"
select select "48"
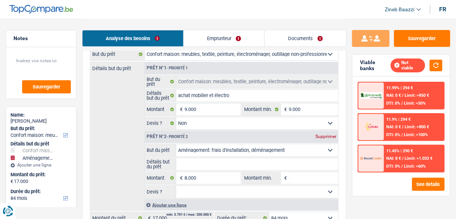
type input "9.000"
select select "48"
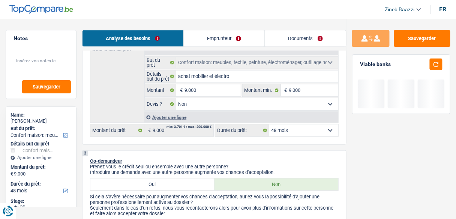
scroll to position [150, 0]
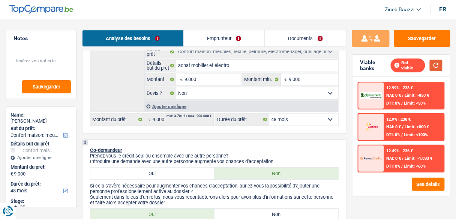
click at [438, 61] on button "button" at bounding box center [435, 66] width 13 height 12
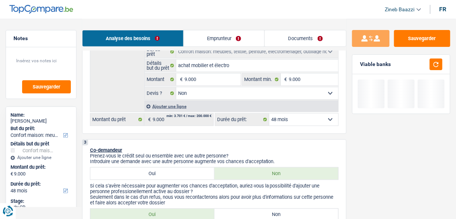
click at [296, 118] on select "12 mois 18 mois 24 mois 30 mois 36 mois 42 mois 48 mois Sélectionner une option" at bounding box center [303, 120] width 69 height 12
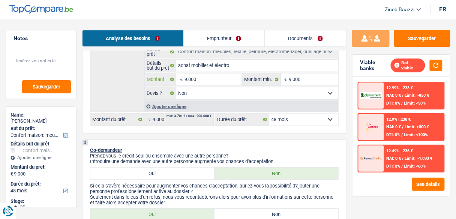
click at [213, 84] on input "9.000" at bounding box center [212, 79] width 56 height 12
type input "900"
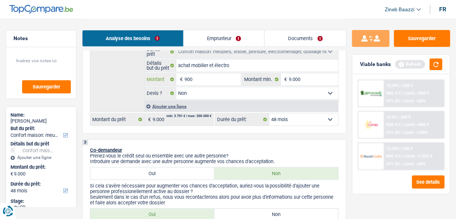
type input "9.001"
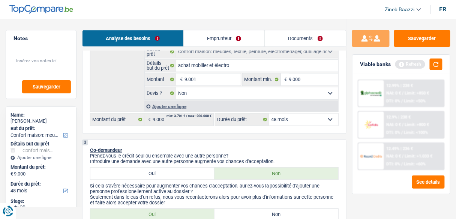
type input "9.001"
click at [299, 145] on div "3 Co-demandeur Prenez-vous le crédit seul ou ensemble avec une autre personne? …" at bounding box center [214, 184] width 264 height 90
click at [442, 60] on button "button" at bounding box center [435, 64] width 13 height 12
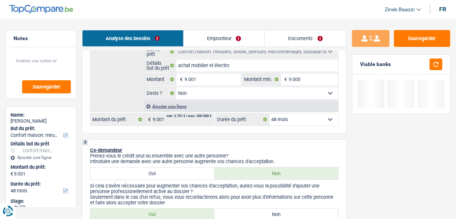
click at [344, 139] on div "3 Co-demandeur Prenez-vous le crédit seul ou ensemble avec une autre personne? …" at bounding box center [214, 184] width 264 height 90
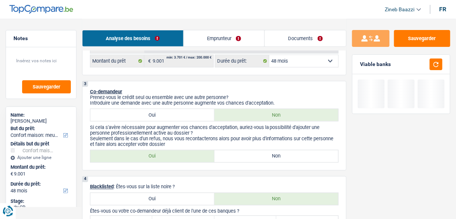
scroll to position [210, 0]
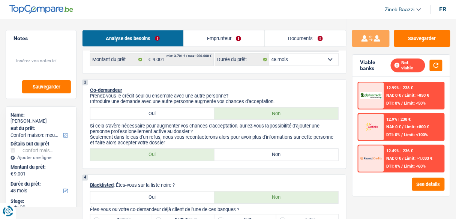
click at [269, 156] on label "Non" at bounding box center [276, 155] width 124 height 12
click at [269, 156] on input "Non" at bounding box center [276, 155] width 124 height 12
radio input "true"
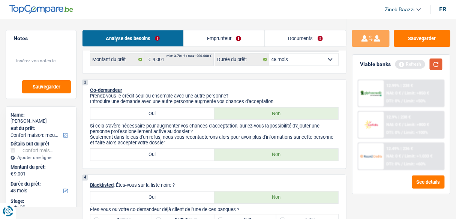
click at [439, 65] on button "button" at bounding box center [435, 64] width 13 height 12
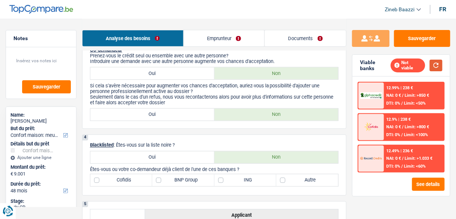
scroll to position [240, 0]
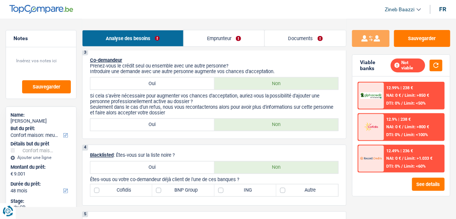
click at [194, 122] on label "Oui" at bounding box center [152, 125] width 124 height 12
click at [194, 122] on input "Oui" at bounding box center [152, 125] width 124 height 12
radio input "true"
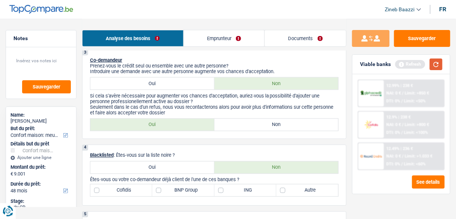
click at [440, 60] on button "button" at bounding box center [435, 64] width 13 height 12
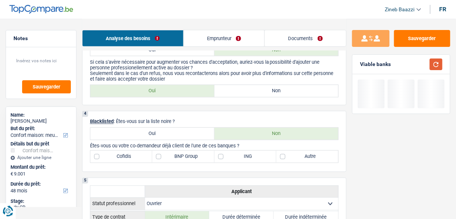
scroll to position [300, 0]
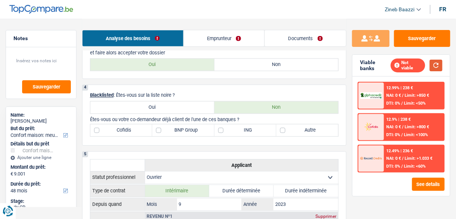
click at [439, 63] on button "button" at bounding box center [435, 66] width 13 height 12
click at [435, 68] on button "button" at bounding box center [435, 66] width 13 height 12
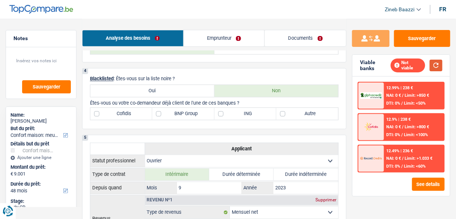
scroll to position [330, 0]
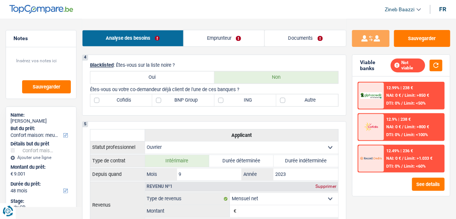
click at [191, 99] on label "BNP Group" at bounding box center [183, 100] width 62 height 12
click at [191, 99] on input "BNP Group" at bounding box center [183, 100] width 62 height 12
checkbox input "true"
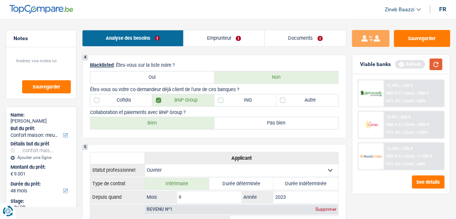
click at [433, 63] on button "button" at bounding box center [435, 64] width 13 height 12
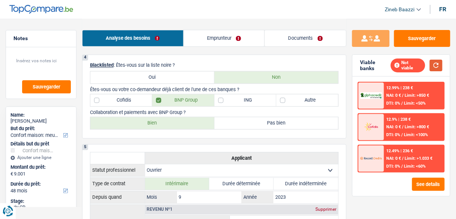
click at [439, 62] on button "button" at bounding box center [435, 66] width 13 height 12
click at [200, 123] on label "Bien" at bounding box center [152, 123] width 124 height 12
click at [200, 123] on input "Bien" at bounding box center [152, 123] width 124 height 12
radio input "true"
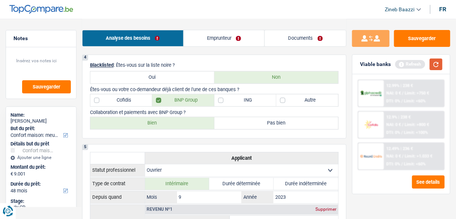
click at [433, 61] on button "button" at bounding box center [435, 64] width 13 height 12
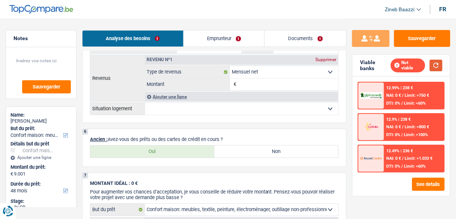
scroll to position [420, 0]
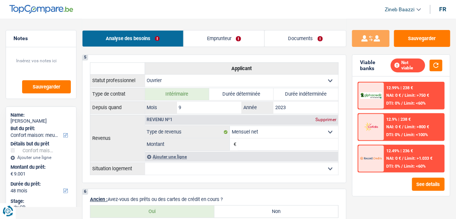
click at [206, 33] on link "Emprunteur" at bounding box center [224, 38] width 81 height 16
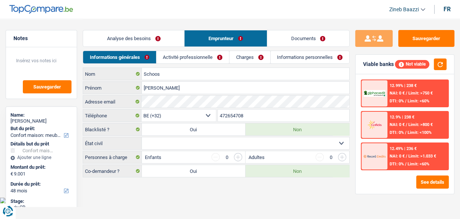
click at [188, 60] on link "Activité professionnelle" at bounding box center [193, 57] width 73 height 12
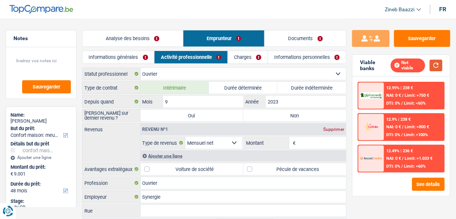
click at [438, 64] on button "button" at bounding box center [435, 66] width 13 height 12
click at [276, 113] on label "Non" at bounding box center [294, 115] width 103 height 12
click at [276, 113] on input "Non" at bounding box center [294, 115] width 103 height 12
radio input "true"
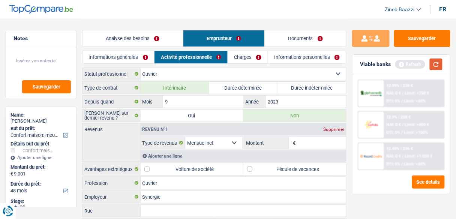
click at [442, 63] on button "button" at bounding box center [435, 64] width 13 height 12
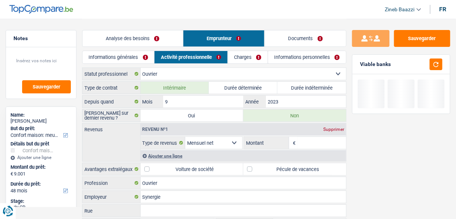
click at [315, 138] on input "Montant" at bounding box center [321, 143] width 49 height 12
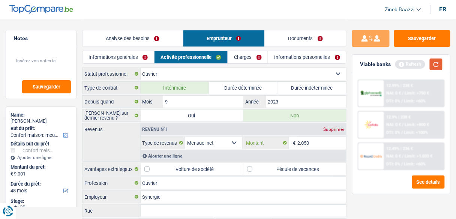
type input "2.050"
click at [438, 67] on button "button" at bounding box center [435, 64] width 13 height 12
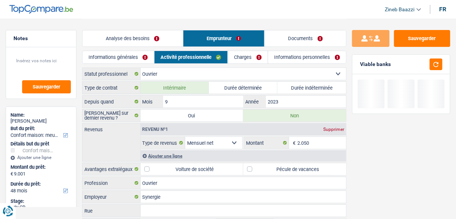
click at [176, 153] on div "Ajouter une ligne" at bounding box center [243, 155] width 206 height 11
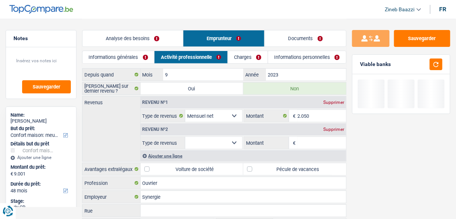
scroll to position [60, 0]
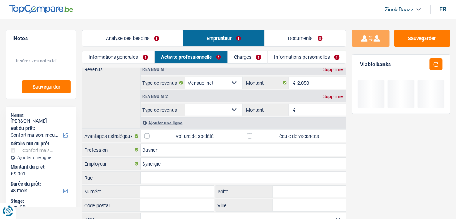
click at [218, 111] on select "Allocation d'handicap Allocations chômage Allocations familiales Chèques repas …" at bounding box center [213, 110] width 57 height 12
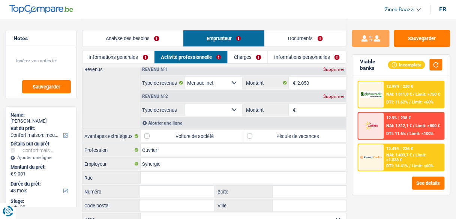
select select "mealVouchers"
click at [185, 104] on select "Allocation d'handicap Allocations chômage Allocations familiales Chèques repas …" at bounding box center [213, 110] width 57 height 12
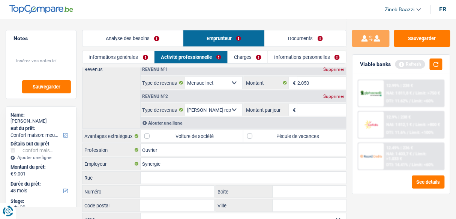
click at [309, 107] on input "Montant par jour" at bounding box center [321, 110] width 49 height 12
type input "6,0"
click at [440, 66] on button "button" at bounding box center [435, 64] width 13 height 12
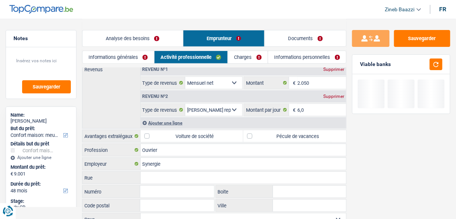
click at [126, 106] on div "Revenus Revenu nº1 Supprimer Allocation d'handicap Allocations chômage Allocati…" at bounding box center [214, 96] width 264 height 66
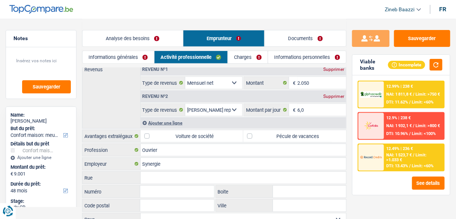
click at [105, 106] on div "Revenus Revenu nº1 Supprimer Allocation d'handicap Allocations chômage Allocati…" at bounding box center [214, 96] width 264 height 66
click at [429, 64] on div "Incomplete" at bounding box center [415, 65] width 54 height 12
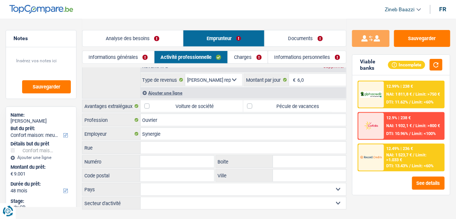
click at [245, 60] on link "Charges" at bounding box center [248, 57] width 40 height 12
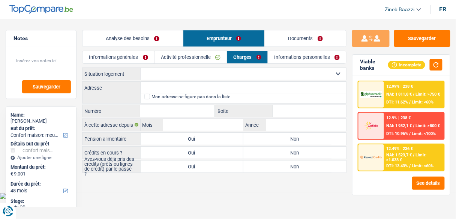
scroll to position [0, 0]
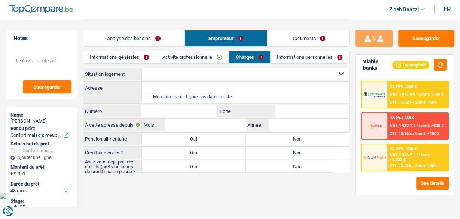
click at [158, 76] on select "Locataire Propriétaire avec prêt hypothécaire Propriétaire sans prêt hypothécai…" at bounding box center [246, 74] width 208 height 12
click at [158, 74] on select "Locataire Propriétaire avec prêt hypothécaire Propriétaire sans prêt hypothécai…" at bounding box center [246, 74] width 208 height 12
select select "liveWithParents"
click at [142, 68] on select "Locataire Propriétaire avec prêt hypothécaire Propriétaire sans prêt hypothécai…" at bounding box center [246, 74] width 208 height 12
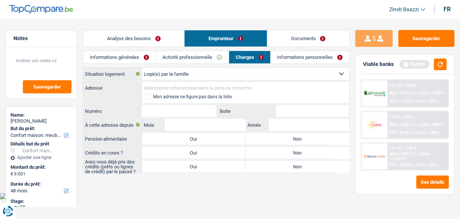
click at [166, 88] on input "Adresse" at bounding box center [246, 88] width 208 height 12
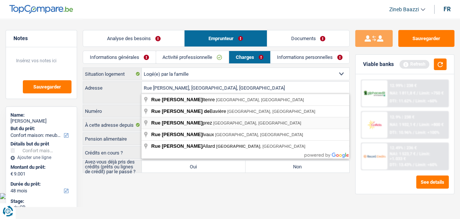
type input "Rue Ernest Deprez, 5004, Namur, BE"
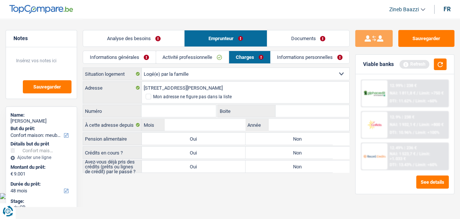
click at [182, 111] on input "Numéro" at bounding box center [179, 111] width 74 height 12
type input "18"
click at [180, 122] on input "Mois" at bounding box center [205, 125] width 81 height 12
type input "02"
type input "2011"
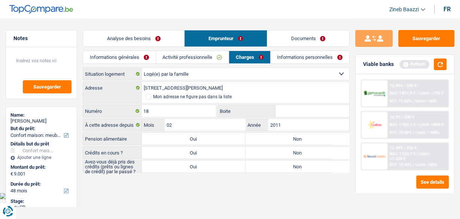
click at [260, 141] on label "Non" at bounding box center [298, 139] width 104 height 12
click at [260, 141] on input "Non" at bounding box center [298, 139] width 104 height 12
radio input "true"
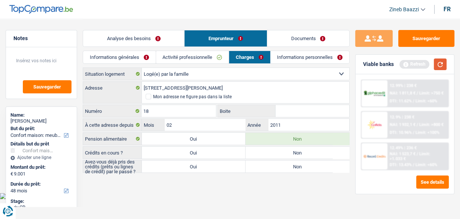
click at [438, 63] on button "button" at bounding box center [440, 64] width 13 height 12
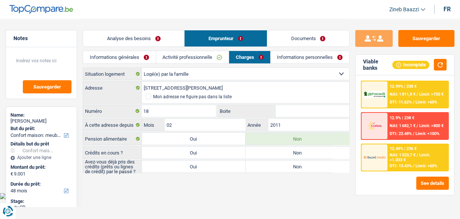
click at [183, 152] on label "Oui" at bounding box center [194, 152] width 104 height 12
click at [183, 152] on input "Oui" at bounding box center [194, 152] width 104 height 12
radio input "true"
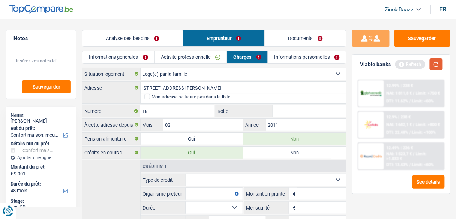
click at [433, 61] on button "button" at bounding box center [435, 64] width 13 height 12
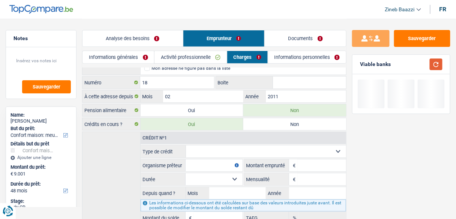
scroll to position [60, 0]
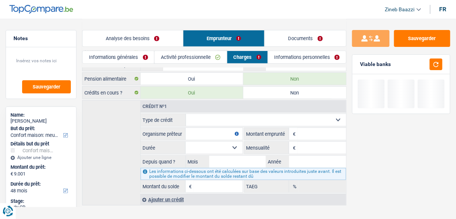
click at [224, 118] on select "Carte ou ouverture de crédit Prêt hypothécaire Vente à tempérament Prêt à tempé…" at bounding box center [266, 120] width 160 height 12
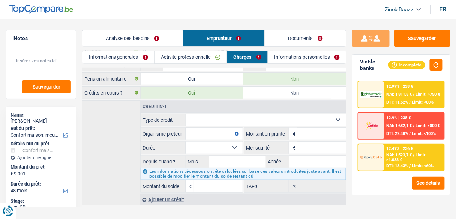
select select "personalLoan"
type input "0"
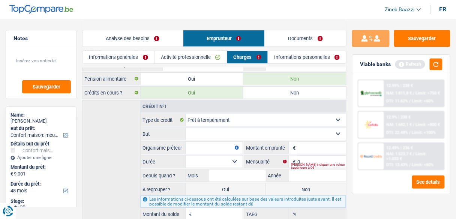
click at [203, 132] on select "Confort maison: meubles, textile, peinture, électroménager, outillage non-profe…" at bounding box center [266, 134] width 160 height 12
select select "homeFurnishingOrRelocation"
click at [186, 128] on select "Confort maison: meubles, textile, peinture, électroménager, outillage non-profe…" at bounding box center [266, 134] width 160 height 12
click at [215, 142] on input "Organisme prêteur" at bounding box center [213, 148] width 57 height 12
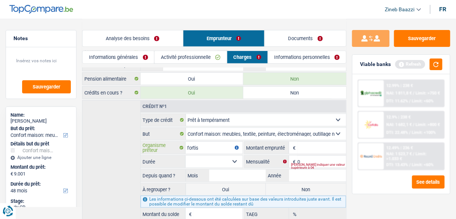
type input "fortis"
click at [301, 147] on input "Montant" at bounding box center [321, 148] width 49 height 12
type input "2.000"
click at [206, 156] on select "12 mois 18 mois 24 mois Sélectionner une option" at bounding box center [213, 161] width 57 height 12
click at [311, 164] on div "Veuillez indiquer une valeur supérieure à 0€" at bounding box center [318, 165] width 55 height 3
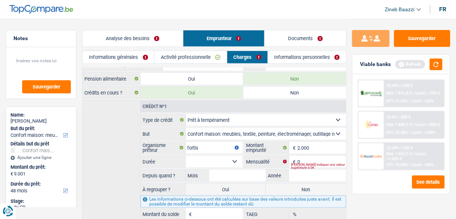
click at [208, 164] on select "12 mois 18 mois 24 mois Sélectionner une option" at bounding box center [213, 161] width 57 height 12
click at [208, 158] on select "12 mois 18 mois 24 mois Sélectionner une option" at bounding box center [213, 161] width 57 height 12
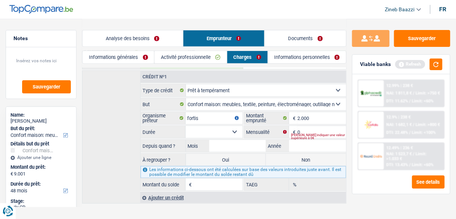
scroll to position [90, 0]
click at [208, 126] on select "12 mois 18 mois 24 mois Sélectionner une option" at bounding box center [213, 132] width 57 height 12
select select "18"
click at [185, 126] on select "12 mois 18 mois 24 mois Sélectionner une option" at bounding box center [213, 132] width 57 height 12
click at [221, 140] on input "Mois" at bounding box center [237, 145] width 57 height 12
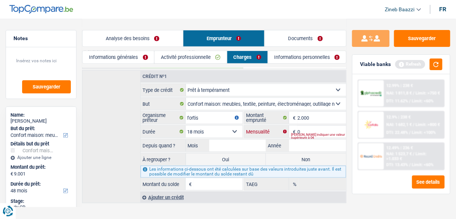
click at [315, 126] on input "0" at bounding box center [321, 132] width 49 height 12
click at [238, 141] on input "Mois" at bounding box center [237, 145] width 57 height 12
type input "07"
type input "2025"
type input "1"
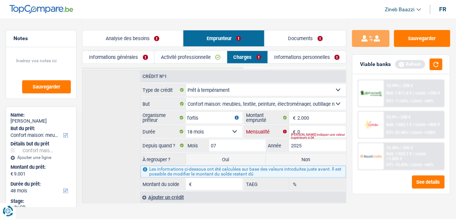
type input "0,00"
click at [307, 126] on input "0" at bounding box center [321, 132] width 49 height 12
click at [252, 141] on input "07" at bounding box center [237, 145] width 57 height 12
click at [304, 129] on input "0" at bounding box center [321, 132] width 49 height 12
click at [222, 142] on input "06" at bounding box center [237, 145] width 57 height 12
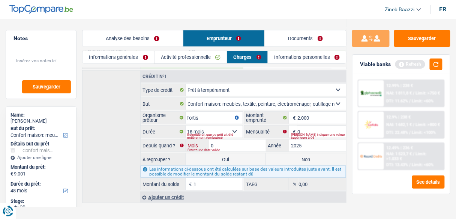
type input "07"
click at [303, 126] on input "0" at bounding box center [321, 132] width 49 height 12
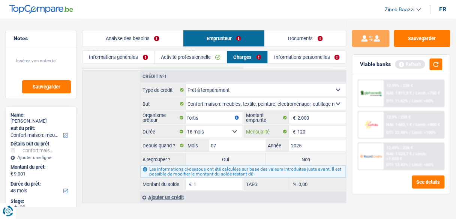
type input "120"
type input "1.793"
type input "10,34"
click at [274, 200] on main "Notes Sauvegarder Name: Maxime Schoos But du prêt: Confort maison: meubles, tex…" at bounding box center [228, 66] width 456 height 313
click at [211, 178] on input "1.793" at bounding box center [218, 184] width 49 height 12
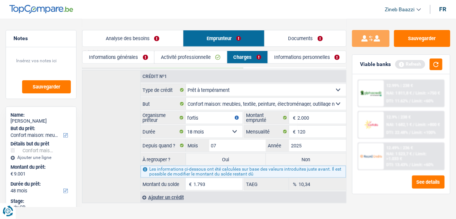
click at [211, 178] on input "1.793" at bounding box center [218, 184] width 49 height 12
type input "1.692"
click at [123, 175] on div "Crédit nº1 Carte ou ouverture de crédit Prêt hypothécaire Vente à tempérament P…" at bounding box center [214, 136] width 264 height 133
click at [441, 63] on button "button" at bounding box center [435, 64] width 13 height 12
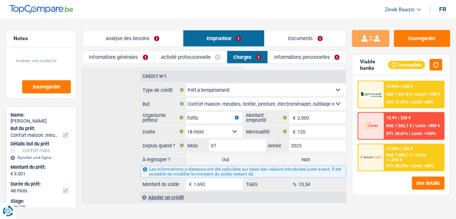
click at [297, 58] on link "Informations personnelles" at bounding box center [307, 57] width 78 height 12
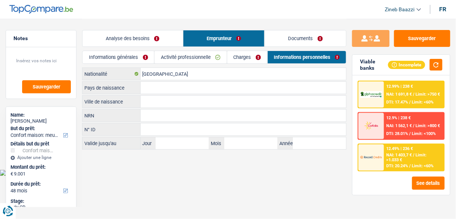
scroll to position [0, 0]
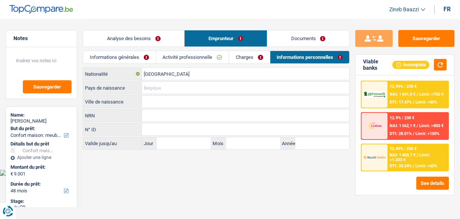
click at [152, 91] on input "Pays de naissance" at bounding box center [246, 88] width 208 height 12
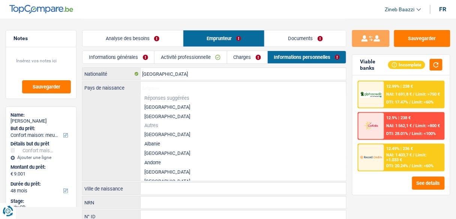
click at [152, 105] on li "[GEOGRAPHIC_DATA]" at bounding box center [243, 106] width 206 height 9
type input "[GEOGRAPHIC_DATA]"
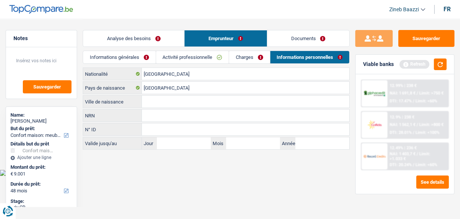
click at [152, 105] on input "Ville de naissance" at bounding box center [246, 102] width 208 height 12
click at [165, 103] on input "Charleroi" at bounding box center [246, 102] width 208 height 12
type input "Gilly"
click at [147, 176] on html "Vous avez le contrôle de vos données Nous utilisons des cookies, tout comme nos…" at bounding box center [230, 88] width 460 height 176
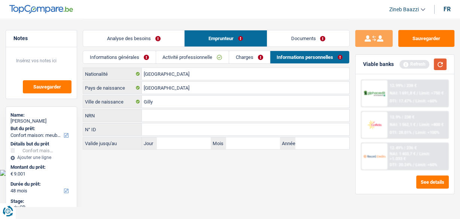
click at [444, 64] on button "button" at bounding box center [440, 64] width 13 height 12
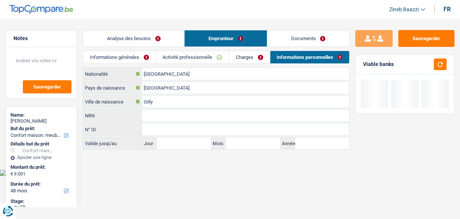
click at [247, 58] on link "Charges" at bounding box center [249, 57] width 40 height 12
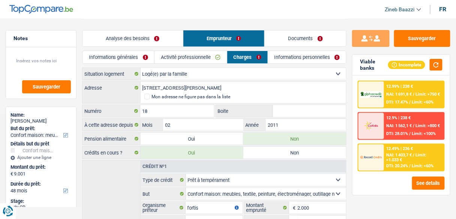
click at [129, 59] on link "Informations générales" at bounding box center [118, 57] width 72 height 12
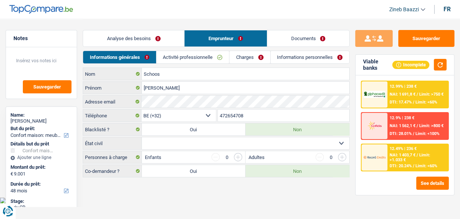
click at [164, 142] on select "Célibataire Marié(e) Cohabitant(e) légal(e) Divorcé(e) Veuf(ve) Séparé (de fait…" at bounding box center [246, 143] width 208 height 12
select select "single"
click at [142, 137] on select "Célibataire Marié(e) Cohabitant(e) légal(e) Divorcé(e) Veuf(ve) Séparé (de fait…" at bounding box center [246, 143] width 208 height 12
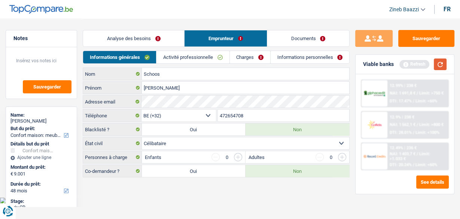
click at [440, 67] on button "button" at bounding box center [440, 64] width 13 height 12
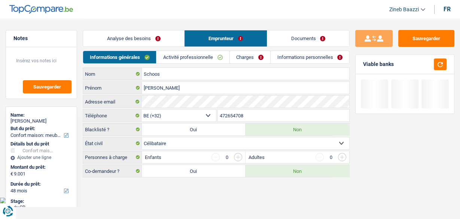
click at [167, 194] on main "Notes Sauvegarder Name: Maxime Schoos But du prêt: Confort maison: meubles, tex…" at bounding box center [230, 98] width 460 height 197
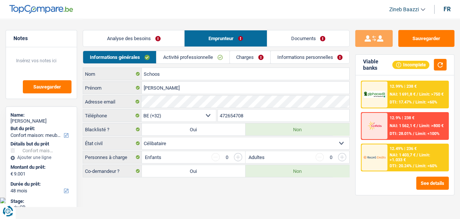
click at [174, 57] on link "Activité professionnelle" at bounding box center [193, 57] width 73 height 12
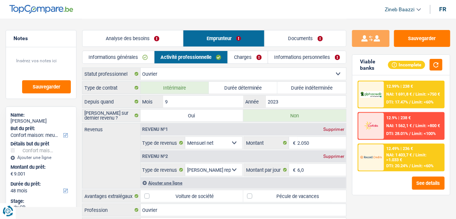
click at [249, 60] on link "Charges" at bounding box center [248, 57] width 40 height 12
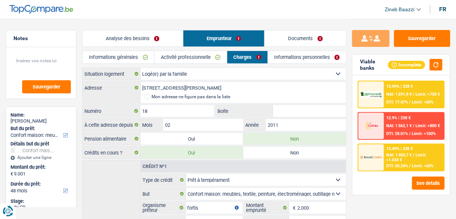
click at [294, 113] on input "Boite" at bounding box center [309, 111] width 73 height 12
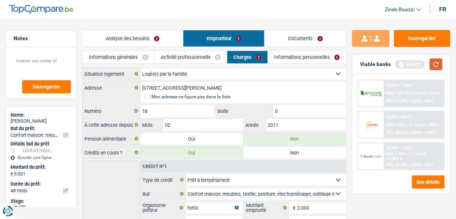
type input "0"
click at [432, 65] on button "button" at bounding box center [435, 64] width 13 height 12
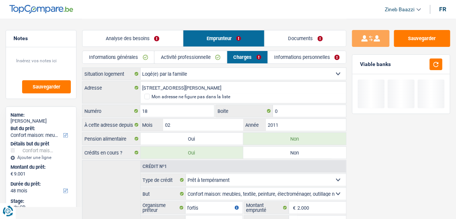
click at [316, 59] on link "Informations personnelles" at bounding box center [307, 57] width 78 height 12
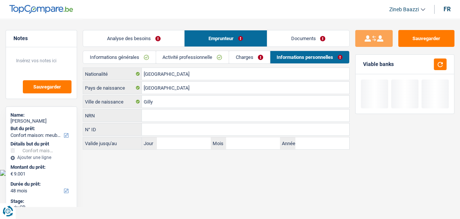
click at [305, 34] on link "Documents" at bounding box center [309, 38] width 82 height 16
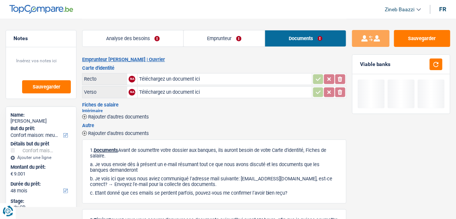
click at [152, 38] on link "Analyse des besoins" at bounding box center [132, 38] width 101 height 16
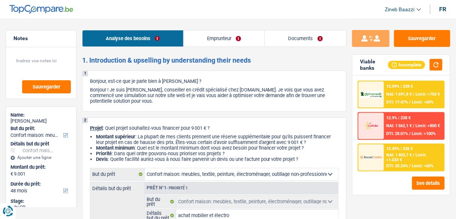
click at [241, 42] on link "Emprunteur" at bounding box center [224, 38] width 81 height 16
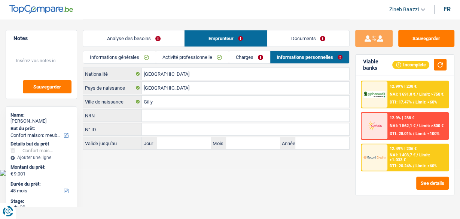
click at [235, 59] on link "Charges" at bounding box center [249, 57] width 40 height 12
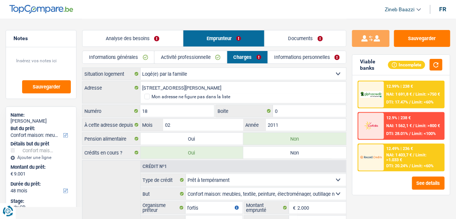
click at [201, 54] on link "Activité professionnelle" at bounding box center [190, 57] width 72 height 12
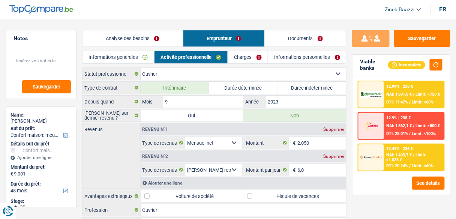
click at [97, 160] on div "Revenus Revenu nº1 Supprimer Allocation d'handicap Allocations chômage Allocati…" at bounding box center [214, 156] width 264 height 66
drag, startPoint x: 132, startPoint y: 35, endPoint x: 135, endPoint y: 38, distance: 4.5
click at [132, 35] on link "Analyse des besoins" at bounding box center [132, 38] width 100 height 16
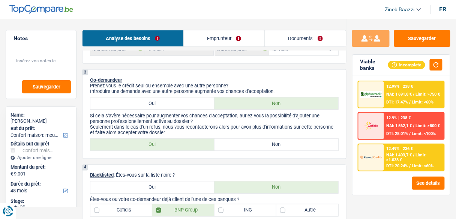
scroll to position [210, 0]
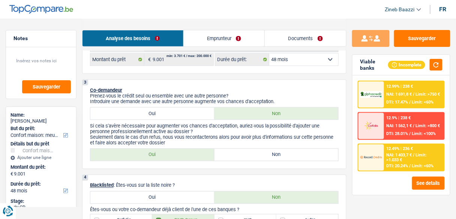
click at [383, 167] on div at bounding box center [370, 157] width 25 height 26
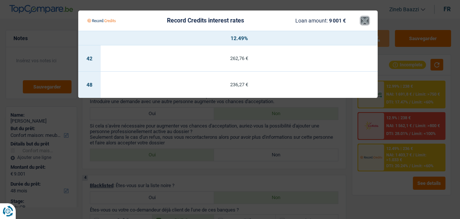
click at [361, 21] on button "×" at bounding box center [365, 20] width 8 height 7
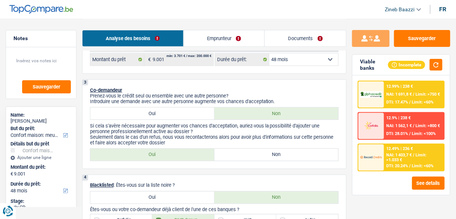
click at [384, 159] on div "12.49% | 236 € NAI: 1 403,7 € / Limit: >1.033 € DTI: 20.24% / Limit: <60%" at bounding box center [414, 157] width 60 height 26
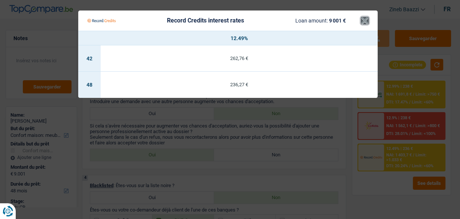
click at [366, 17] on button "×" at bounding box center [365, 20] width 8 height 7
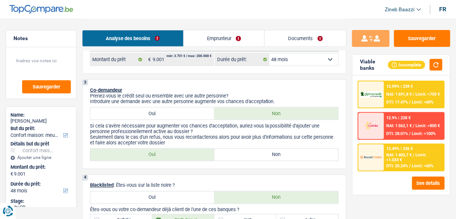
click at [381, 96] on img at bounding box center [371, 94] width 22 height 7
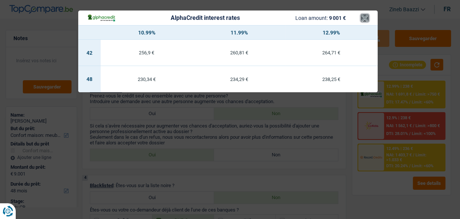
click at [366, 18] on button "×" at bounding box center [365, 17] width 8 height 7
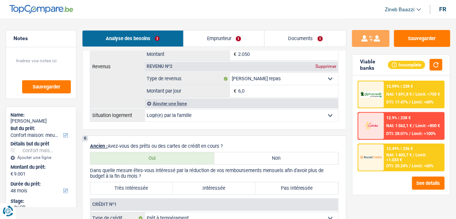
scroll to position [599, 0]
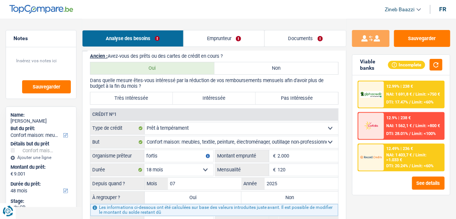
click at [144, 95] on label "Très Intéressée" at bounding box center [131, 98] width 82 height 12
click at [144, 95] on input "Très Intéressée" at bounding box center [131, 98] width 82 height 12
radio input "true"
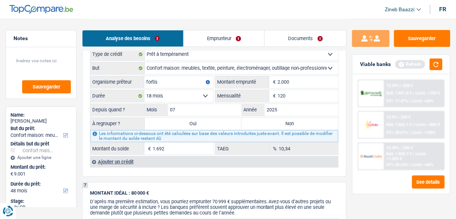
scroll to position [659, 0]
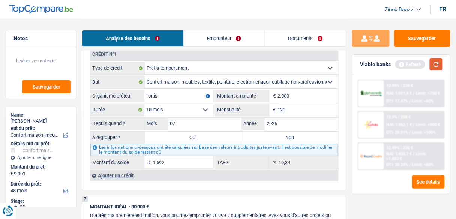
click at [433, 63] on button "button" at bounding box center [435, 64] width 13 height 12
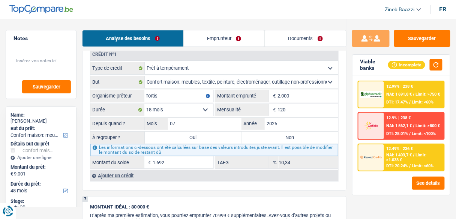
click at [296, 132] on label "Non" at bounding box center [289, 138] width 97 height 12
click at [296, 132] on input "Non" at bounding box center [289, 138] width 97 height 12
radio input "true"
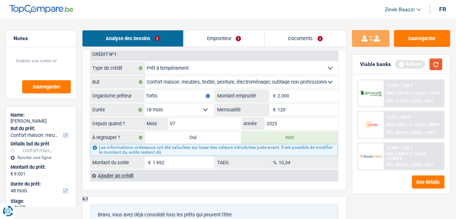
click at [433, 66] on button "button" at bounding box center [435, 64] width 13 height 12
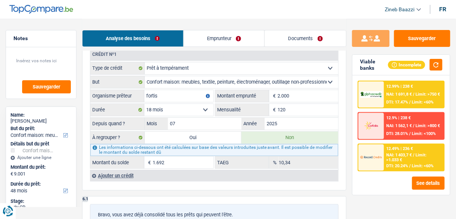
click at [220, 132] on label "Oui" at bounding box center [193, 138] width 97 height 12
click at [220, 132] on input "Oui" at bounding box center [193, 138] width 97 height 12
radio input "true"
type input "10.693"
type input "1.692"
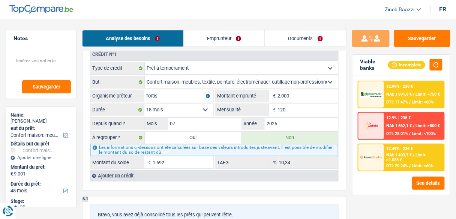
select select
type input "1.692"
select select
radio input "false"
select select "refinancing"
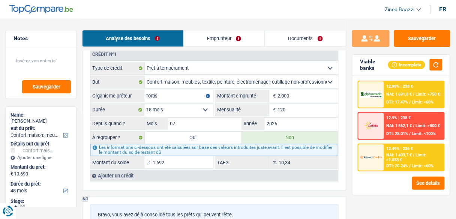
select select "60"
select select "refinancing"
select select "60"
select select "refinancing"
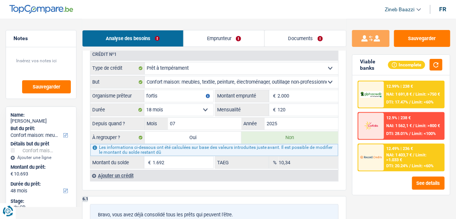
select select "refinancing"
select select "60"
select select "refinancing"
select select "household"
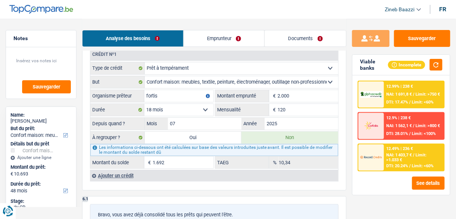
select select "false"
select select "household"
select select "false"
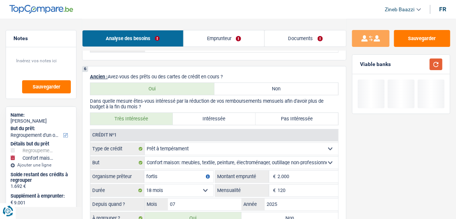
click at [436, 64] on button "button" at bounding box center [435, 64] width 13 height 12
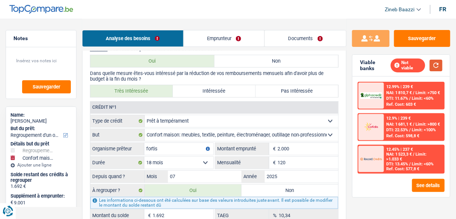
scroll to position [749, 0]
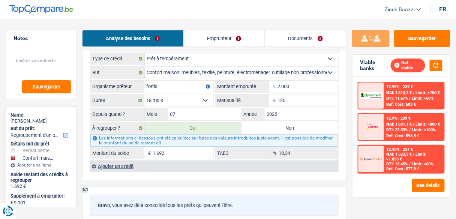
click at [282, 125] on label "Non" at bounding box center [289, 128] width 97 height 12
click at [282, 125] on input "Non" at bounding box center [289, 128] width 97 height 12
radio input "true"
select select "household"
select select "48"
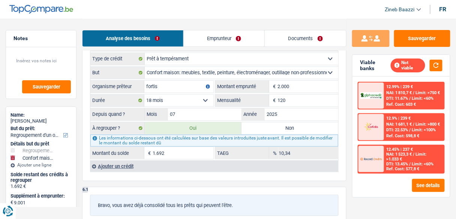
select select "household"
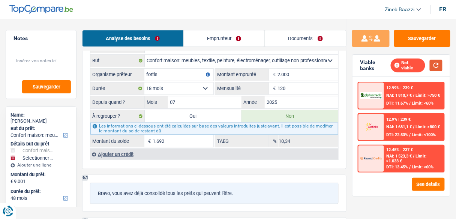
click at [439, 64] on button "button" at bounding box center [435, 66] width 13 height 12
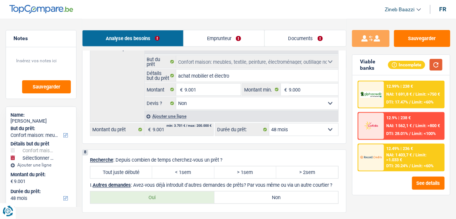
scroll to position [989, 0]
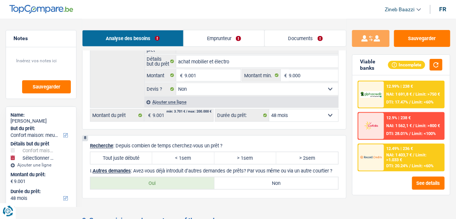
click at [94, 152] on label "Tout juste débuté" at bounding box center [121, 158] width 62 height 12
click at [94, 152] on input "Tout juste débuté" at bounding box center [121, 158] width 62 height 12
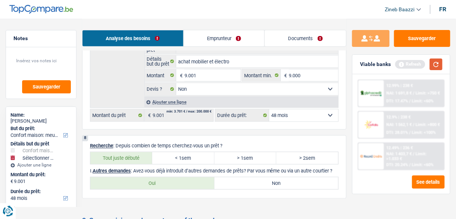
click at [439, 64] on button "button" at bounding box center [435, 64] width 13 height 12
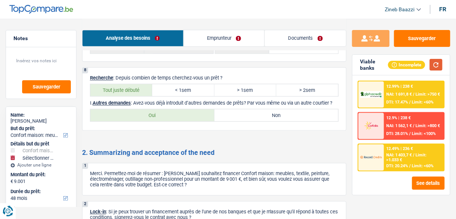
scroll to position [1049, 0]
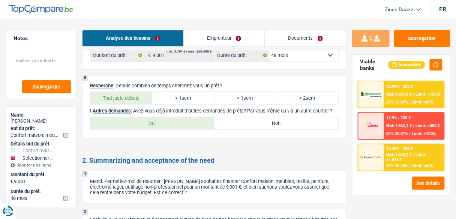
click at [241, 118] on label "Non" at bounding box center [276, 123] width 124 height 12
click at [241, 118] on input "Non" at bounding box center [276, 123] width 124 height 12
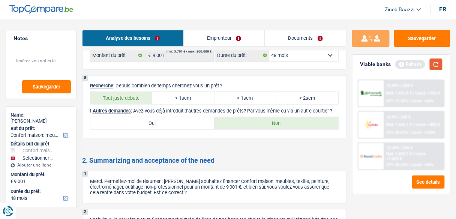
click at [438, 67] on button "button" at bounding box center [435, 64] width 13 height 12
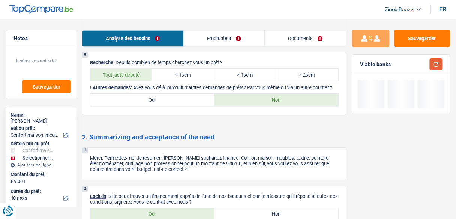
scroll to position [1109, 0]
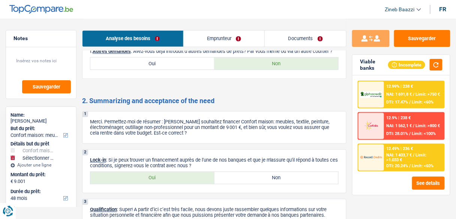
click at [193, 172] on label "Oui" at bounding box center [152, 178] width 124 height 12
click at [193, 172] on input "Oui" at bounding box center [152, 178] width 124 height 12
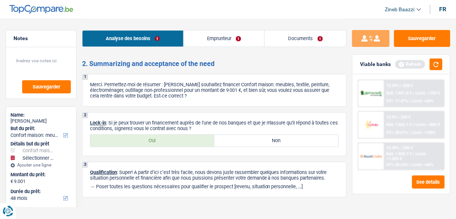
scroll to position [1149, 0]
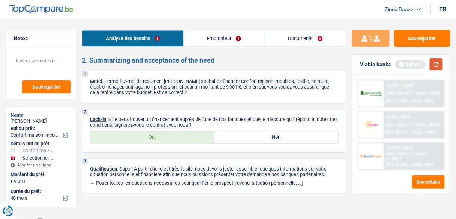
click at [435, 64] on button "button" at bounding box center [435, 64] width 13 height 12
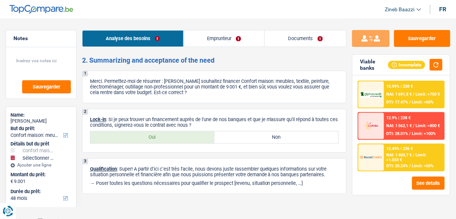
click at [315, 39] on link "Documents" at bounding box center [305, 38] width 81 height 16
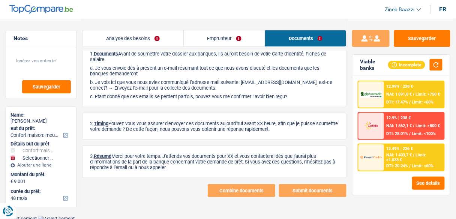
scroll to position [0, 0]
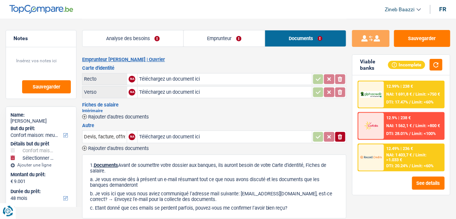
click at [124, 40] on link "Analyse des besoins" at bounding box center [132, 38] width 101 height 16
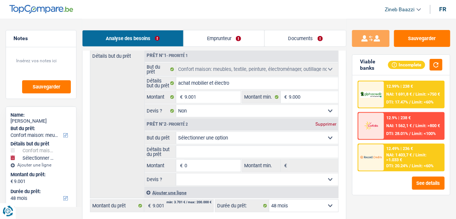
scroll to position [150, 0]
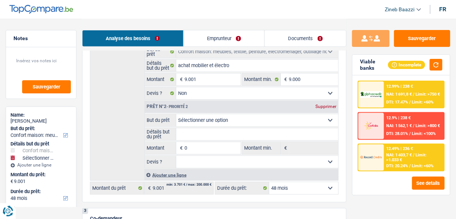
click at [328, 105] on div "Supprimer" at bounding box center [325, 106] width 25 height 4
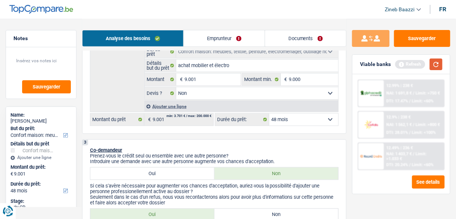
click at [432, 64] on button "button" at bounding box center [435, 64] width 13 height 12
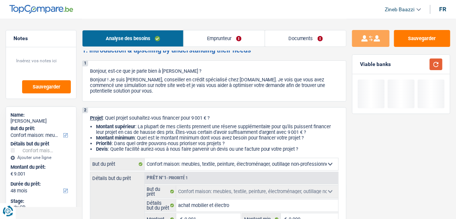
scroll to position [0, 0]
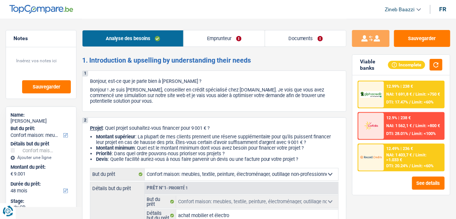
click at [300, 40] on link "Documents" at bounding box center [305, 38] width 81 height 16
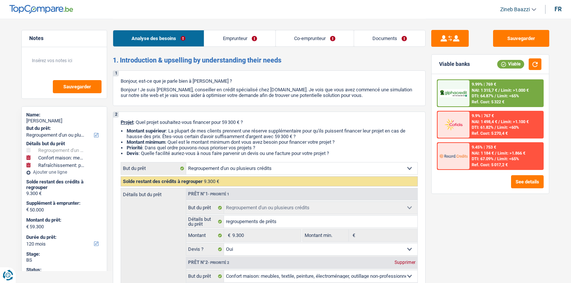
select select "refinancing"
select select "household"
select select "houseOrGarden"
select select "120"
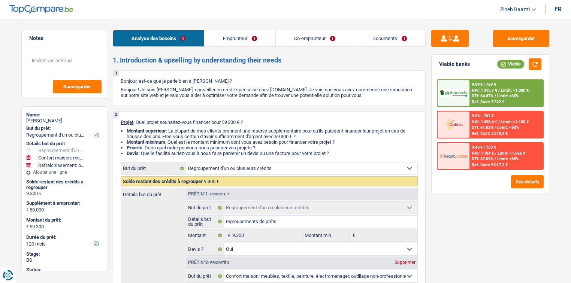
select select "refinancing"
select select "yes"
select select "household"
select select "yes"
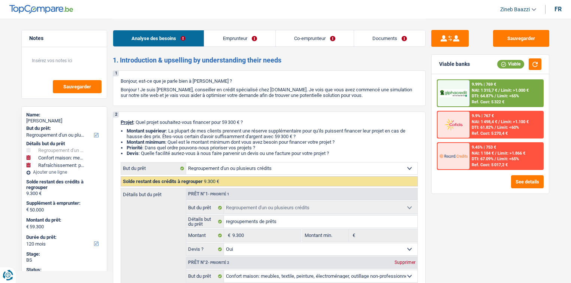
select select "houseOrGarden"
select select "yes"
select select "120"
select select "independent"
select select "privateEmployee"
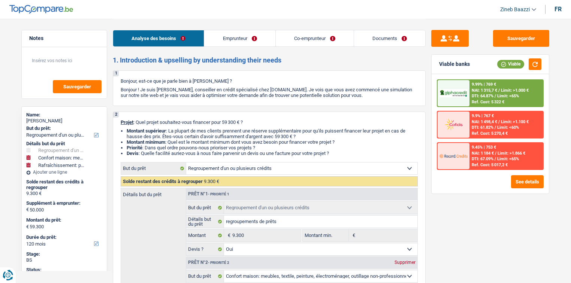
select select "netSalary"
select select "familyAllowances"
select select "netSalary"
select select "familyAllowances"
select select "mutualityIndemnity"
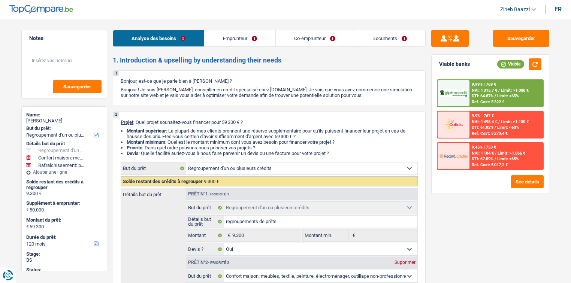
select select "mealVouchers"
select select "ownerWithMortgage"
select select "mortgage"
select select "240"
select select "personalLoan"
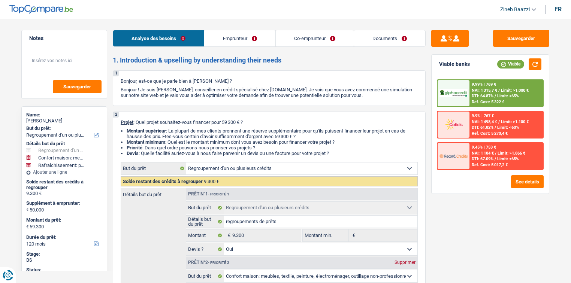
select select "medicalFees"
select select "60"
select select "personalLoan"
select select "other"
select select "48"
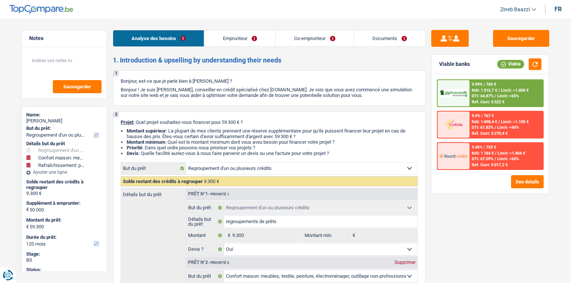
select select "refinancing"
select select "yes"
select select "household"
select select "yes"
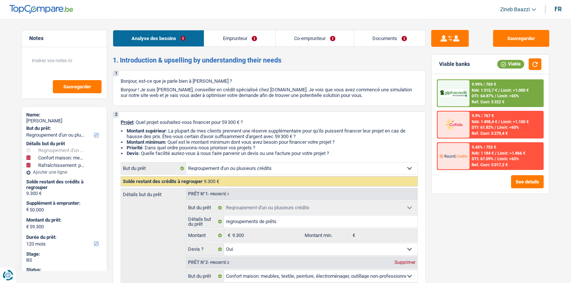
select select "houseOrGarden"
select select "yes"
select select "120"
select select "refinancing"
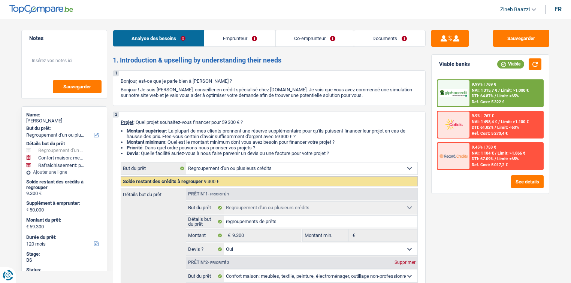
select select "household"
select select "houseOrGarden"
select select "120"
select select "refinancing"
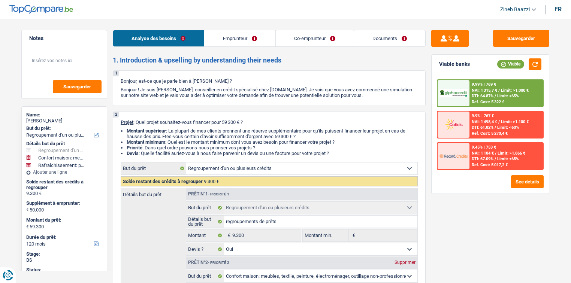
select select "yes"
select select "household"
select select "yes"
select select "houseOrGarden"
select select "yes"
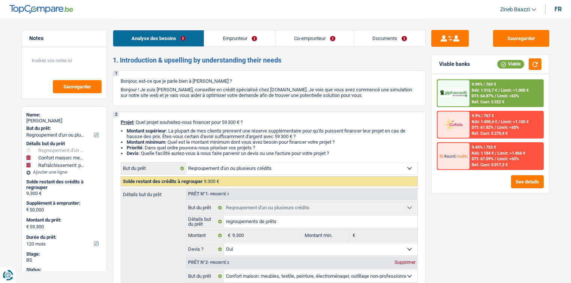
select select "120"
select select "independent"
select select "privateEmployee"
select select "netSalary"
select select "familyAllowances"
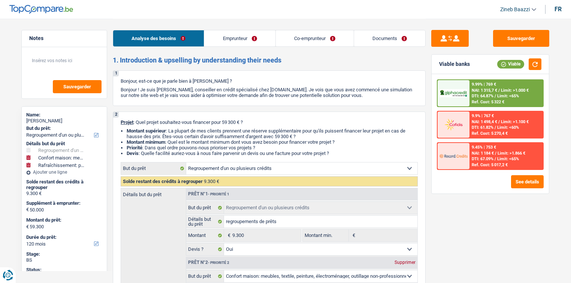
select select "netSalary"
select select "familyAllowances"
select select "mutualityIndemnity"
select select "mealVouchers"
select select "ownerWithMortgage"
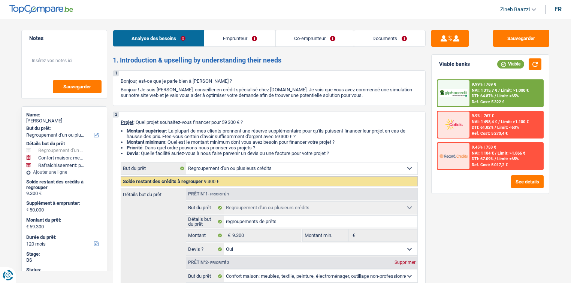
select select "mortgage"
select select "240"
select select "personalLoan"
select select "medicalFees"
select select "60"
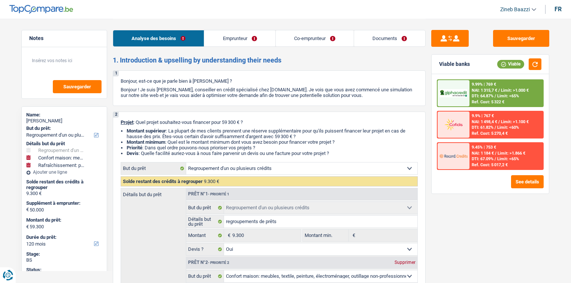
select select "personalLoan"
select select "other"
select select "48"
select select "refinancing"
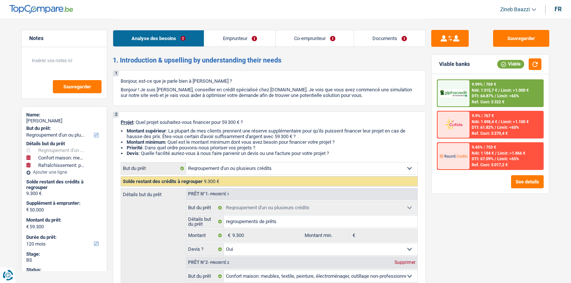
select select "yes"
select select "household"
select select "yes"
select select "houseOrGarden"
select select "yes"
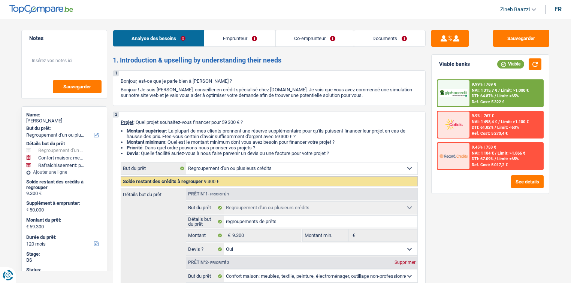
select select "120"
click at [466, 87] on div at bounding box center [453, 93] width 31 height 26
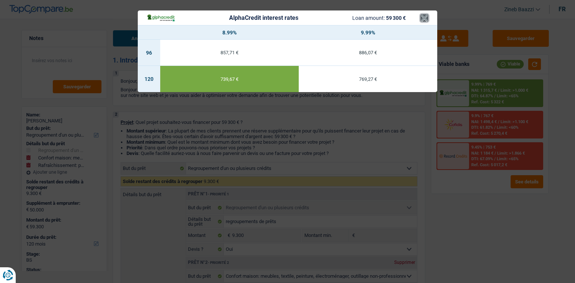
click at [426, 19] on button "×" at bounding box center [425, 17] width 8 height 7
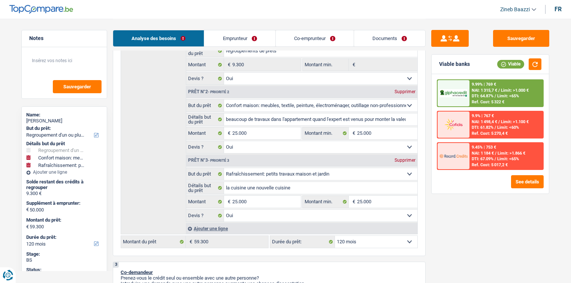
scroll to position [180, 0]
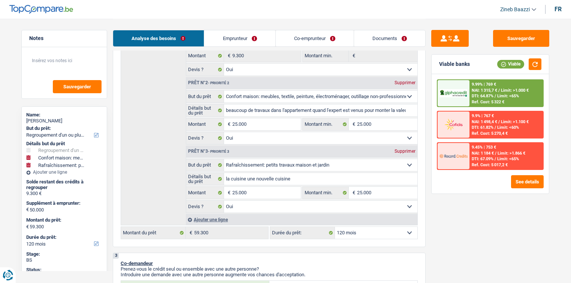
click at [358, 232] on select "12 mois 18 mois 24 mois 30 mois 36 mois 42 mois 48 mois 60 mois 72 mois 84 mois…" at bounding box center [376, 233] width 82 height 12
select select "60"
click at [335, 227] on select "12 mois 18 mois 24 mois 30 mois 36 mois 42 mois 48 mois 60 mois 72 mois 84 mois…" at bounding box center [376, 233] width 82 height 12
select select "60"
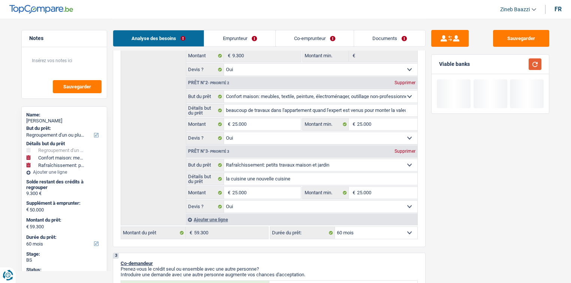
click at [538, 67] on button "button" at bounding box center [535, 64] width 13 height 12
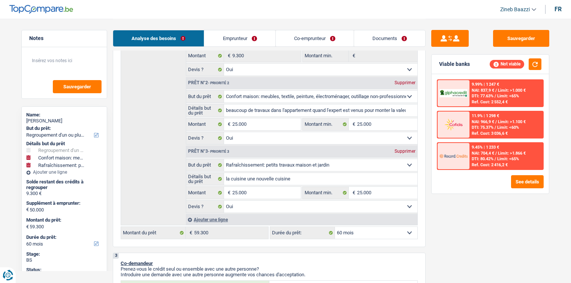
click at [387, 236] on select "12 mois 18 mois 24 mois 30 mois 36 mois 42 mois 48 mois 60 mois 72 mois 84 mois…" at bounding box center [376, 233] width 82 height 12
select select "120"
click at [335, 227] on select "12 mois 18 mois 24 mois 30 mois 36 mois 42 mois 48 mois 60 mois 72 mois 84 mois…" at bounding box center [376, 233] width 82 height 12
select select "120"
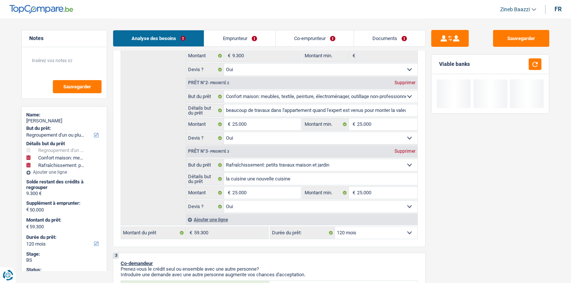
click at [436, 238] on div "Sauvegarder Viable banks" at bounding box center [490, 150] width 129 height 241
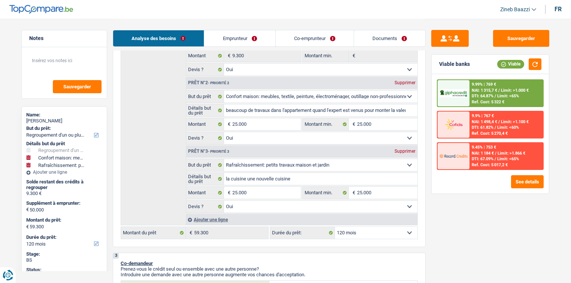
click at [378, 229] on select "12 mois 18 mois 24 mois 30 mois 36 mois 42 mois 48 mois 60 mois 72 mois 84 mois…" at bounding box center [376, 233] width 82 height 12
click at [461, 89] on img at bounding box center [453, 93] width 28 height 9
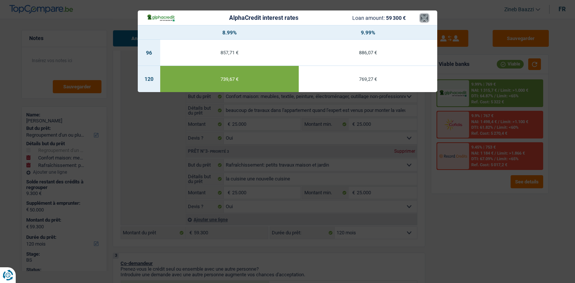
click at [425, 16] on button "×" at bounding box center [425, 17] width 8 height 7
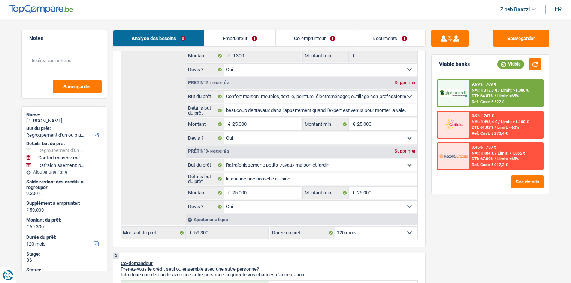
click at [535, 230] on div "Sauvegarder Viable banks Viable 9.99% | 769 € NAI: 1 315,7 € / Limit: >1.000 € …" at bounding box center [490, 150] width 129 height 241
click at [538, 64] on button "button" at bounding box center [535, 64] width 13 height 12
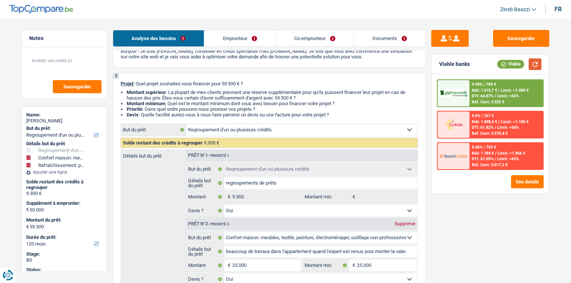
scroll to position [30, 0]
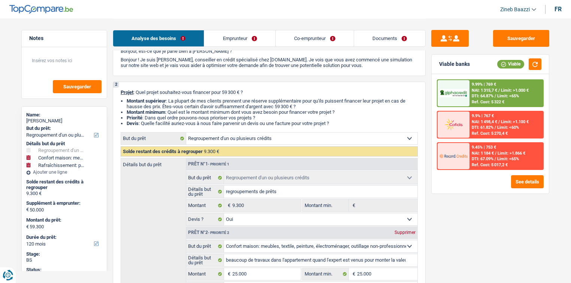
click at [428, 152] on div "Sauvegarder Viable banks Viable 9.99% | 769 € NAI: 1 315,7 € / Limit: >1.000 € …" at bounding box center [490, 150] width 129 height 241
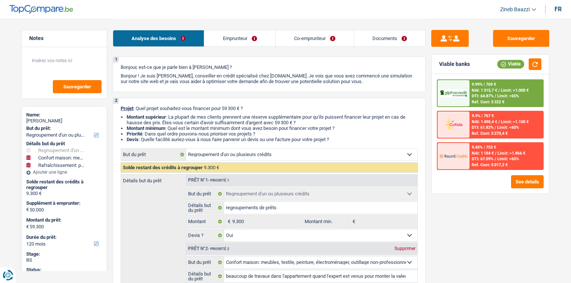
scroll to position [0, 0]
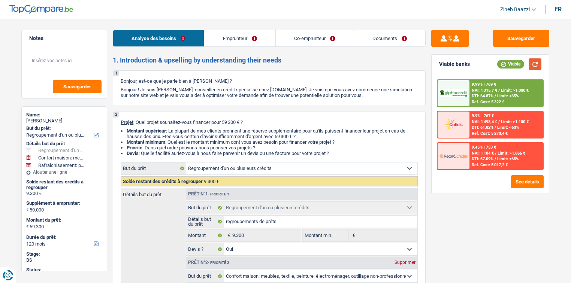
click at [532, 63] on button "button" at bounding box center [535, 64] width 13 height 12
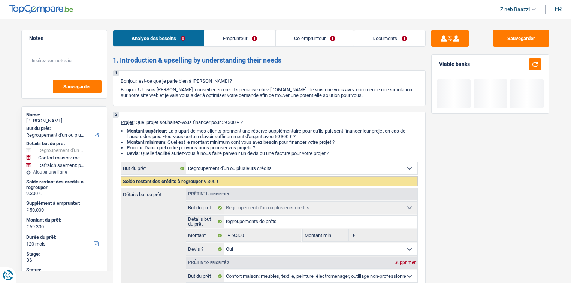
click at [495, 156] on div "Sauvegarder Viable banks" at bounding box center [490, 150] width 129 height 241
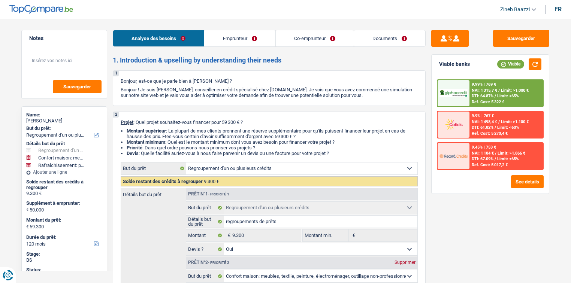
drag, startPoint x: 333, startPoint y: 154, endPoint x: 169, endPoint y: 129, distance: 165.3
click at [169, 129] on ul "Montant supérieur : La plupart de mes clients prennent une réserve supplémentai…" at bounding box center [269, 142] width 297 height 28
click at [169, 129] on li "Montant supérieur : La plupart de mes clients prennent une réserve supplémentai…" at bounding box center [272, 133] width 291 height 11
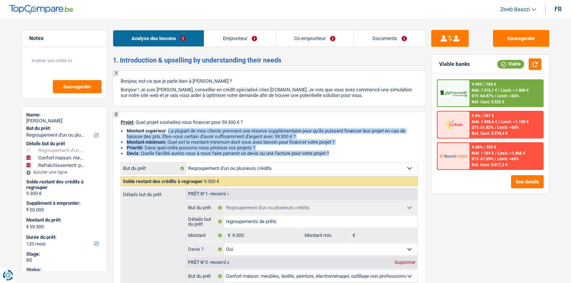
drag, startPoint x: 169, startPoint y: 129, endPoint x: 357, endPoint y: 154, distance: 189.7
click at [357, 154] on ul "Montant supérieur : La plupart de mes clients prennent une réserve supplémentai…" at bounding box center [269, 142] width 297 height 28
click at [357, 154] on li "Devis : Quelle facilité auriez-vous à nous faire parvenir un devis ou une factu…" at bounding box center [272, 154] width 291 height 6
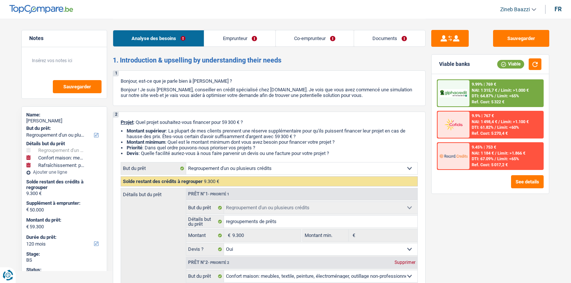
drag, startPoint x: 353, startPoint y: 156, endPoint x: 134, endPoint y: 121, distance: 222.0
click at [134, 121] on div "2 Projet : Quel projet souhaitez-vous financer pour 59 300 € ? Montant supérieu…" at bounding box center [269, 269] width 313 height 315
click at [154, 124] on p "Projet : Quel projet souhaitez-vous financer pour 59 300 € ?" at bounding box center [269, 123] width 297 height 6
drag, startPoint x: 172, startPoint y: 122, endPoint x: 356, endPoint y: 153, distance: 186.6
click at [356, 153] on div "2 Projet : Quel projet souhaitez-vous financer pour 59 300 € ? Montant supérieu…" at bounding box center [269, 269] width 313 height 315
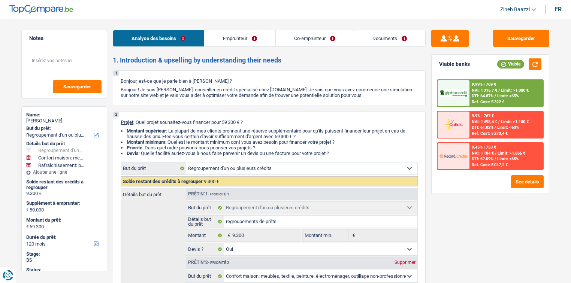
click at [359, 151] on li "Devis : Quelle facilité auriez-vous à nous faire parvenir un devis ou une factu…" at bounding box center [272, 154] width 291 height 6
drag, startPoint x: 348, startPoint y: 154, endPoint x: 135, endPoint y: 120, distance: 215.3
click at [135, 120] on div "2 Projet : Quel projet souhaitez-vous financer pour 59 300 € ? Montant supérieu…" at bounding box center [269, 269] width 313 height 315
click at [136, 120] on p "Projet : Quel projet souhaitez-vous financer pour 59 300 € ?" at bounding box center [269, 123] width 297 height 6
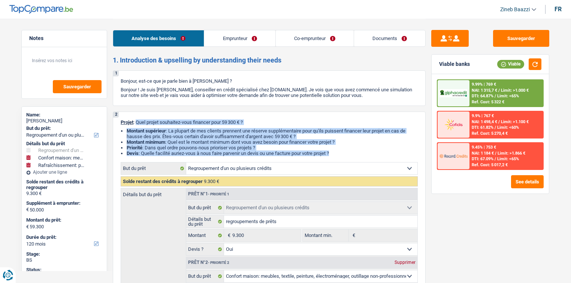
drag, startPoint x: 136, startPoint y: 120, endPoint x: 343, endPoint y: 154, distance: 209.5
click at [343, 154] on div "2 Projet : Quel projet souhaitez-vous financer pour 59 300 € ? Montant supérieu…" at bounding box center [269, 269] width 313 height 315
click at [343, 154] on li "Devis : Quelle facilité auriez-vous à nous faire parvenir un devis ou une factu…" at bounding box center [272, 154] width 291 height 6
drag, startPoint x: 343, startPoint y: 154, endPoint x: 138, endPoint y: 120, distance: 207.7
click at [138, 120] on div "2 Projet : Quel projet souhaitez-vous financer pour 59 300 € ? Montant supérieu…" at bounding box center [269, 269] width 313 height 315
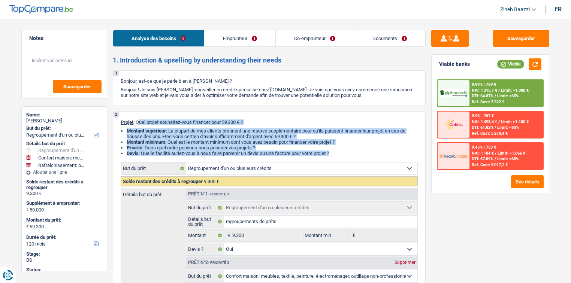
click at [138, 120] on p "Projet : Quel projet souhaitez-vous financer pour 59 300 € ?" at bounding box center [269, 123] width 297 height 6
drag, startPoint x: 138, startPoint y: 120, endPoint x: 347, endPoint y: 152, distance: 211.1
click at [347, 152] on div "2 Projet : Quel projet souhaitez-vous financer pour 59 300 € ? Montant supérieu…" at bounding box center [269, 269] width 313 height 315
click at [278, 124] on p "Projet : Quel projet souhaitez-vous financer pour 59 300 € ?" at bounding box center [269, 123] width 297 height 6
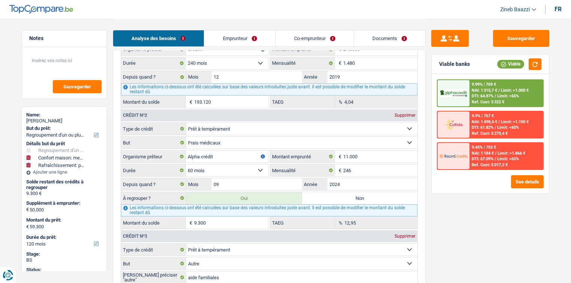
scroll to position [899, 0]
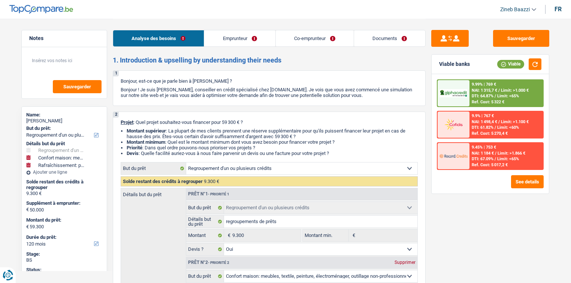
select select "refinancing"
select select "household"
select select "houseOrGarden"
select select "120"
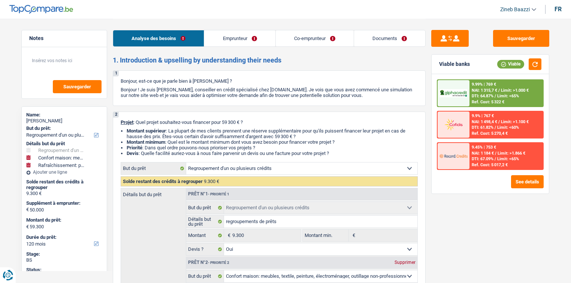
select select "refinancing"
select select "yes"
select select "household"
select select "yes"
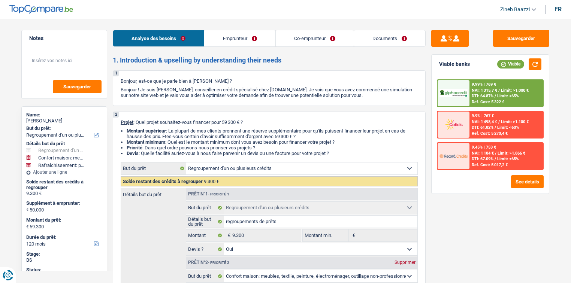
select select "houseOrGarden"
select select "yes"
select select "120"
select select "independent"
select select "privateEmployee"
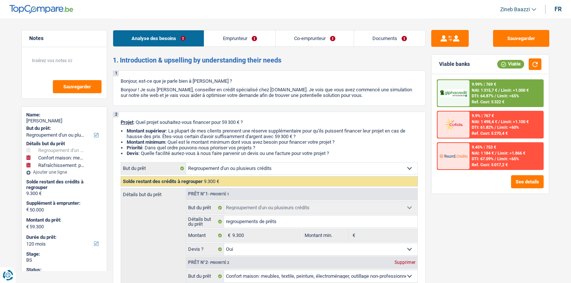
select select "netSalary"
select select "familyAllowances"
select select "netSalary"
select select "familyAllowances"
select select "mutualityIndemnity"
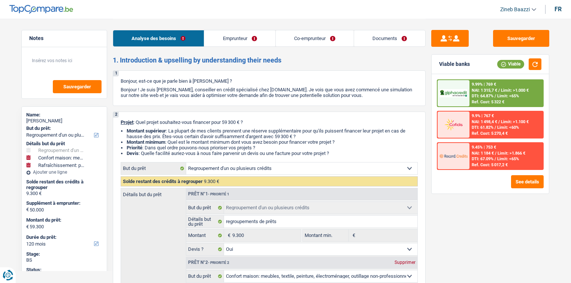
select select "mealVouchers"
select select "ownerWithMortgage"
select select "mortgage"
select select "240"
select select "personalLoan"
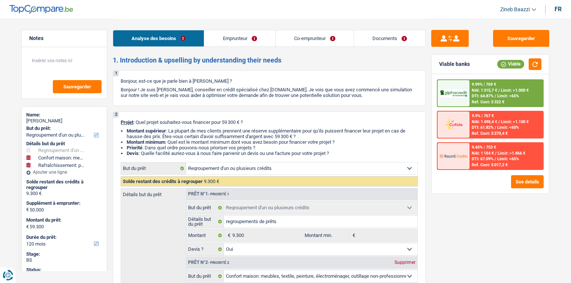
select select "medicalFees"
select select "60"
select select "personalLoan"
select select "other"
select select "48"
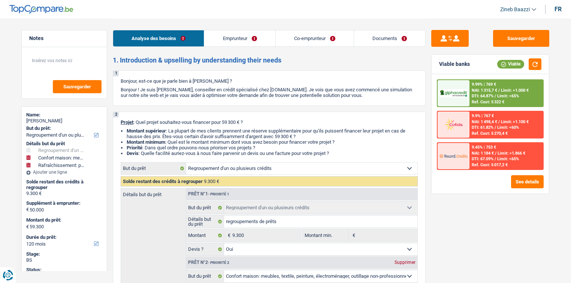
select select "refinancing"
select select "yes"
select select "household"
select select "yes"
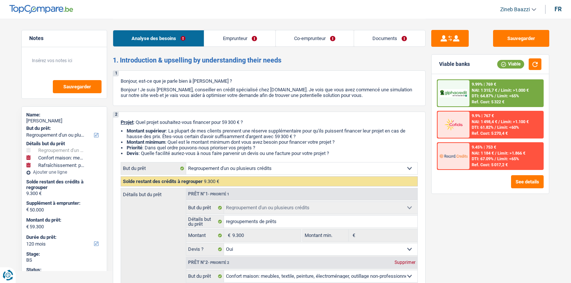
select select "houseOrGarden"
select select "yes"
select select "120"
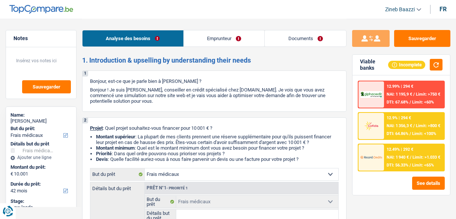
select select "medical"
select select "42"
select select "medical"
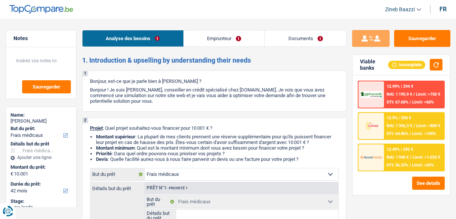
select select "42"
select select "privateEmployee"
select select "netSalary"
select select "mealVouchers"
select select "ownerWithMortgage"
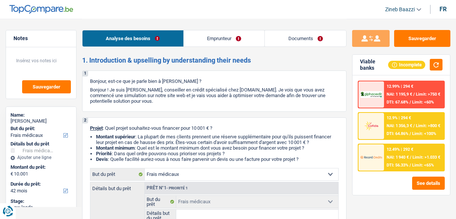
select select "mortgage"
select select "300"
select select "personalLoan"
select select "smallWorks"
select select "60"
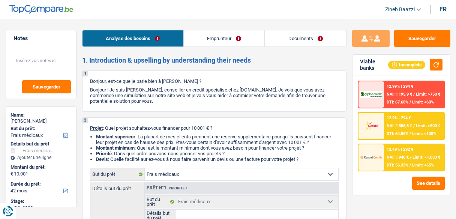
select select "medical"
select select "42"
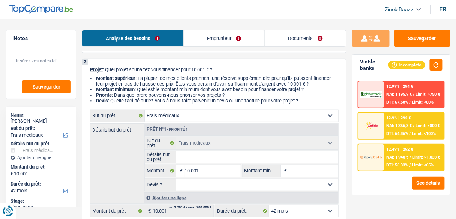
scroll to position [60, 0]
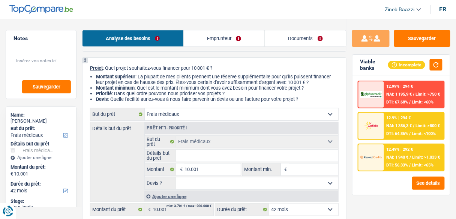
click at [224, 148] on fieldset "Confort maison: meubles, textile, peinture, électroménager, outillage non-profe…" at bounding box center [241, 162] width 193 height 54
click at [226, 156] on input "Détails but du prêt" at bounding box center [257, 155] width 162 height 12
type input "f"
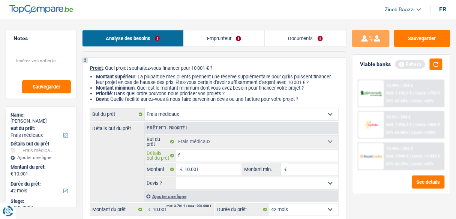
type input "fr"
type input "fra"
type input "frai"
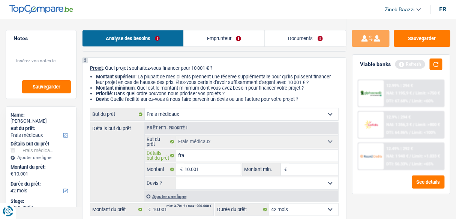
type input "frai"
type input "frais"
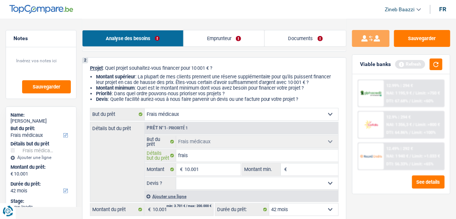
type input "frais m"
type input "frais mé"
type input "frais méd"
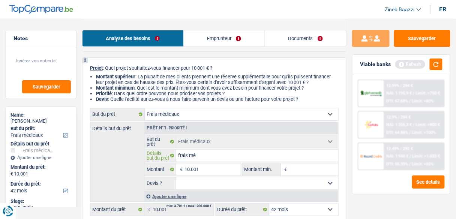
type input "frais méd"
type input "frais médi"
type input "frais médix"
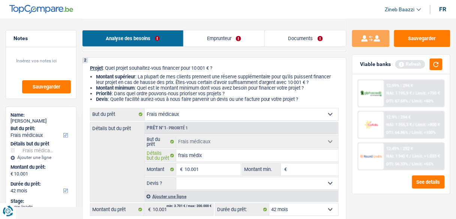
type input "frais médixc"
type input "frais médixca"
type input "frais médixcau"
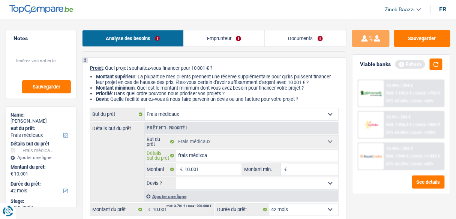
type input "frais médixcau"
type input "frais médixca"
type input "frais médixc"
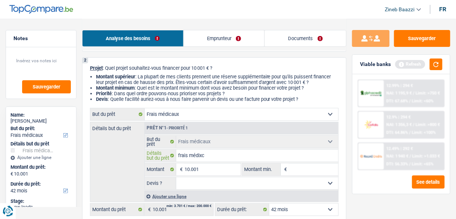
type input "frais médix"
type input "frais médi"
type input "frais médic"
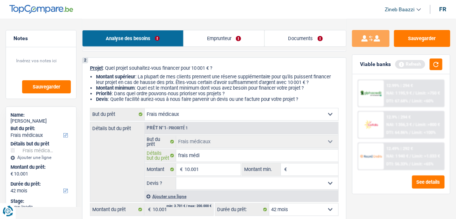
type input "frais médic"
type input "frais médica"
type input "frais médicau"
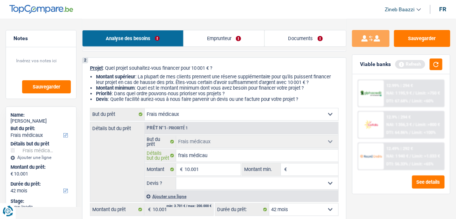
type input "frais médicaux"
type input "frais médicaux p"
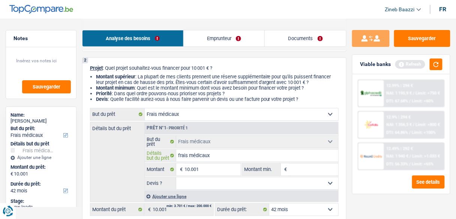
type input "frais médicaux p"
type input "frais médicaux po"
type input "frais médicaux pou"
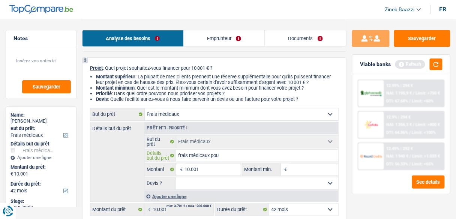
type input "frais médicaux pour"
type input "frais médicaux pour s"
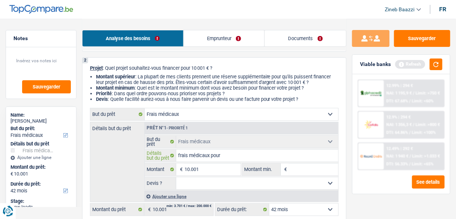
type input "frais médicaux pour s"
type input "frais médicaux pour sa"
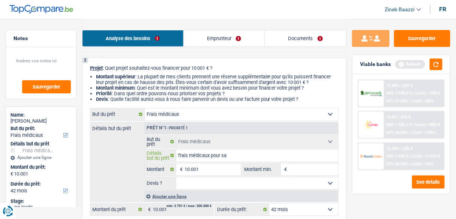
type input "frais médicaux pour sa b"
type input "frais médicaux pour sa be"
type input "frais médicaux pour sa bel"
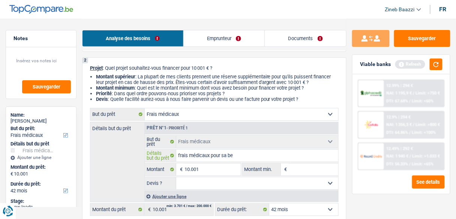
type input "frais médicaux pour sa bel"
type input "frais médicaux pour sa bell"
type input "frais médicaux pour sa belle"
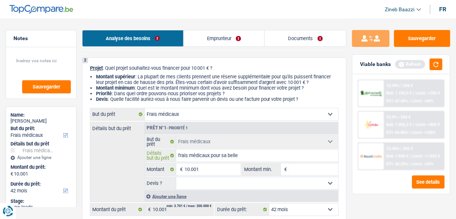
type input "frais médicaux pour sa belle"
type input "frais médicaux pour sa belle f"
type input "frais médicaux pour sa belle fi"
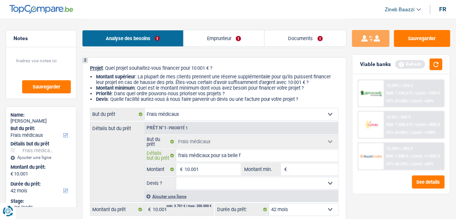
type input "frais médicaux pour sa belle fi"
type input "frais médicaux pour sa belle fil"
type input "frais médicaux pour sa belle fill"
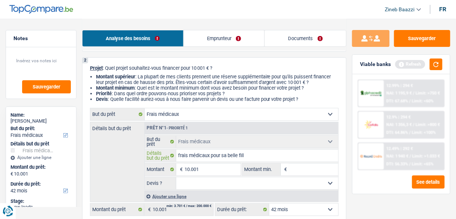
type input "frais médicaux pour sa belle fille"
type input "frais médicaux pour sa belle fille i"
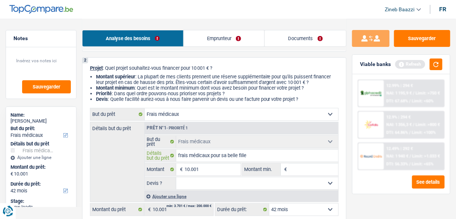
type input "frais médicaux pour sa belle fille i"
type input "frais médicaux pour sa belle fille il"
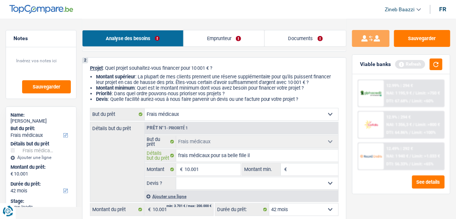
type input "frais médicaux pour sa belle fille il d"
type input "frais médicaux pour sa belle fille il do"
type input "frais médicaux pour sa belle fille il doi"
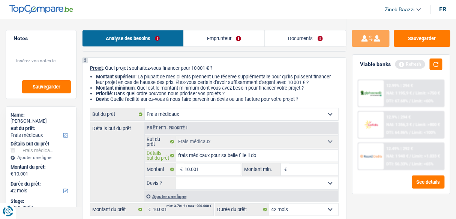
type input "frais médicaux pour sa belle fille il doi"
type input "frais médicaux pour sa belle fille il doit"
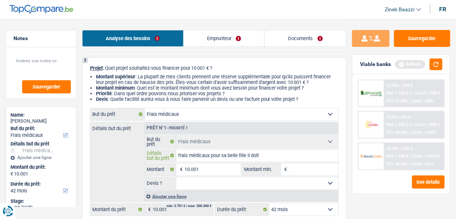
type input "frais médicaux pour sa belle fille il doit a"
type input "frais médicaux pour sa belle fille il doit av"
type input "frais médicaux pour sa belle fille il doit ava"
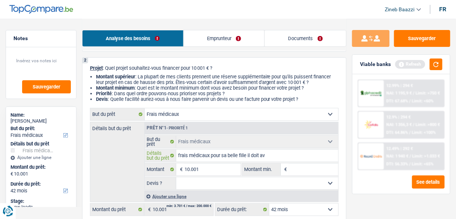
type input "frais médicaux pour sa belle fille il doit ava"
type input "frais médicaux pour sa belle fille il doit ava n"
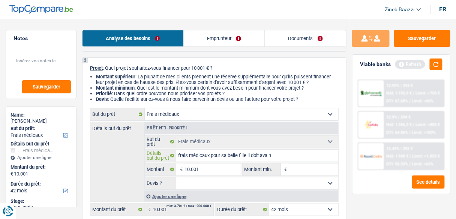
type input "frais médicaux pour sa belle fille il doit ava nc"
type input "frais médicaux pour sa belle fille il doit ava n"
type input "frais médicaux pour sa belle fille il doit ava"
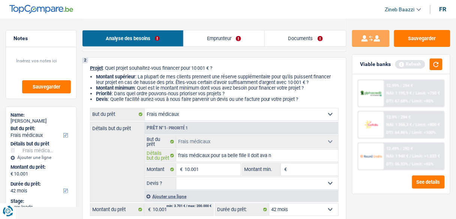
type input "frais médicaux pour sa belle fille il doit ava"
type input "frais médicaux pour sa belle fille il doit avan"
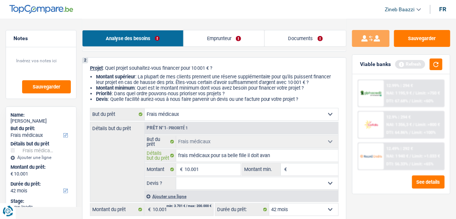
type input "frais médicaux pour sa belle fille il doit avanc"
type input "frais médicaux pour sa belle fille il doit avance"
type input "frais médicaux pour sa belle fille il doit avancer"
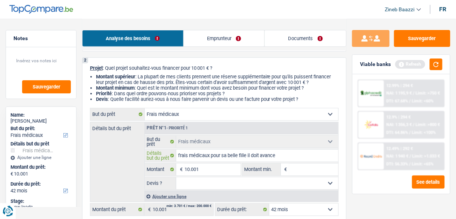
type input "frais médicaux pour sa belle fille il doit avancer"
type input "frais médicaux pour sa belle fille il doit avancer l"
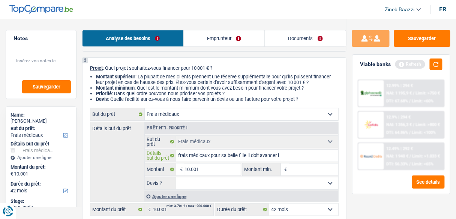
type input "frais médicaux pour sa belle fille il doit avancer l'"
type input "frais médicaux pour sa belle fille il doit avancer l'a"
type input "frais médicaux pour sa belle fille il doit avancer l'ar"
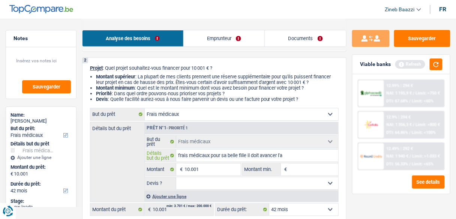
type input "frais médicaux pour sa belle fille il doit avancer l'ar"
type input "frais médicaux pour sa belle fille il doit avancer l'arg"
type input "frais médicaux pour sa belle fille il doit avancer l'arge"
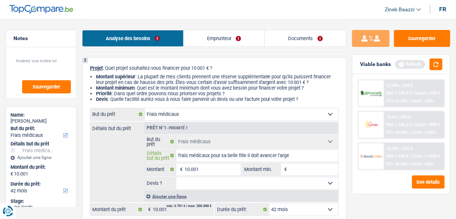
type input "frais médicaux pour sa belle fille il doit avancer l'argen"
type input "frais médicaux pour sa belle fille il doit avancer l'argent"
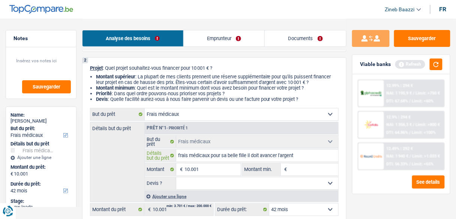
type input "frais médicaux pour sa belle fille il doit avancer l'argent"
type input "frais médicaux pour sa belle fille il doit avancer l'argent p"
type input "frais médicaux pour sa belle fille il doit avancer l'argent po"
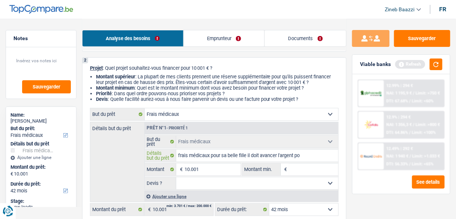
type input "frais médicaux pour sa belle fille il doit avancer l'argent pou"
type input "frais médicaux pour sa belle fille il doit avancer l'argent pour"
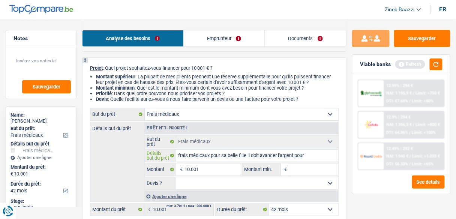
type input "frais médicaux pour sa belle fille il doit avancer l'argent pour"
type input "frais médicaux pour sa belle fille il doit avancer l'argent pour f"
type input "frais médicaux pour sa belle fille il doit avancer l'argent pour fa"
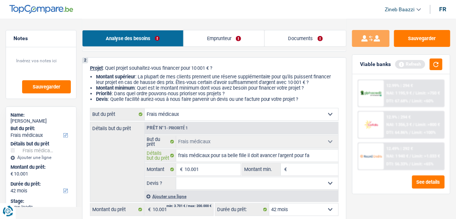
type input "frais médicaux pour sa belle fille il doit avancer l'argent pour fai"
type input "frais médicaux pour sa belle fille il doit avancer l'argent pour fair"
type input "frais médicaux pour sa belle fille il doit avancer l'argent pour faire"
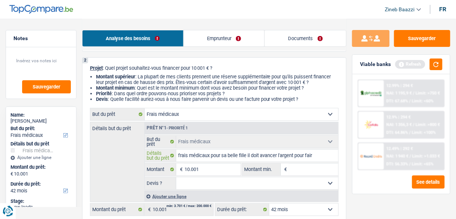
type input "frais médicaux pour sa belle fille il doit avancer l'argent pour faire"
type input "frais médicaux pour sa belle fille il doit avancer l'argent pour faire l"
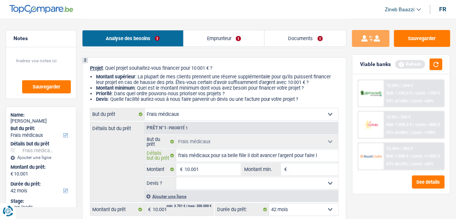
type input "frais médicaux pour sa belle fille il doit avancer l'argent pour faire le"
type input "frais médicaux pour sa belle fille il doit avancer l'argent pour faire le t"
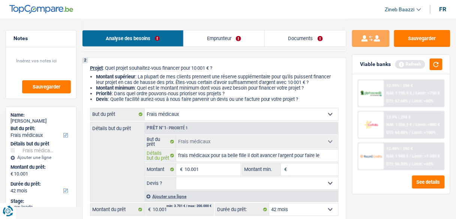
type input "frais médicaux pour sa belle fille il doit avancer l'argent pour faire le t"
type input "frais médicaux pour sa belle fille il doit avancer l'argent pour faire le tr"
type input "frais médicaux pour sa belle fille il doit avancer l'argent pour faire le tra"
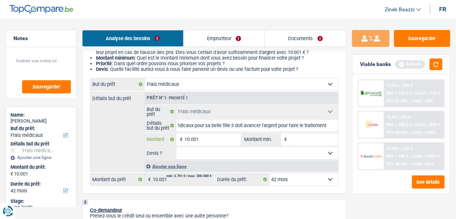
scroll to position [0, 0]
click at [196, 136] on input "10.001" at bounding box center [212, 139] width 56 height 12
click at [304, 141] on input "Montant min." at bounding box center [313, 139] width 49 height 12
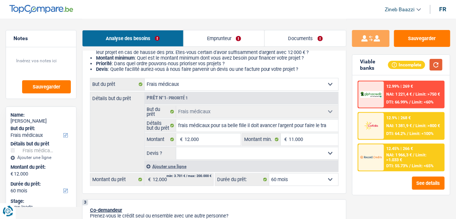
click at [435, 67] on button "button" at bounding box center [435, 65] width 13 height 12
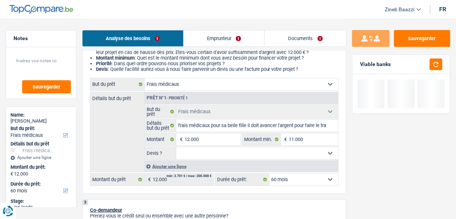
click at [212, 157] on select "Oui Non Non répondu Sélectionner une option" at bounding box center [257, 153] width 162 height 12
click at [176, 147] on select "Oui Non Non répondu Sélectionner une option" at bounding box center [257, 153] width 162 height 12
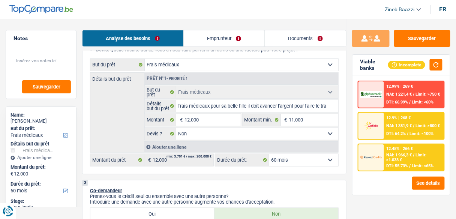
scroll to position [150, 0]
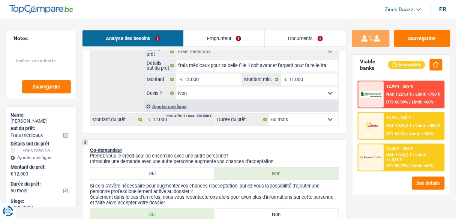
click at [291, 118] on select "12 mois 18 mois 24 mois 30 mois 36 mois 42 mois 48 mois 60 mois Sélectionner un…" at bounding box center [303, 120] width 69 height 12
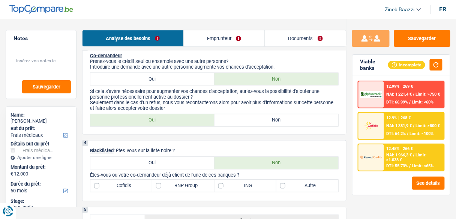
scroll to position [210, 0]
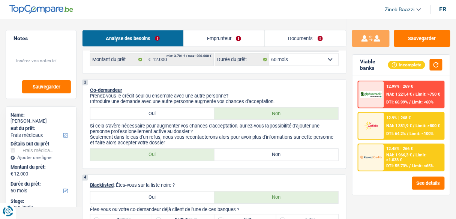
click at [237, 158] on label "Non" at bounding box center [276, 155] width 124 height 12
click at [237, 158] on input "Non" at bounding box center [276, 155] width 124 height 12
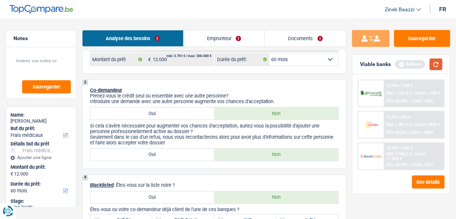
click at [434, 64] on button "button" at bounding box center [435, 64] width 13 height 12
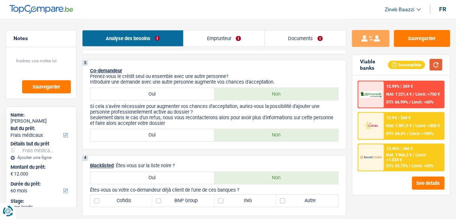
scroll to position [270, 0]
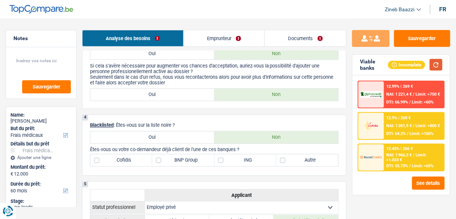
click at [433, 59] on button "button" at bounding box center [435, 65] width 13 height 12
click at [192, 163] on label "BNP Group" at bounding box center [183, 160] width 62 height 12
click at [192, 163] on input "BNP Group" at bounding box center [183, 160] width 62 height 12
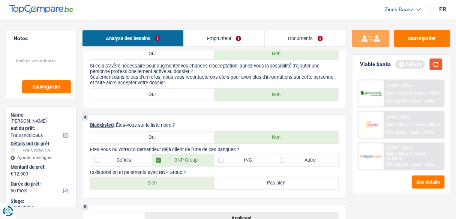
click at [435, 63] on button "button" at bounding box center [435, 64] width 13 height 12
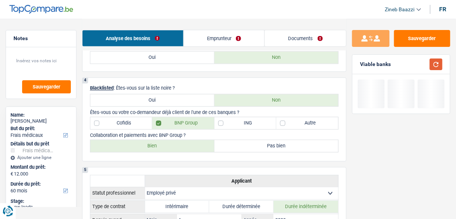
scroll to position [360, 0]
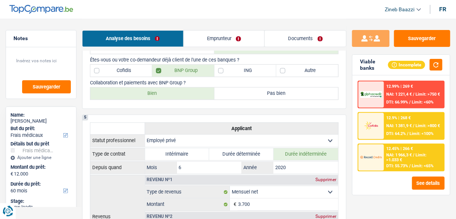
click at [167, 97] on label "Bien" at bounding box center [152, 93] width 124 height 12
click at [167, 97] on input "Bien" at bounding box center [152, 93] width 124 height 12
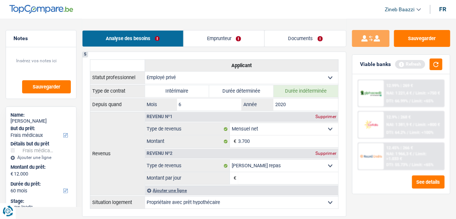
scroll to position [420, 0]
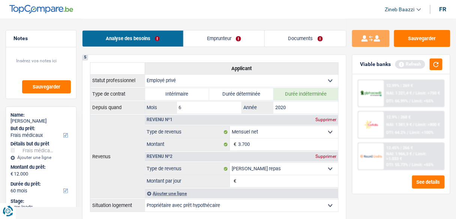
click at [216, 39] on link "Emprunteur" at bounding box center [224, 38] width 81 height 16
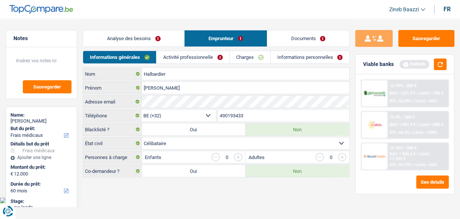
click at [152, 37] on link "Analyse des besoins" at bounding box center [133, 38] width 101 height 16
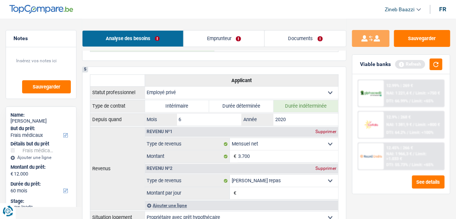
scroll to position [420, 0]
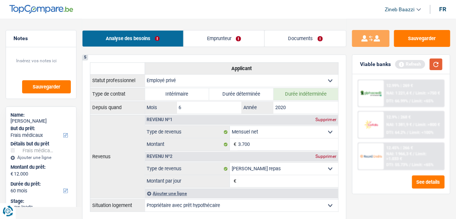
click at [434, 60] on button "button" at bounding box center [435, 64] width 13 height 12
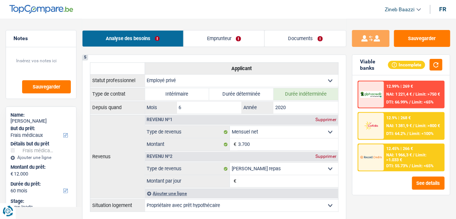
click at [247, 177] on input "Montant par jour" at bounding box center [288, 181] width 100 height 12
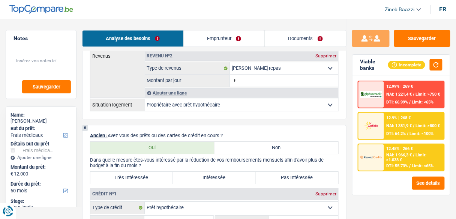
scroll to position [510, 0]
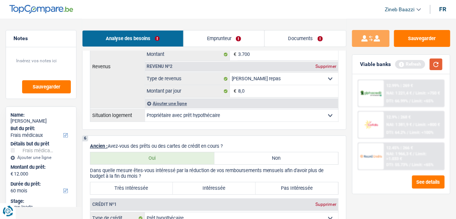
click at [437, 66] on button "button" at bounding box center [435, 64] width 13 height 12
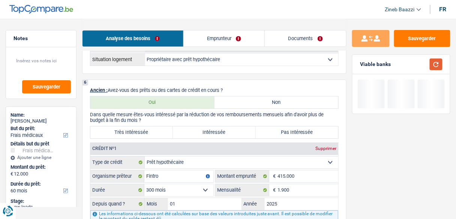
scroll to position [569, 0]
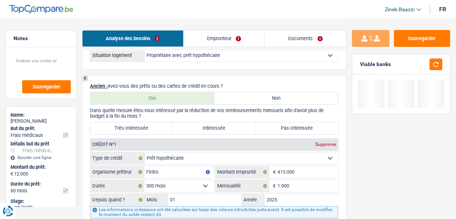
click at [134, 127] on label "Très Intéressée" at bounding box center [131, 128] width 82 height 12
click at [134, 127] on input "Très Intéressée" at bounding box center [131, 128] width 82 height 12
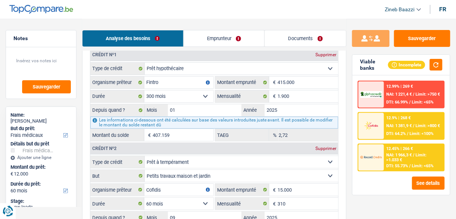
scroll to position [659, 0]
click at [436, 66] on button "button" at bounding box center [435, 65] width 13 height 12
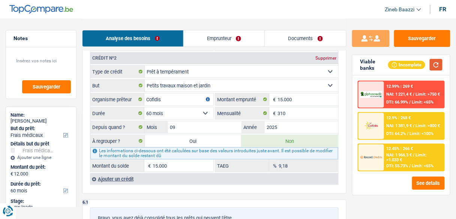
scroll to position [719, 0]
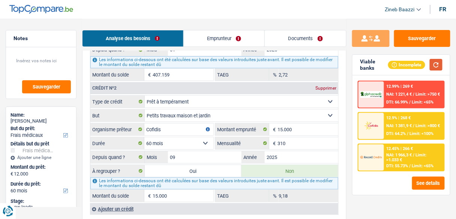
click at [435, 64] on button "button" at bounding box center [435, 65] width 13 height 12
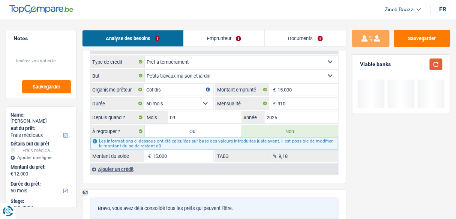
scroll to position [809, 0]
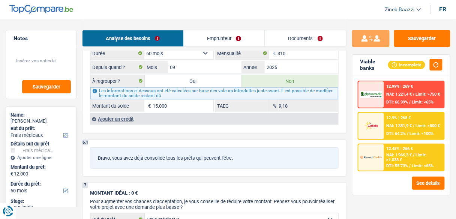
click at [231, 31] on link "Emprunteur" at bounding box center [224, 38] width 81 height 16
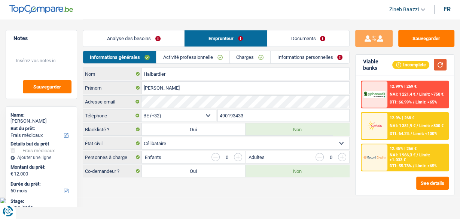
click at [436, 65] on button "button" at bounding box center [440, 65] width 13 height 12
click at [191, 55] on link "Activité professionnelle" at bounding box center [193, 57] width 73 height 12
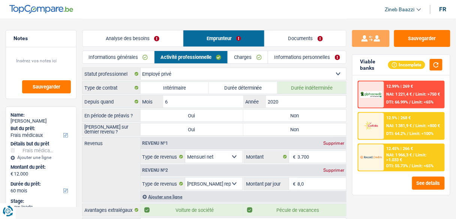
click at [278, 110] on label "Non" at bounding box center [294, 115] width 103 height 12
click at [278, 110] on input "Non" at bounding box center [294, 115] width 103 height 12
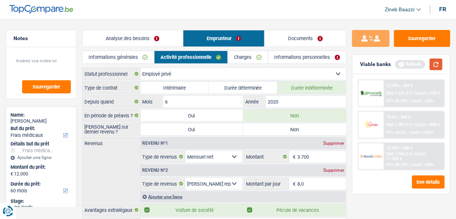
click at [434, 67] on button "button" at bounding box center [435, 64] width 13 height 12
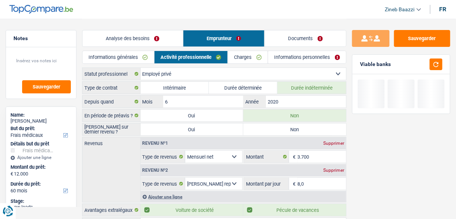
click at [294, 119] on label "Non" at bounding box center [294, 115] width 103 height 12
click at [294, 119] on input "Non" at bounding box center [294, 115] width 103 height 12
click at [293, 126] on label "Non" at bounding box center [294, 129] width 103 height 12
click at [293, 126] on input "Non" at bounding box center [294, 129] width 103 height 12
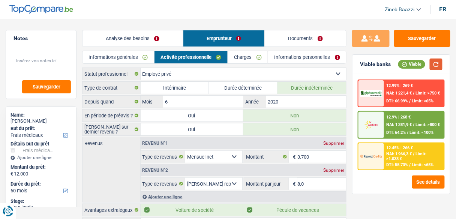
click at [439, 61] on button "button" at bounding box center [435, 64] width 13 height 12
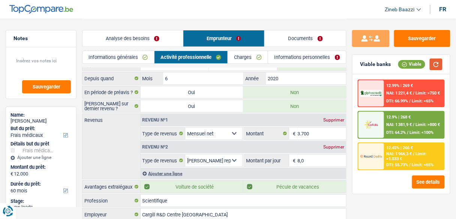
scroll to position [57, 0]
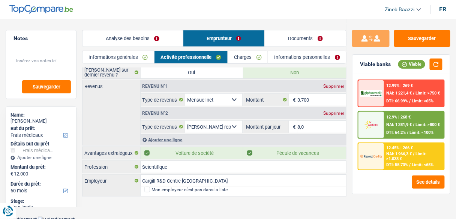
click at [243, 57] on link "Charges" at bounding box center [248, 57] width 40 height 12
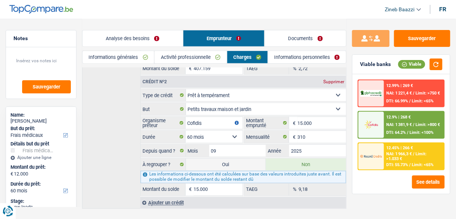
scroll to position [205, 0]
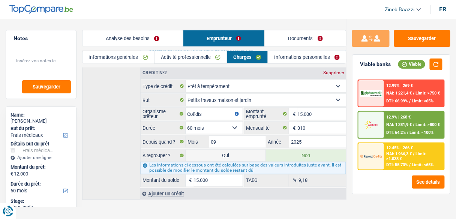
click at [282, 61] on link "Informations personnelles" at bounding box center [307, 57] width 78 height 12
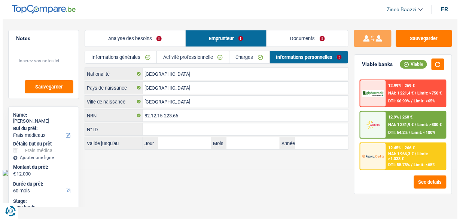
scroll to position [0, 0]
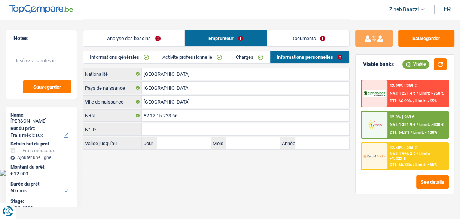
click at [301, 36] on link "Documents" at bounding box center [309, 38] width 82 height 16
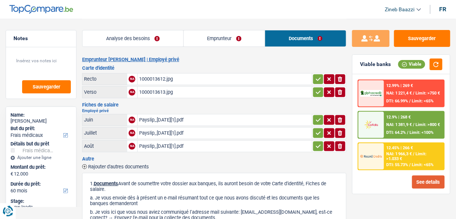
click at [421, 181] on button "See details" at bounding box center [428, 181] width 33 height 13
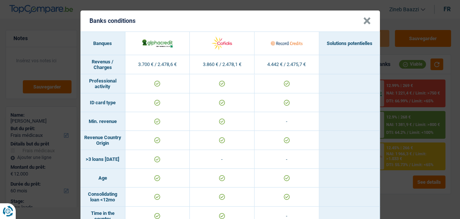
click at [384, 16] on div "Banks conditions × Banques Solutions potentielles Revenus / Charges 3.700 € / 2…" at bounding box center [230, 109] width 460 height 219
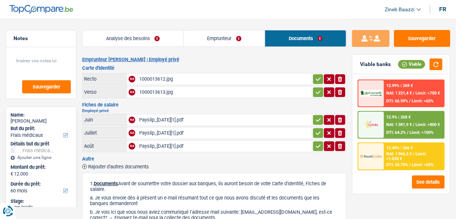
click at [157, 118] on div "Payslip_[DATE][1].pdf" at bounding box center [224, 119] width 171 height 11
click at [178, 129] on div "Payslip_[DATE][1].pdf" at bounding box center [224, 132] width 171 height 11
click at [175, 118] on div "Payslip_[DATE][1].pdf" at bounding box center [224, 119] width 171 height 11
click at [129, 40] on link "Analyse des besoins" at bounding box center [132, 38] width 101 height 16
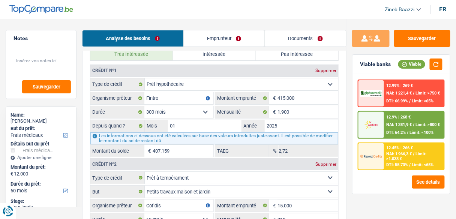
scroll to position [689, 0]
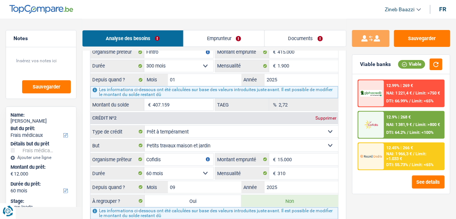
click at [396, 152] on span "NAI: 1 966,3 €" at bounding box center [398, 153] width 25 height 5
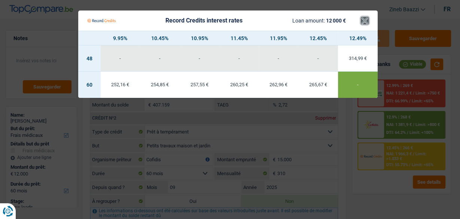
click at [362, 19] on button "×" at bounding box center [365, 20] width 8 height 7
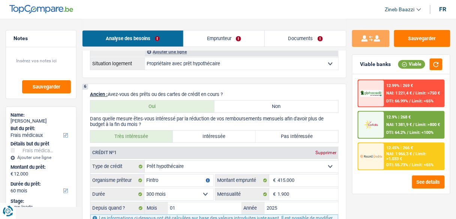
scroll to position [569, 0]
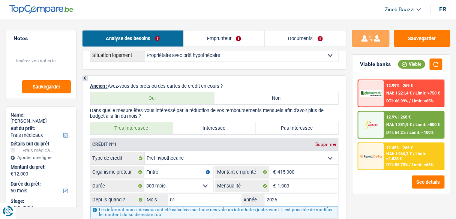
click at [375, 158] on img at bounding box center [371, 156] width 22 height 11
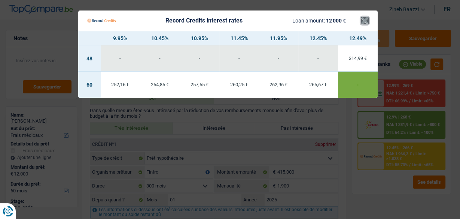
click at [363, 17] on button "×" at bounding box center [365, 20] width 8 height 7
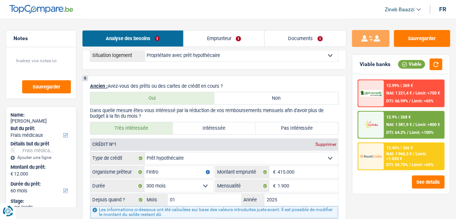
click at [379, 124] on img at bounding box center [371, 124] width 22 height 11
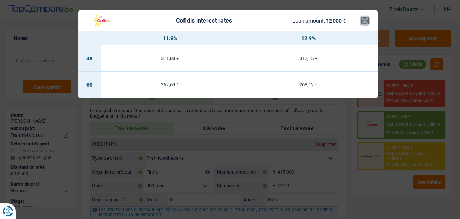
click at [366, 19] on button "×" at bounding box center [365, 20] width 8 height 7
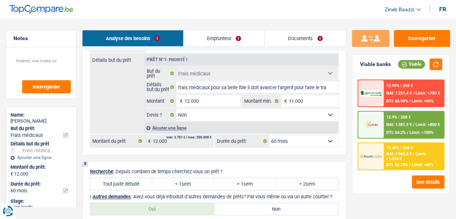
scroll to position [1049, 0]
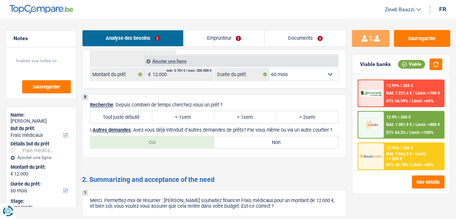
click at [149, 111] on label "Tout juste débuté" at bounding box center [121, 117] width 62 height 12
click at [149, 111] on input "Tout juste débuté" at bounding box center [121, 117] width 62 height 12
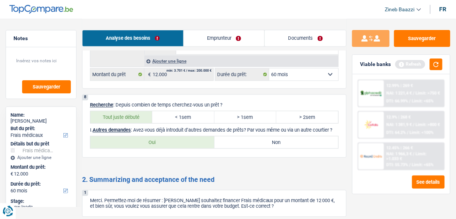
click at [236, 139] on label "Non" at bounding box center [276, 142] width 124 height 12
click at [236, 139] on input "Non" at bounding box center [276, 142] width 124 height 12
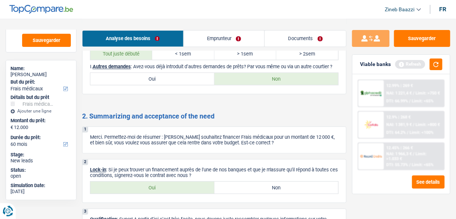
scroll to position [1162, 0]
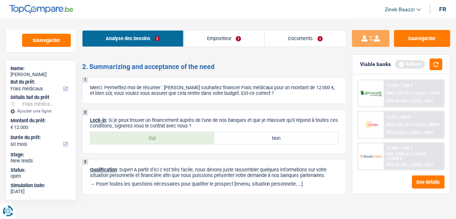
click at [276, 40] on link "Documents" at bounding box center [305, 38] width 81 height 16
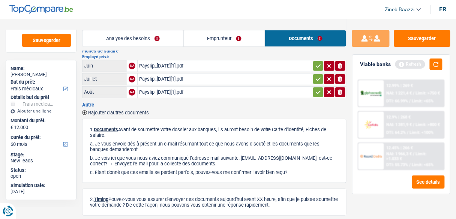
scroll to position [0, 0]
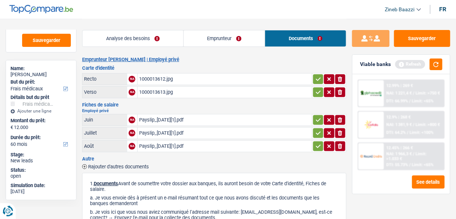
click at [169, 76] on div "1000013612.jpg" at bounding box center [224, 78] width 171 height 11
click at [159, 94] on div "1000013613.jpg" at bounding box center [224, 92] width 171 height 11
click at [225, 11] on header "Zineb Baazzi Se déconnecter fr" at bounding box center [228, 9] width 456 height 19
drag, startPoint x: 403, startPoint y: 44, endPoint x: 402, endPoint y: 40, distance: 4.0
click at [403, 44] on button "Sauvegarder" at bounding box center [422, 38] width 56 height 17
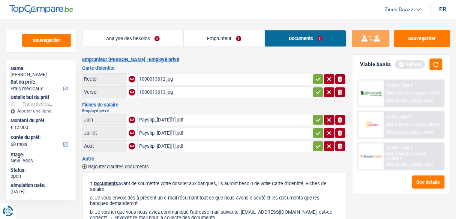
click at [180, 20] on div "Analyse des besoins Emprunteur Documents" at bounding box center [214, 35] width 264 height 32
click at [434, 39] on button "Sauvegarder" at bounding box center [422, 38] width 56 height 17
